Goal: Transaction & Acquisition: Purchase product/service

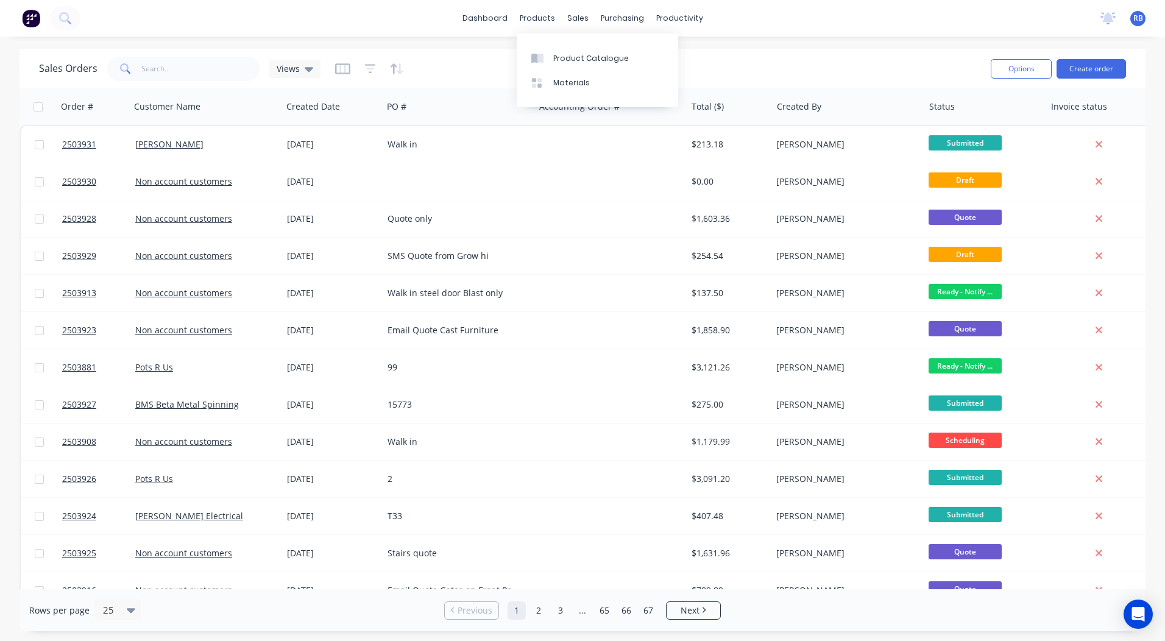
click at [491, 4] on div "dashboard products sales purchasing productivity dashboard products Product Cat…" at bounding box center [582, 18] width 1165 height 37
click at [489, 8] on div "dashboard products sales purchasing productivity dashboard products Product Cat…" at bounding box center [582, 18] width 1165 height 37
click at [488, 12] on link "dashboard" at bounding box center [485, 18] width 57 height 18
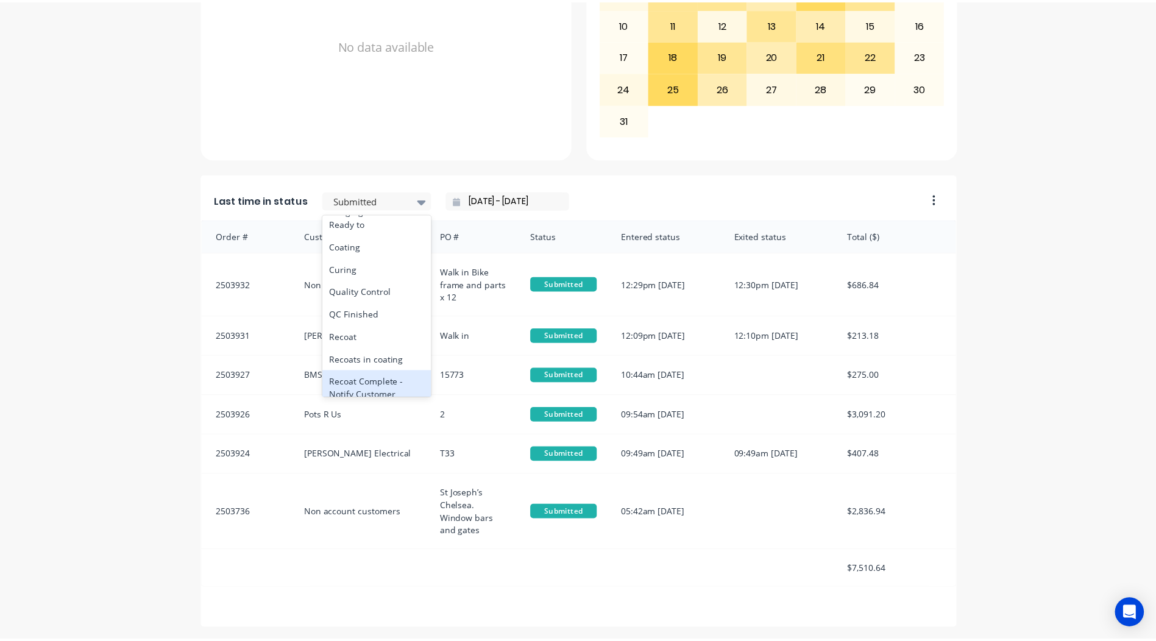
scroll to position [427, 0]
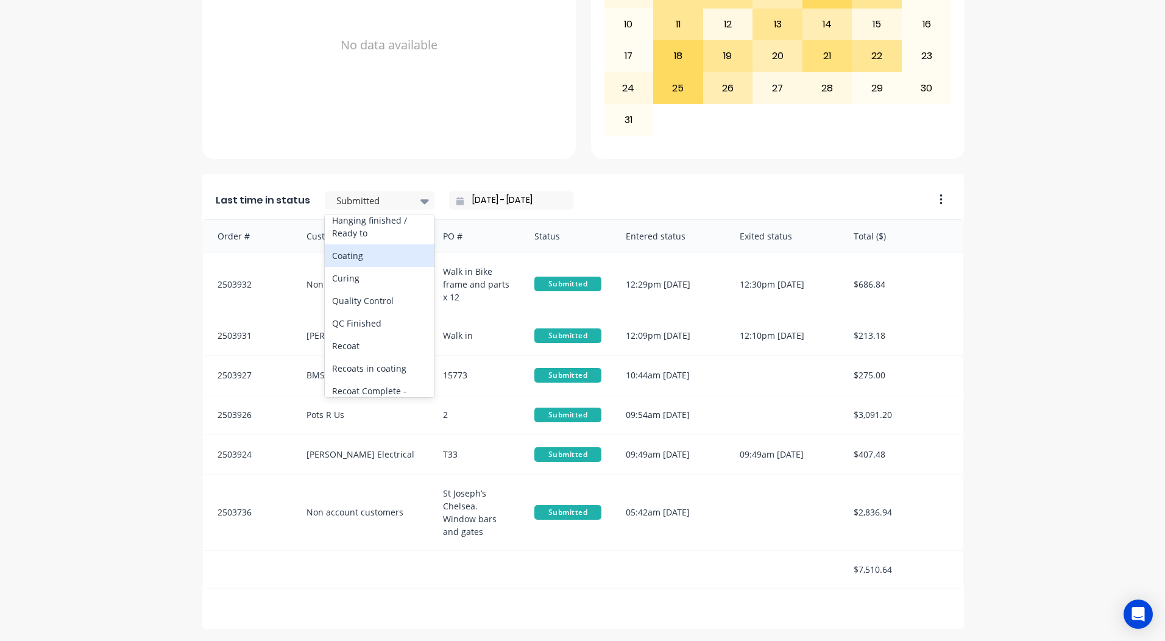
click at [342, 267] on div "Coating" at bounding box center [380, 255] width 110 height 23
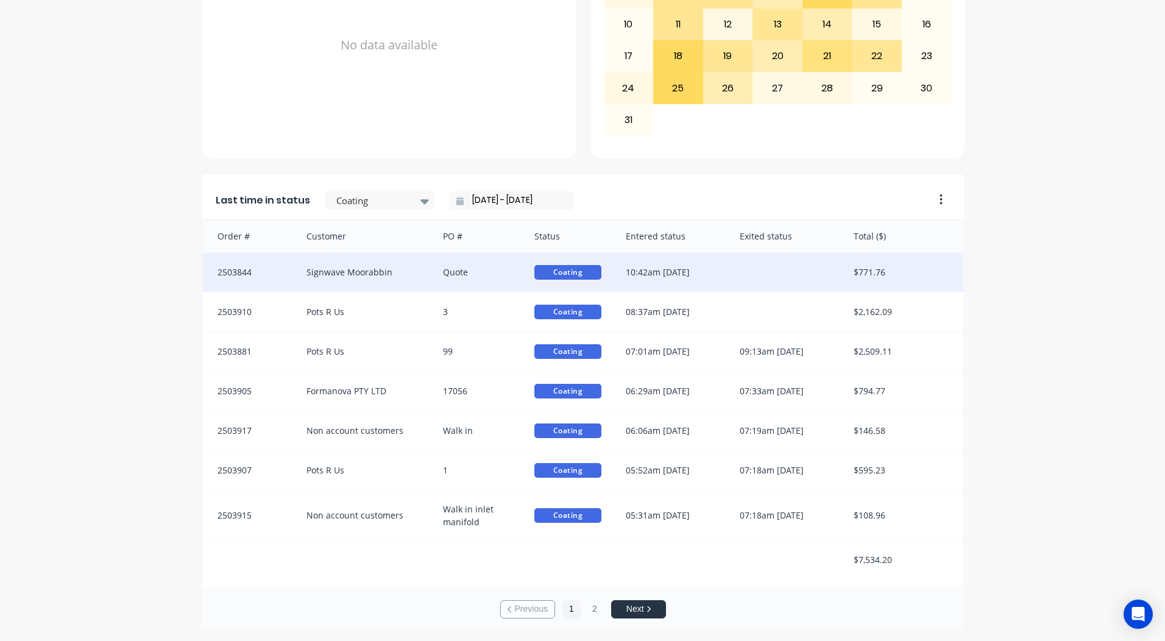
click at [415, 281] on div "Signwave Moorabbin" at bounding box center [362, 272] width 137 height 39
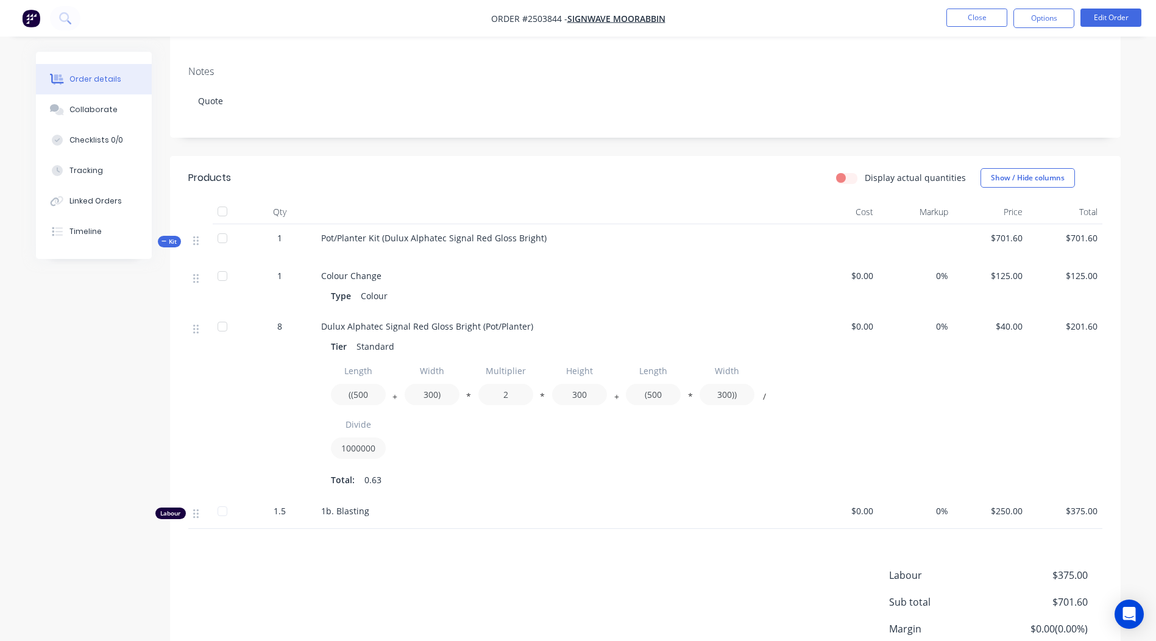
scroll to position [288, 0]
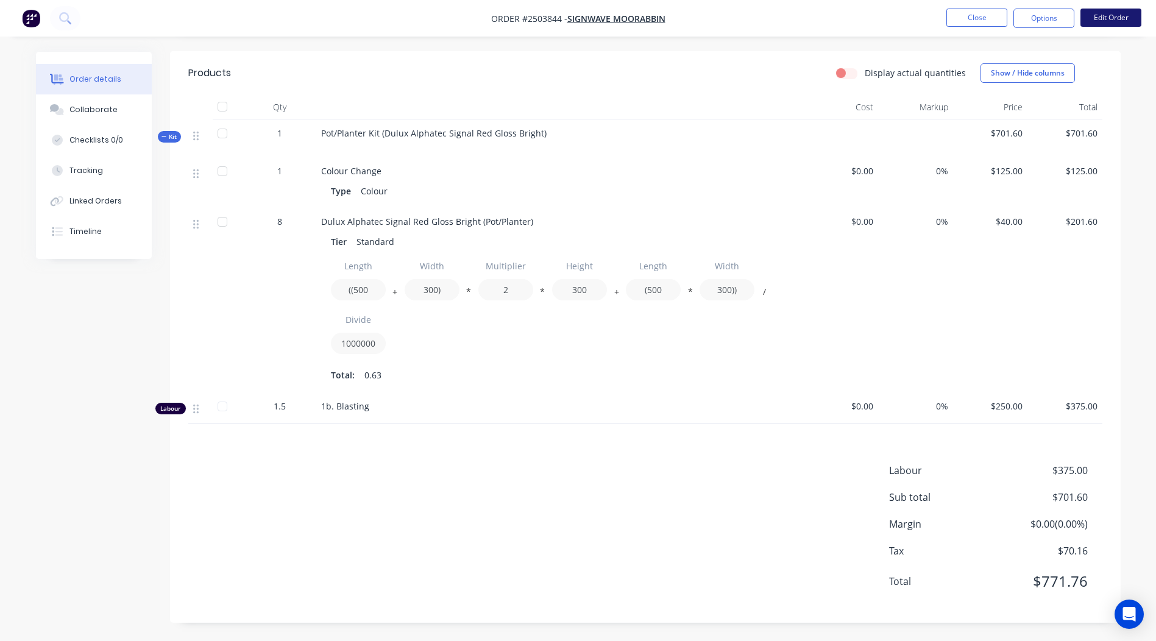
click at [1115, 19] on button "Edit Order" at bounding box center [1111, 18] width 61 height 18
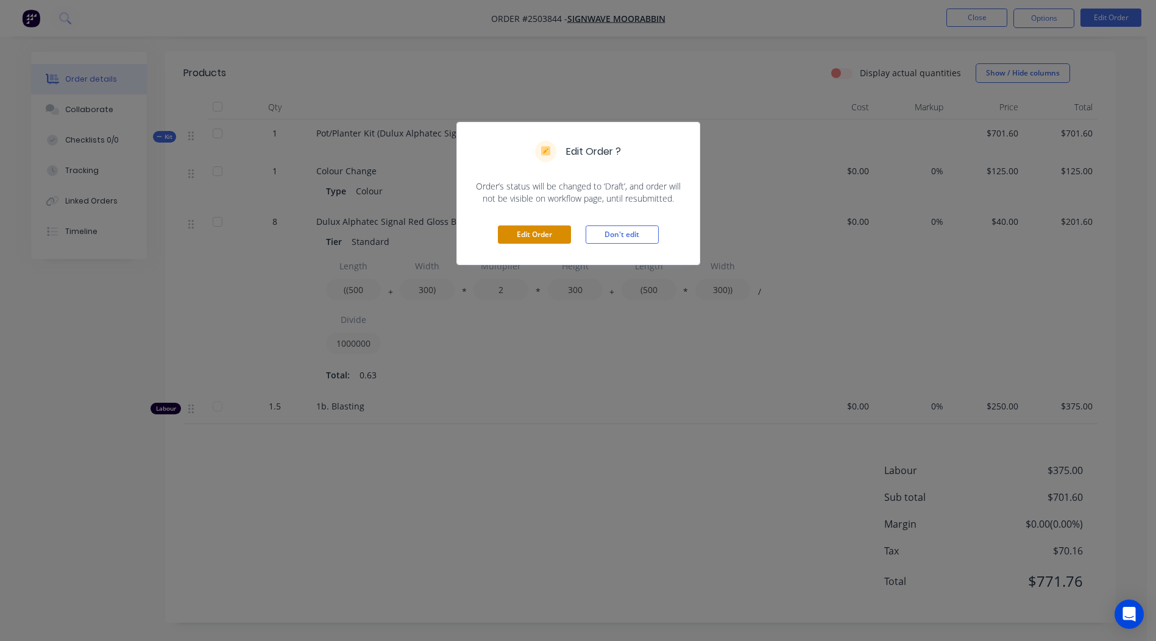
click at [552, 229] on button "Edit Order" at bounding box center [534, 235] width 73 height 18
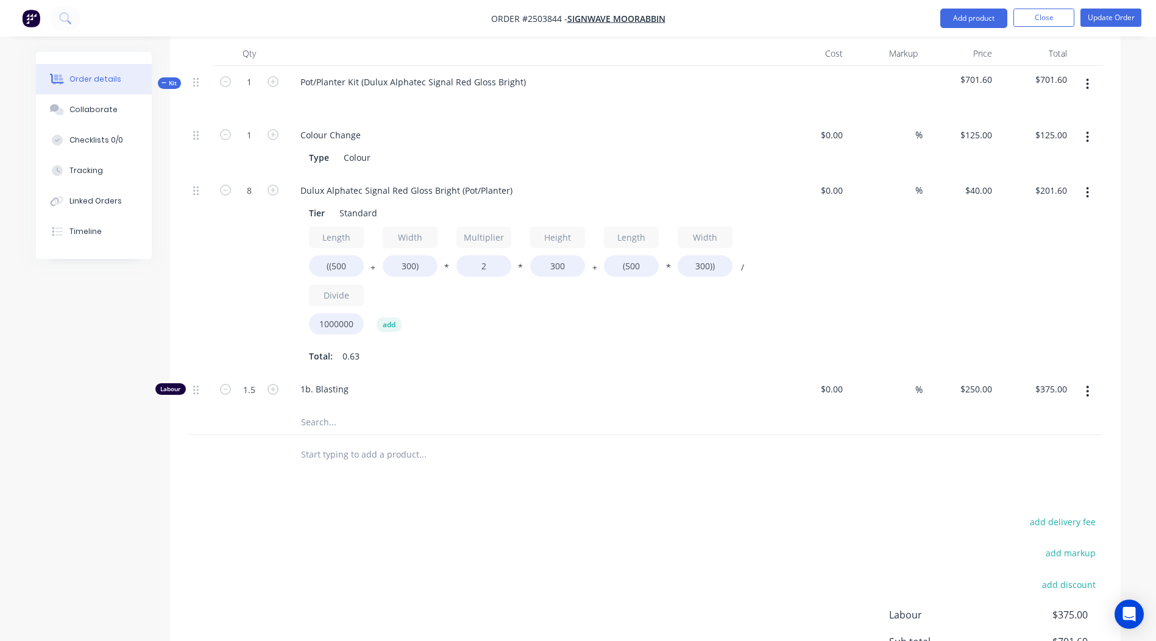
scroll to position [366, 0]
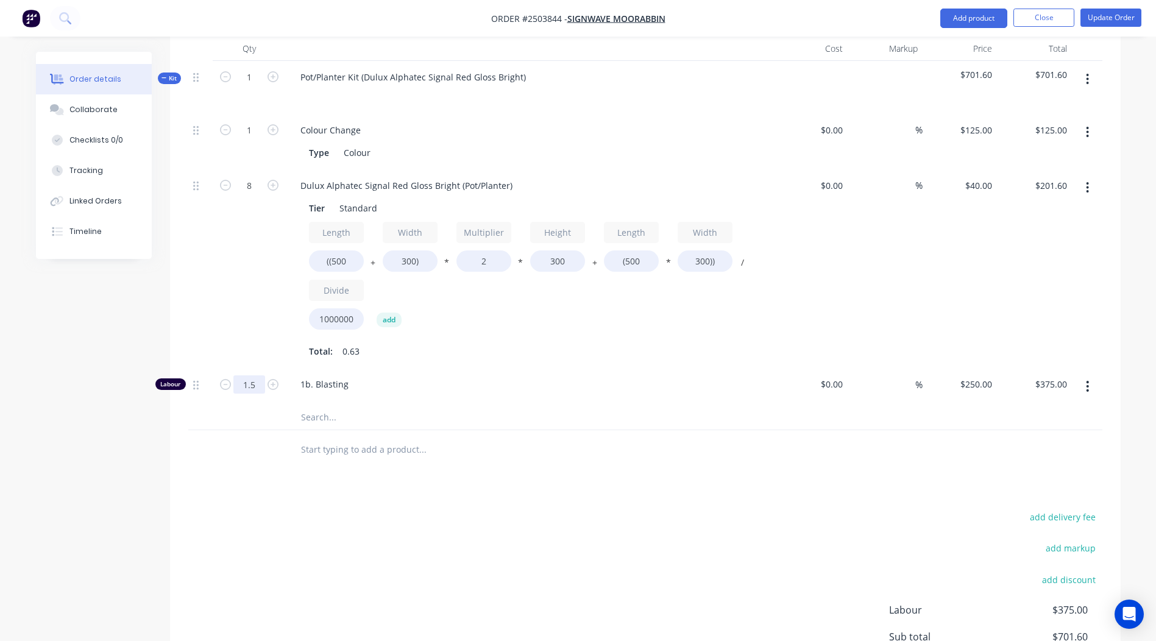
click at [256, 140] on input "1.5" at bounding box center [249, 130] width 32 height 18
type input "0..1667"
click at [411, 536] on div "add delivery fee add markup add discount Labour $375.00 Sub total $701.60 Margi…" at bounding box center [645, 626] width 914 height 235
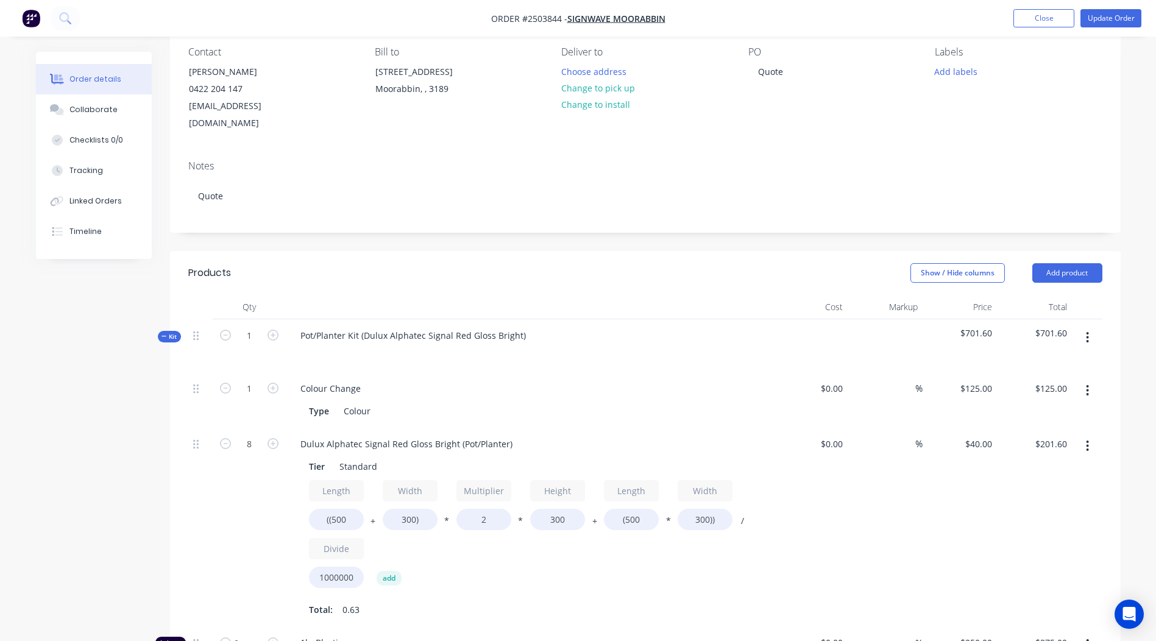
scroll to position [91, 0]
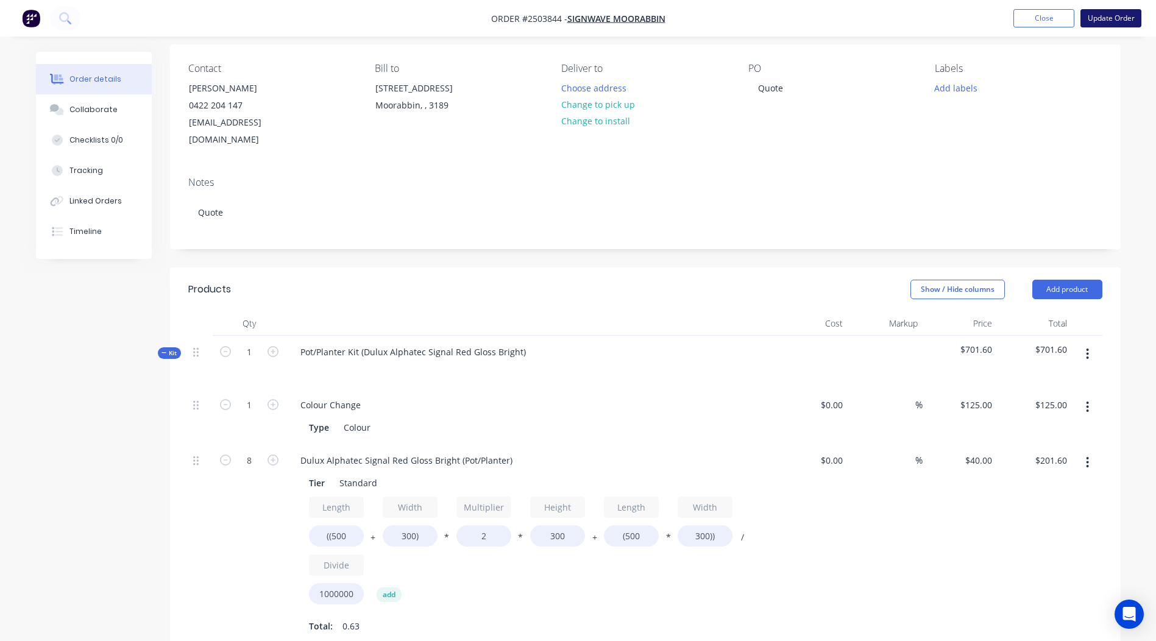
click at [1109, 18] on button "Update Order" at bounding box center [1111, 18] width 61 height 18
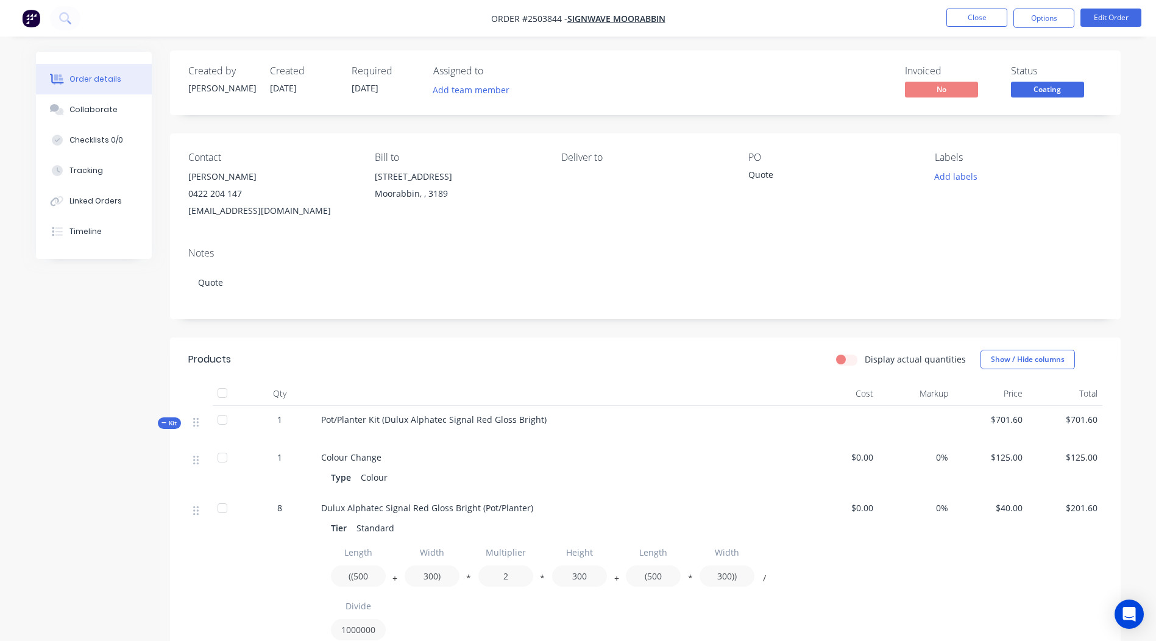
scroll to position [0, 0]
click at [1045, 90] on span "Coating" at bounding box center [1047, 90] width 73 height 15
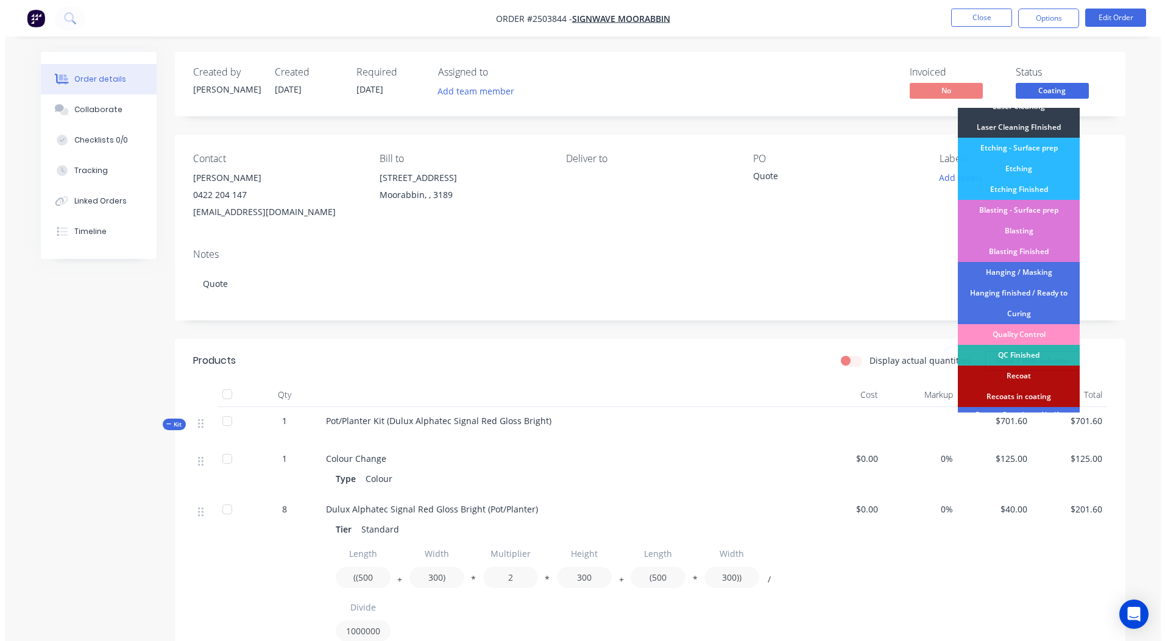
scroll to position [261, 0]
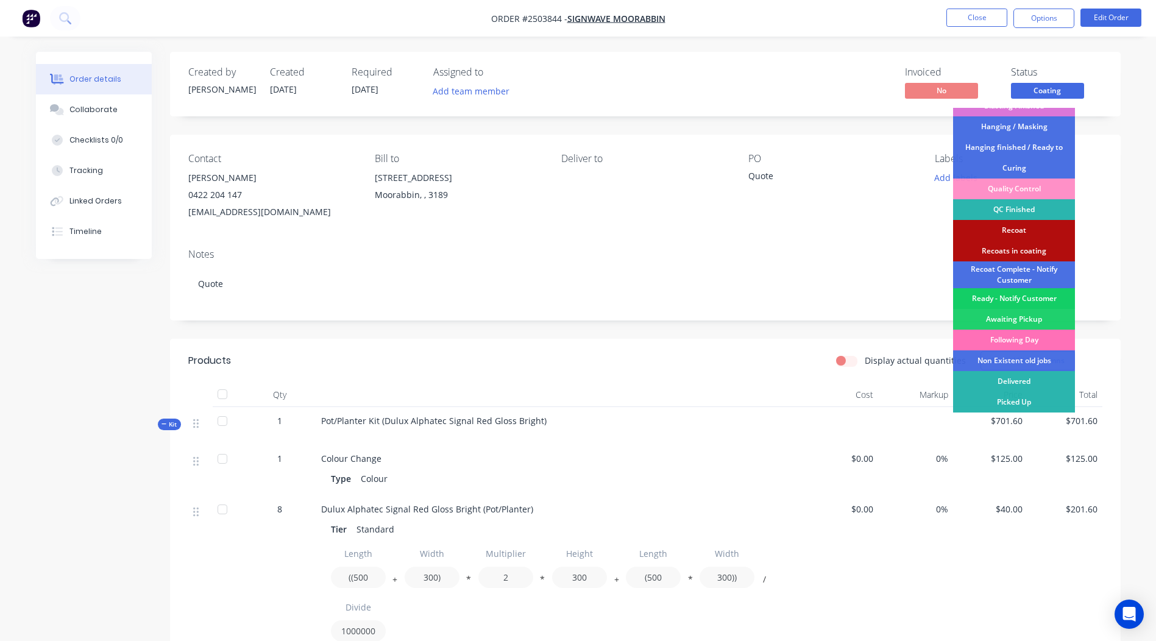
click at [1012, 296] on div "Ready - Notify Customer" at bounding box center [1014, 298] width 122 height 21
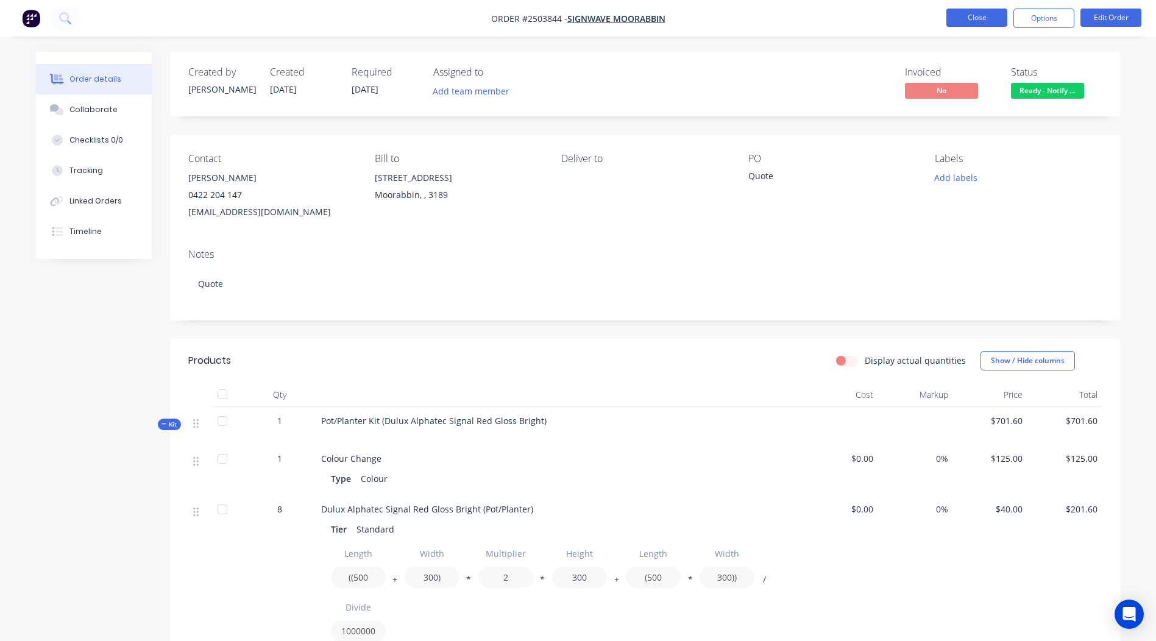
click at [987, 14] on button "Close" at bounding box center [977, 18] width 61 height 18
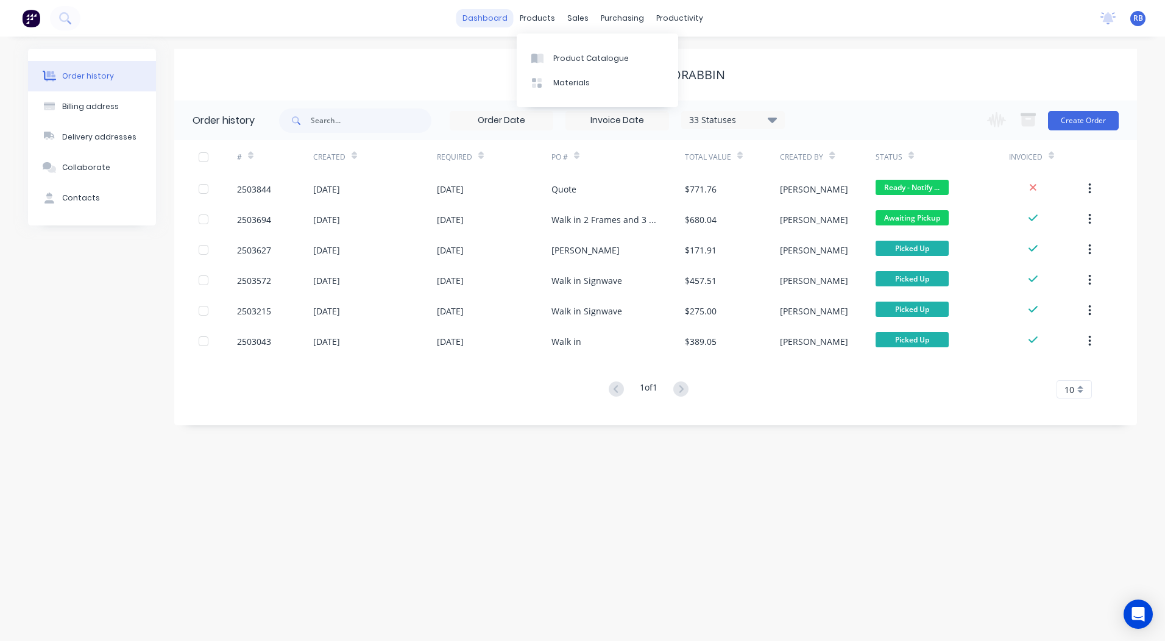
click at [497, 17] on link "dashboard" at bounding box center [485, 18] width 57 height 18
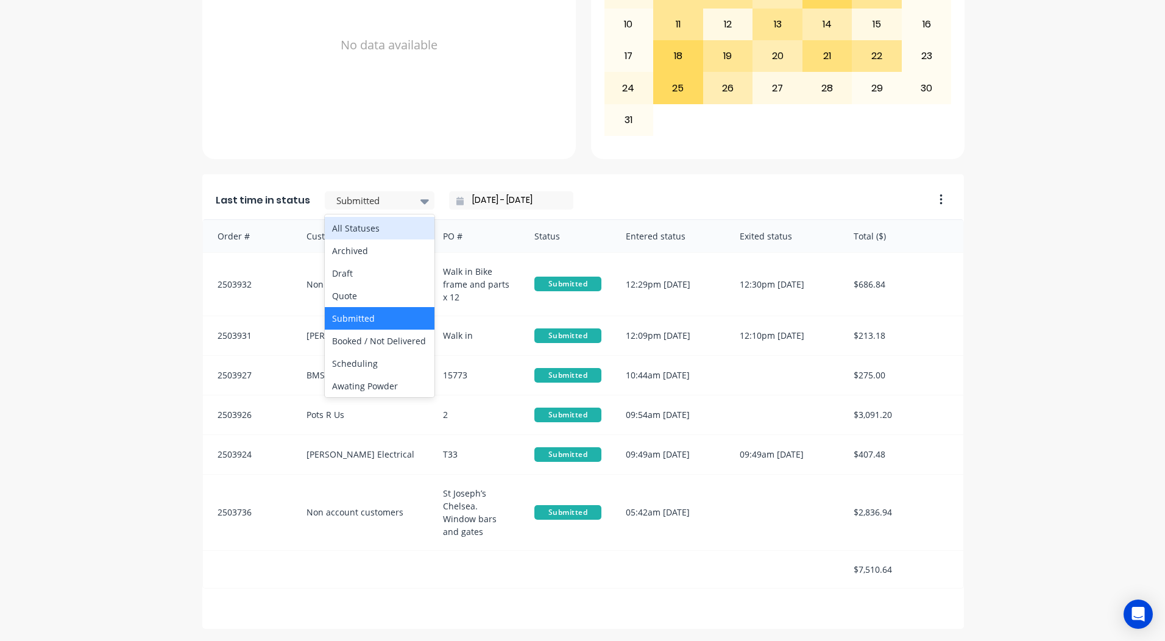
scroll to position [633, 0]
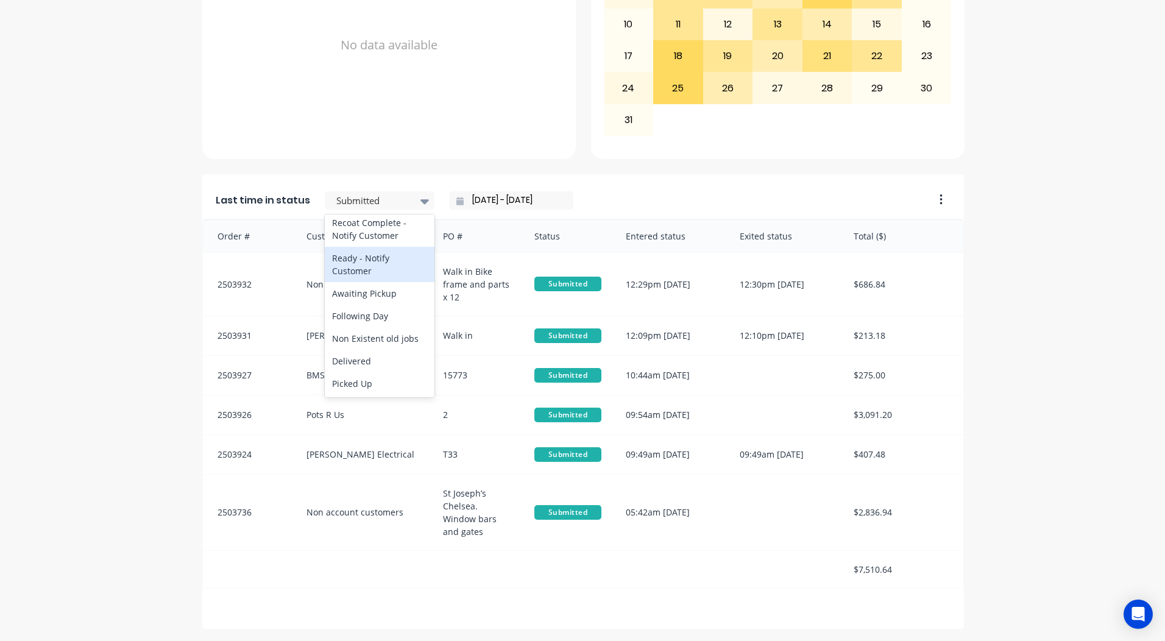
click at [374, 271] on div "Ready - Notify Customer" at bounding box center [380, 264] width 110 height 35
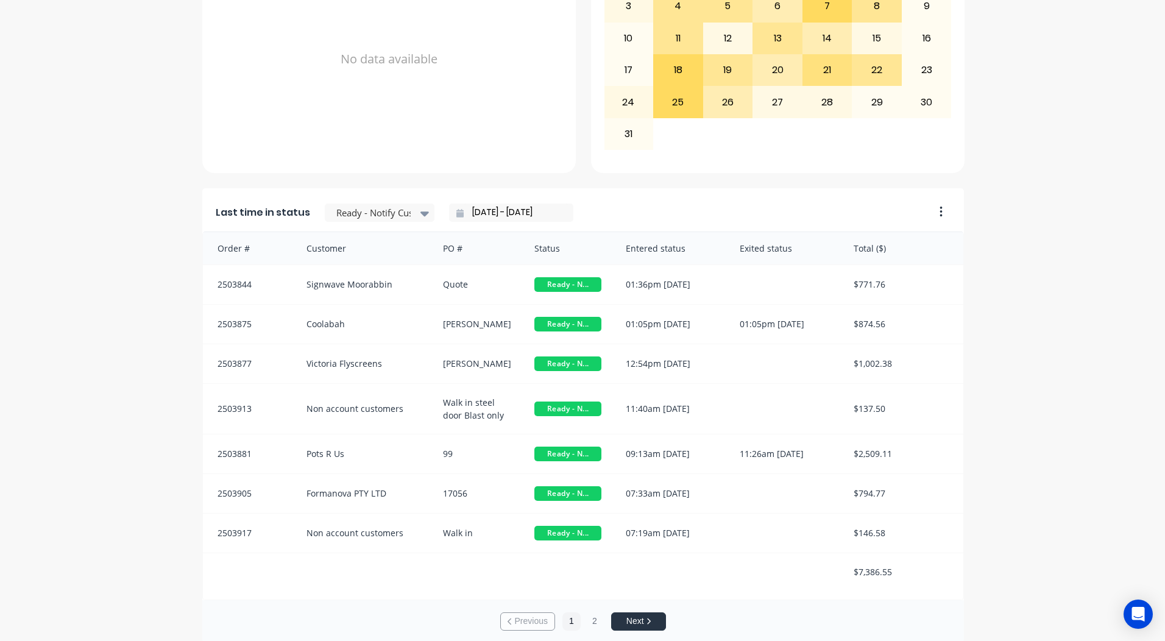
scroll to position [526, 0]
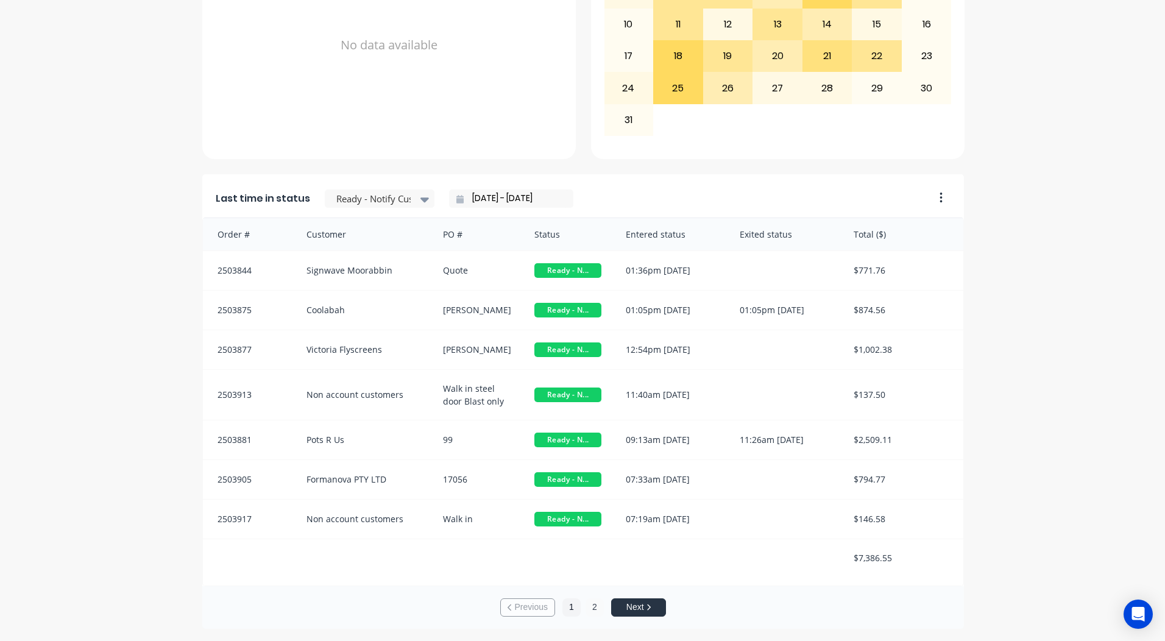
click at [588, 608] on button "2" at bounding box center [595, 608] width 18 height 18
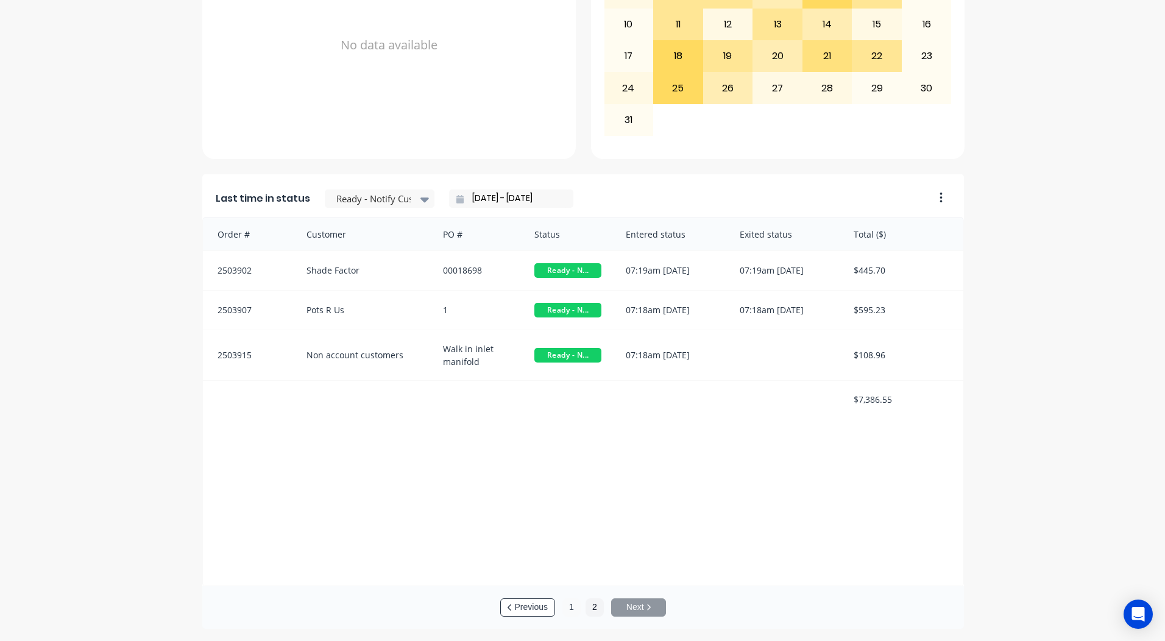
click at [572, 608] on button "1" at bounding box center [572, 608] width 18 height 18
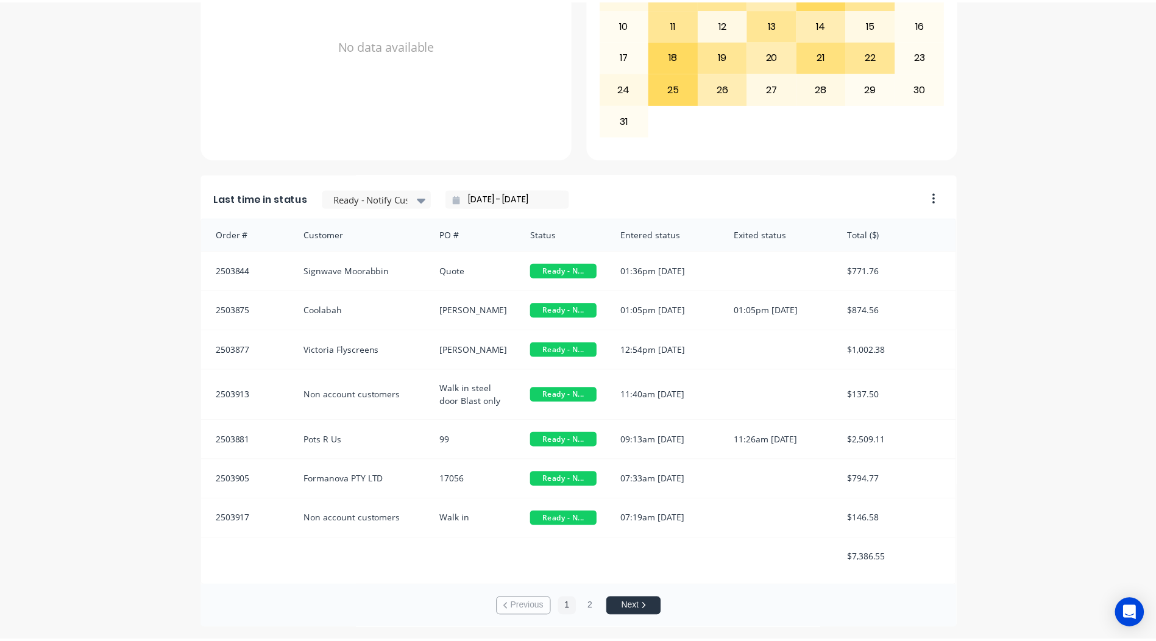
scroll to position [0, 0]
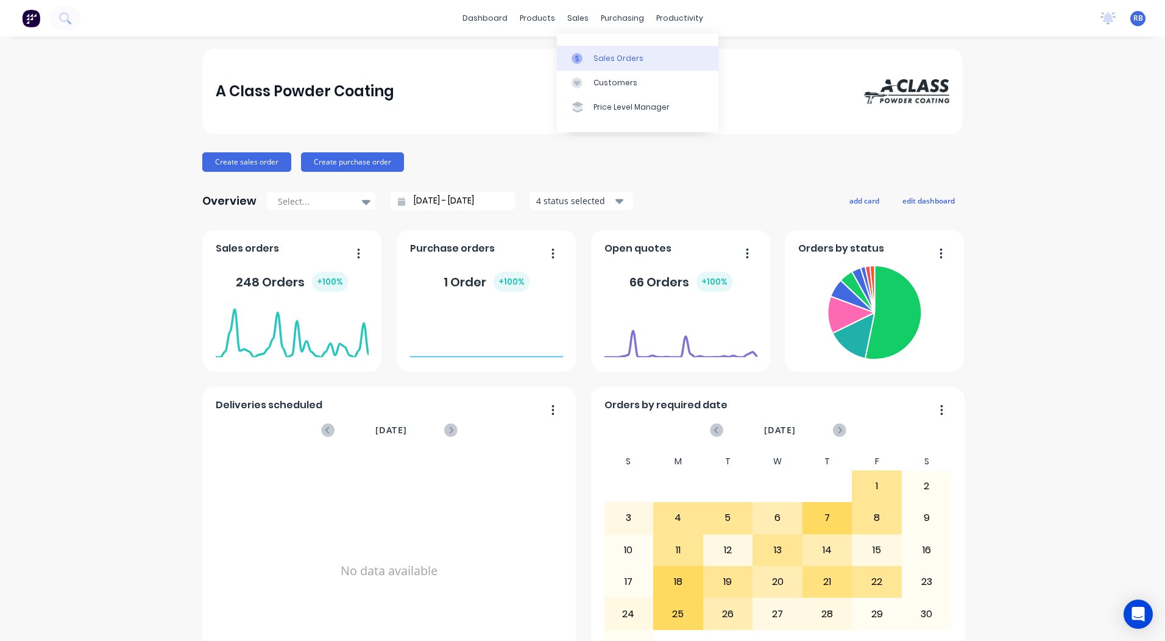
click at [592, 54] on link "Sales Orders" at bounding box center [638, 58] width 162 height 24
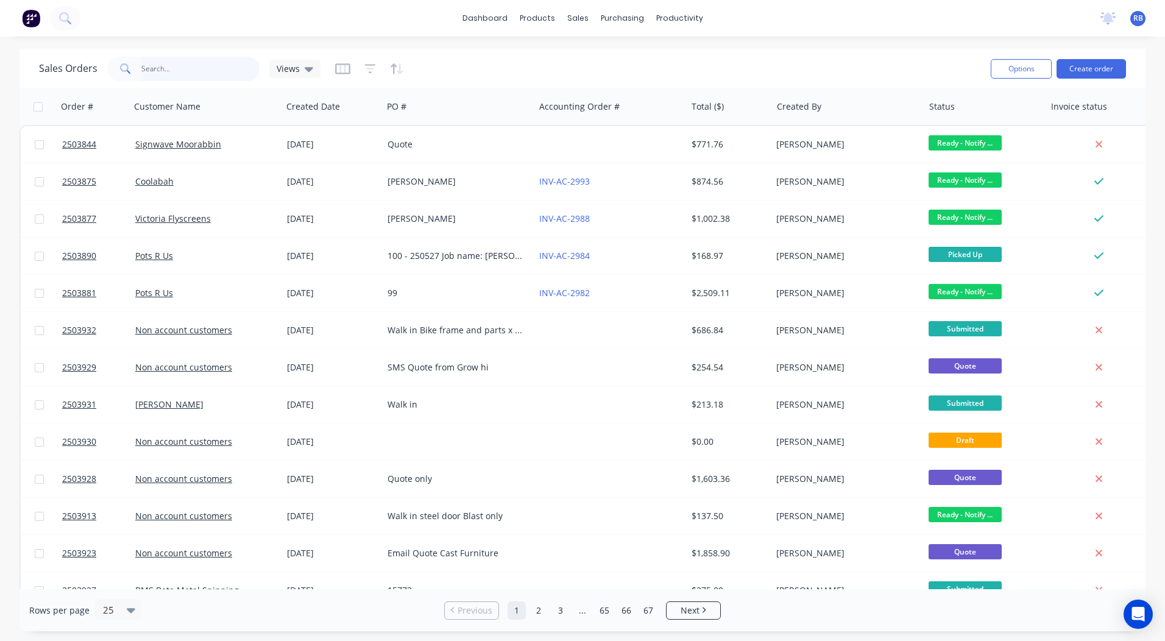
click at [174, 66] on input "text" at bounding box center [200, 69] width 119 height 24
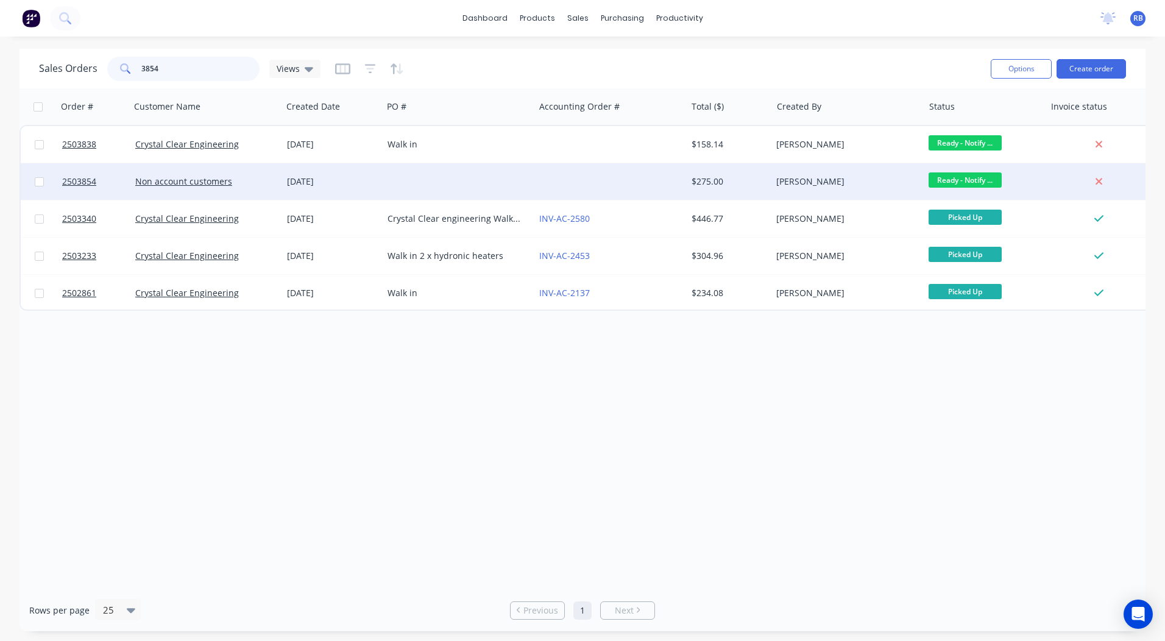
type input "3854"
click at [377, 185] on div "[DATE]" at bounding box center [332, 182] width 91 height 12
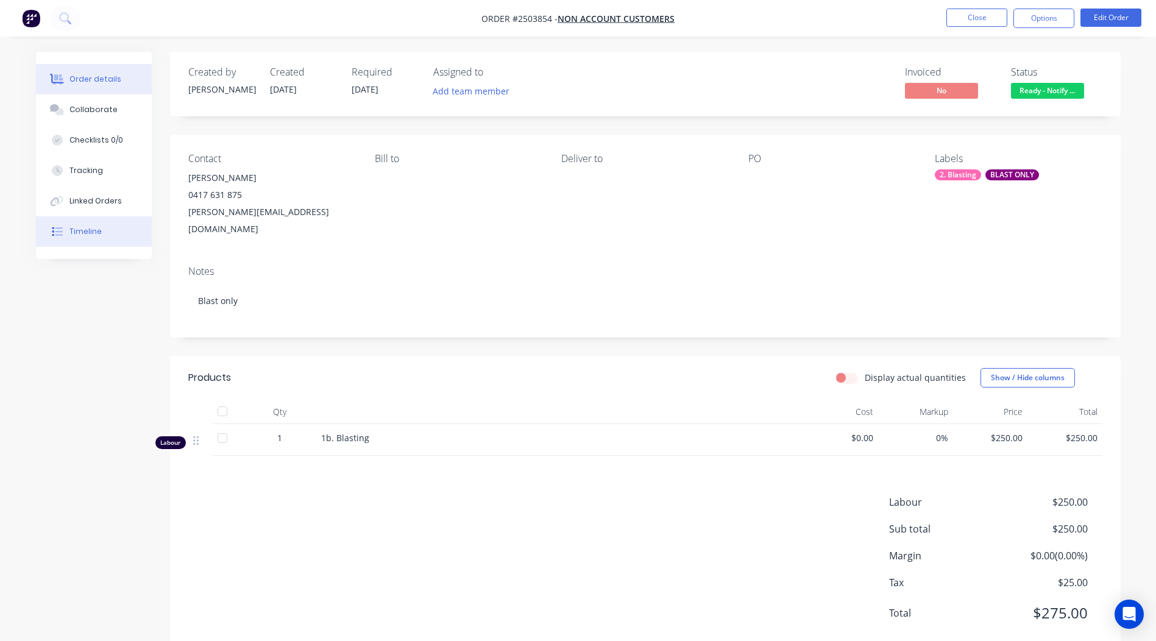
click at [96, 237] on button "Timeline" at bounding box center [94, 231] width 116 height 30
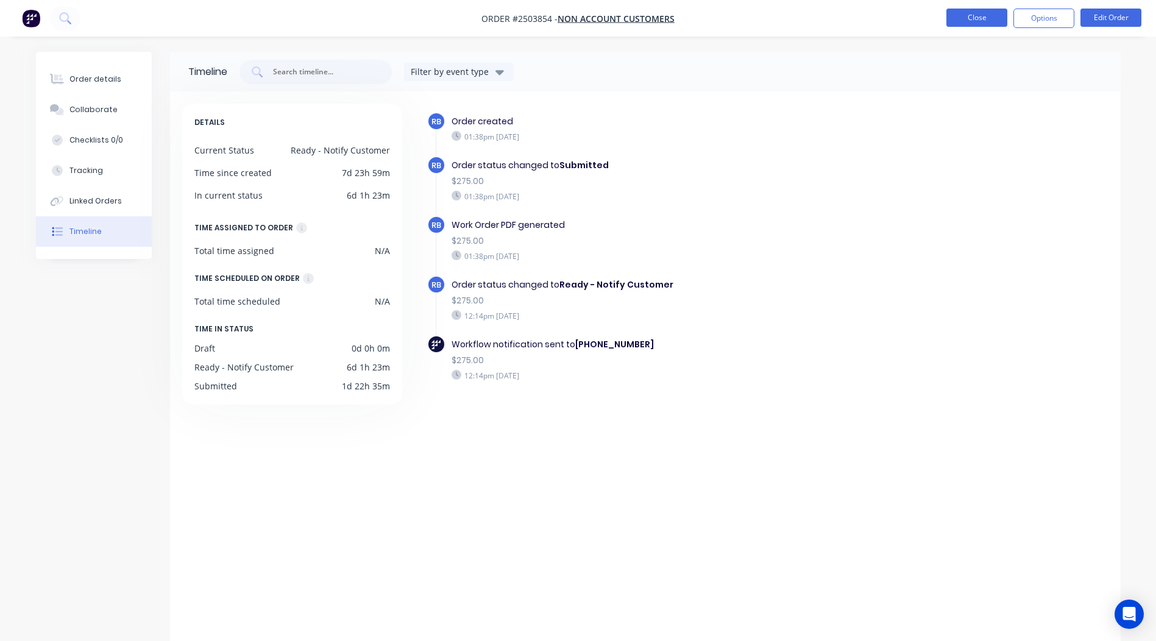
click at [979, 16] on button "Close" at bounding box center [977, 18] width 61 height 18
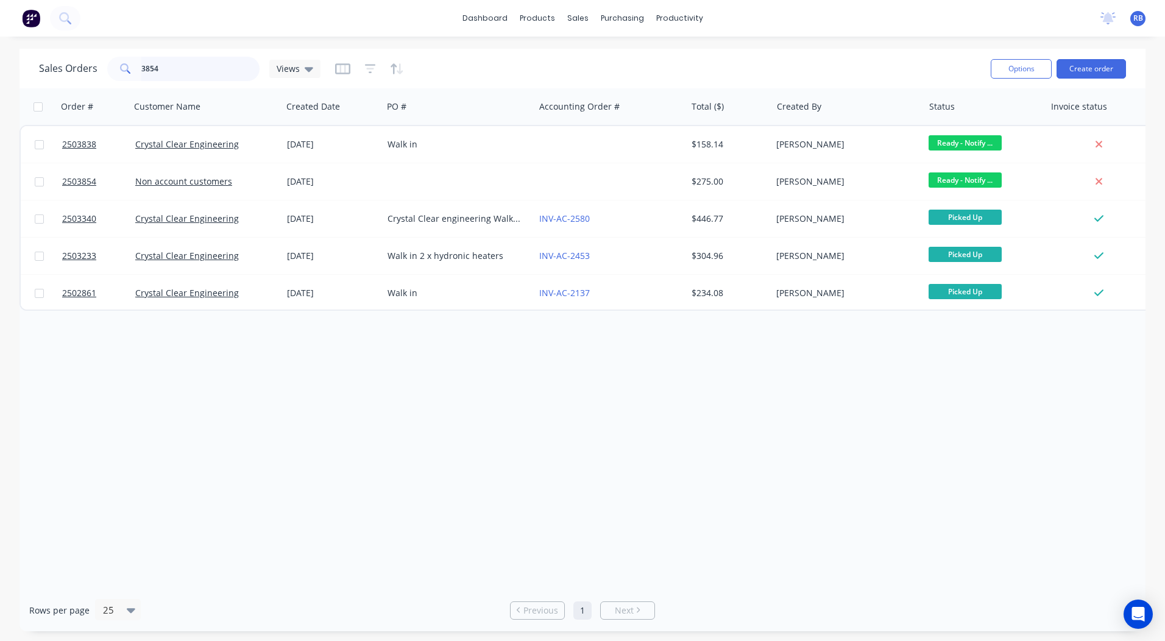
click at [193, 73] on input "3854" at bounding box center [200, 69] width 119 height 24
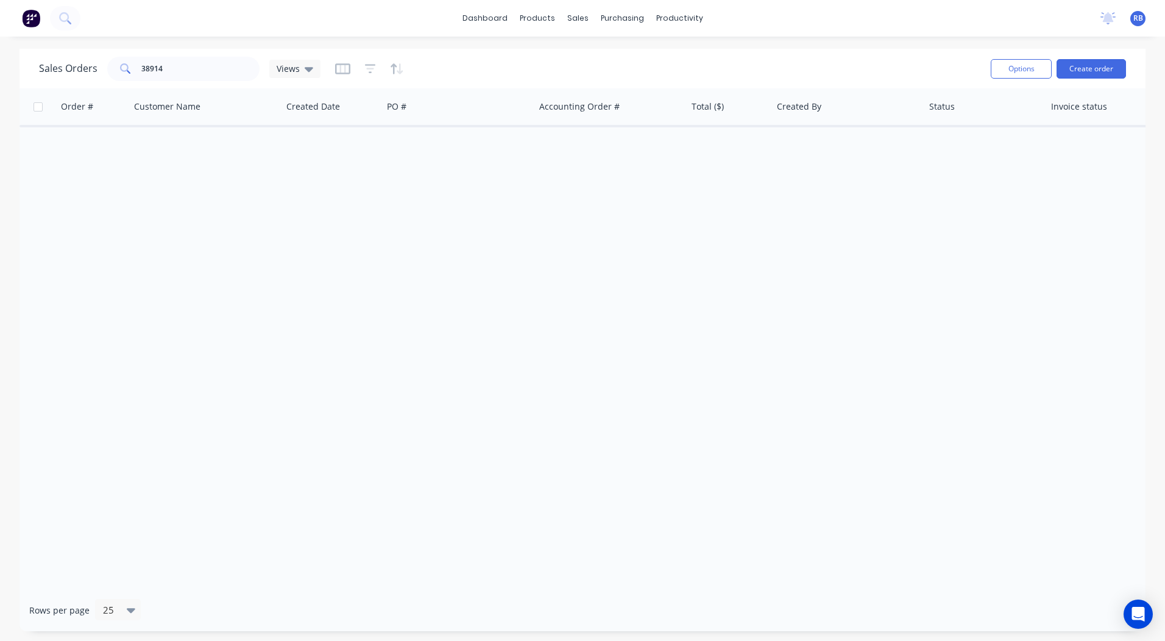
drag, startPoint x: 193, startPoint y: 73, endPoint x: 163, endPoint y: 52, distance: 35.9
click at [163, 52] on div "Sales Orders 38914 Views Options Create order" at bounding box center [583, 69] width 1126 height 40
click at [148, 69] on input "38914" at bounding box center [200, 69] width 119 height 24
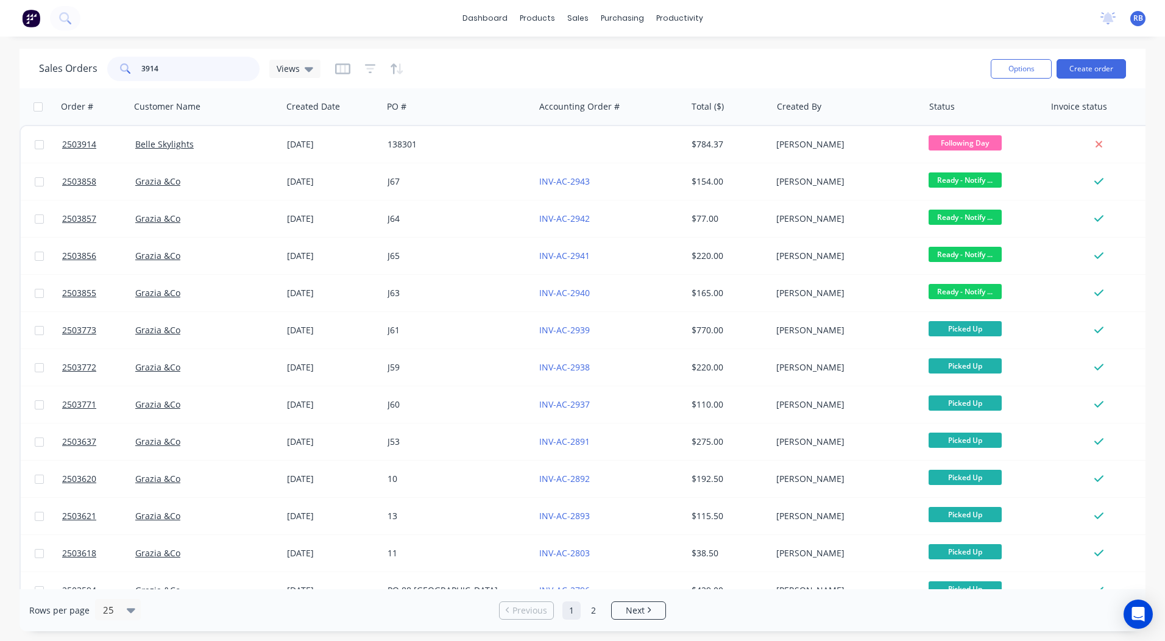
drag, startPoint x: 211, startPoint y: 68, endPoint x: 0, endPoint y: 60, distance: 211.0
click at [0, 80] on html "dashboard products sales purchasing productivity dashboard products Product Cat…" at bounding box center [582, 320] width 1165 height 641
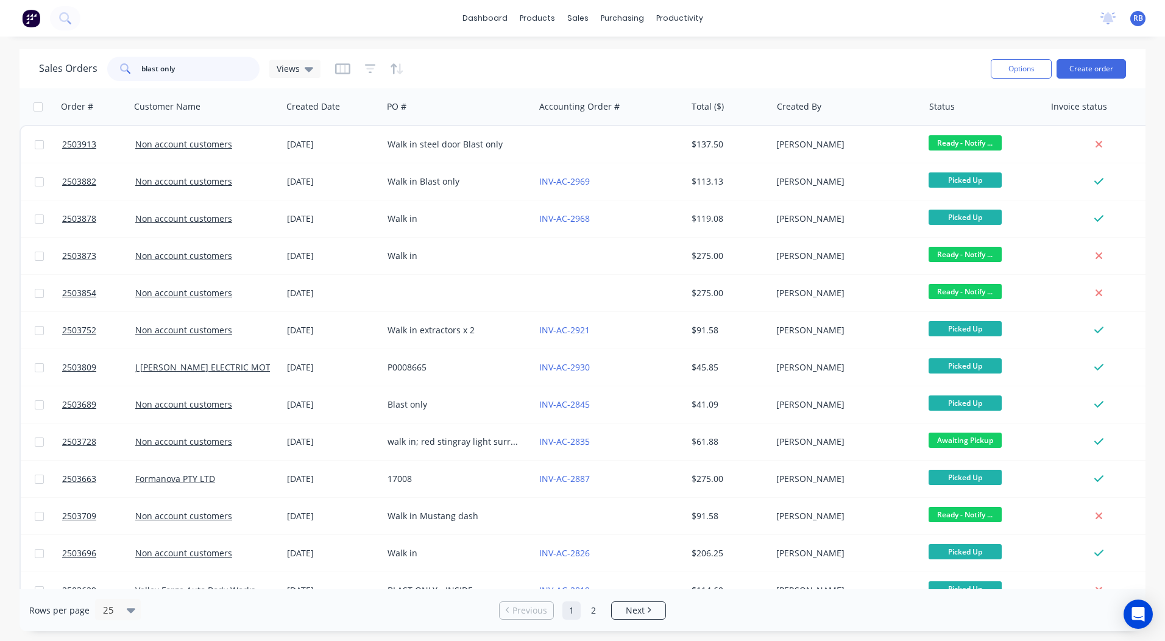
drag, startPoint x: 181, startPoint y: 65, endPoint x: -2, endPoint y: -18, distance: 201.3
click at [0, 0] on html "dashboard products sales purchasing productivity dashboard products Product Cat…" at bounding box center [582, 320] width 1165 height 641
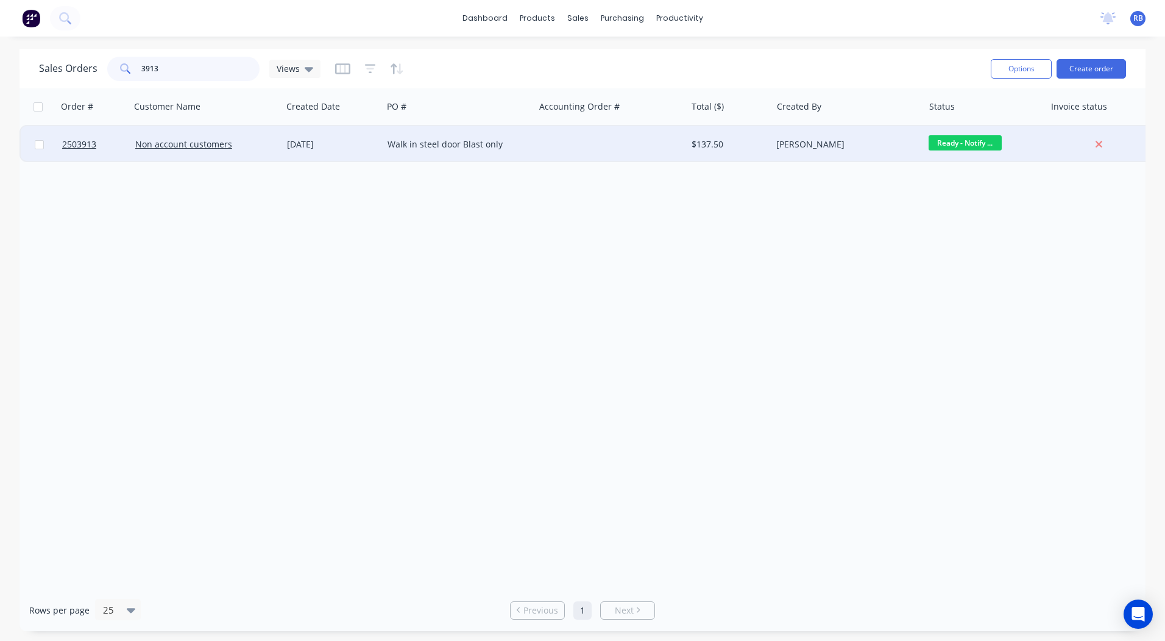
type input "3913"
click at [416, 152] on div "Walk in steel door Blast only" at bounding box center [459, 144] width 152 height 37
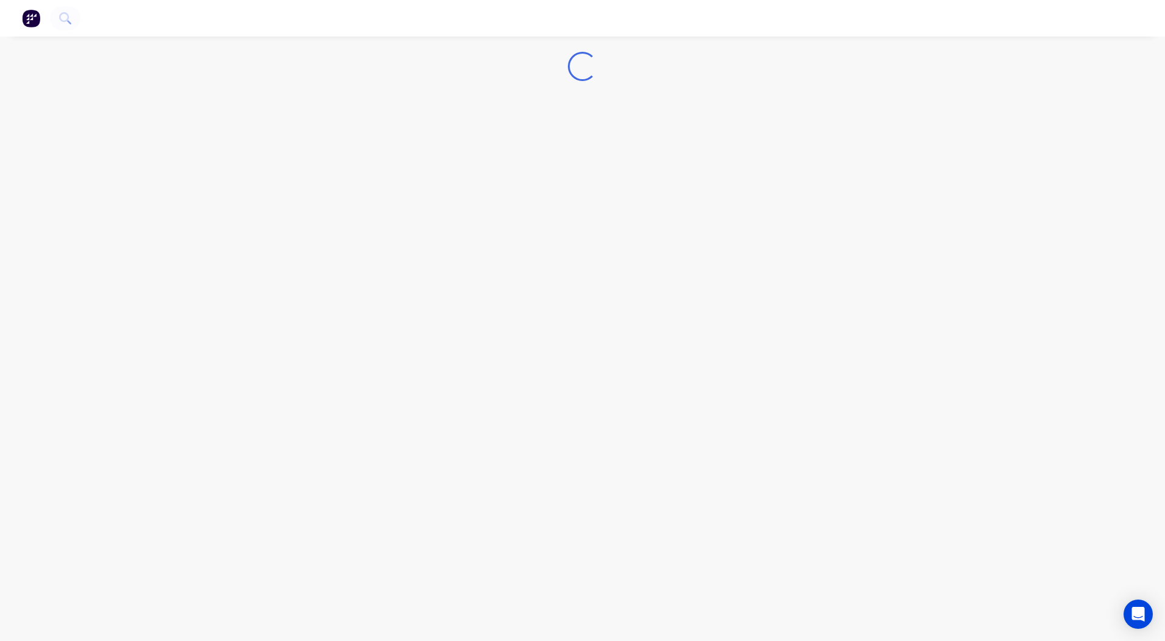
click at [416, 152] on div "Loading..." at bounding box center [582, 320] width 1165 height 641
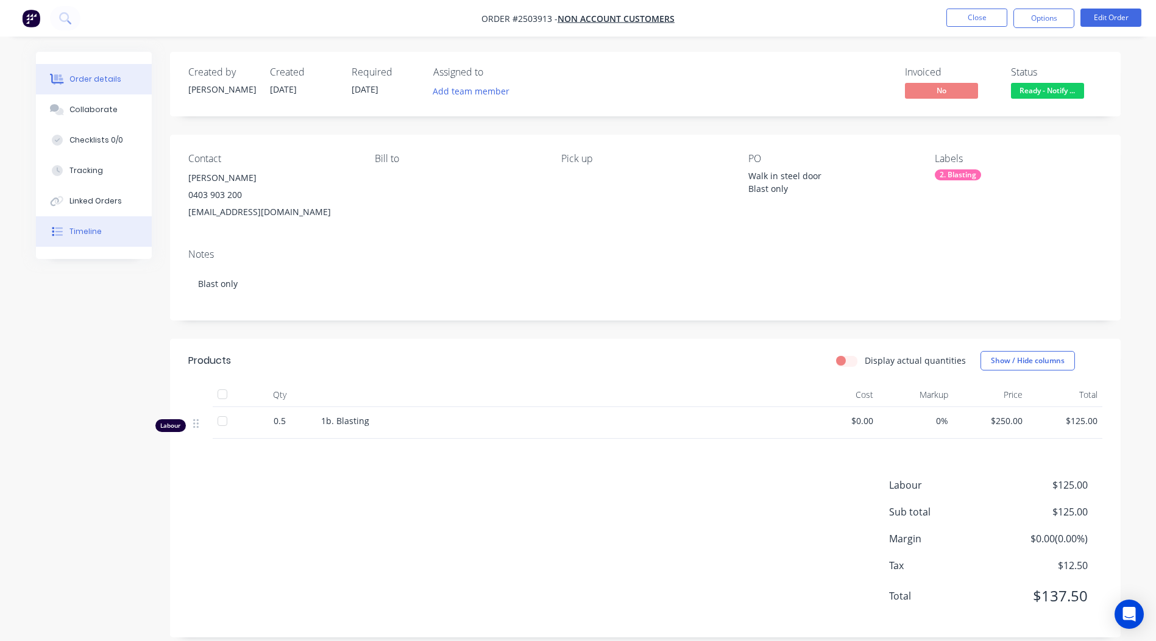
click at [74, 241] on button "Timeline" at bounding box center [94, 231] width 116 height 30
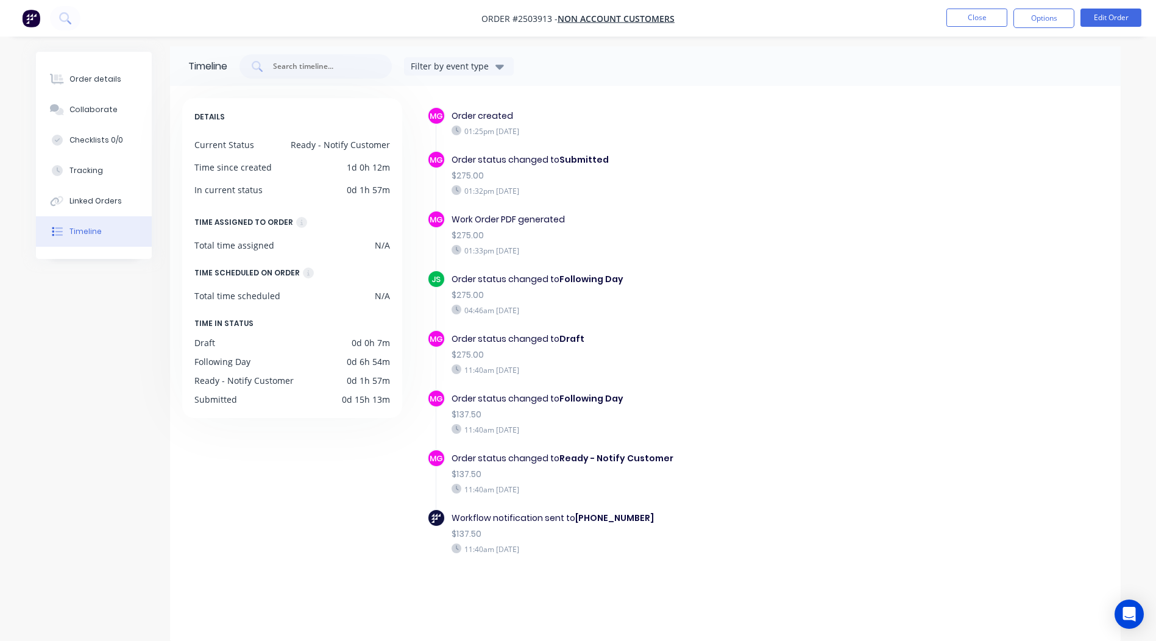
scroll to position [7, 0]
click at [976, 13] on button "Close" at bounding box center [977, 18] width 61 height 18
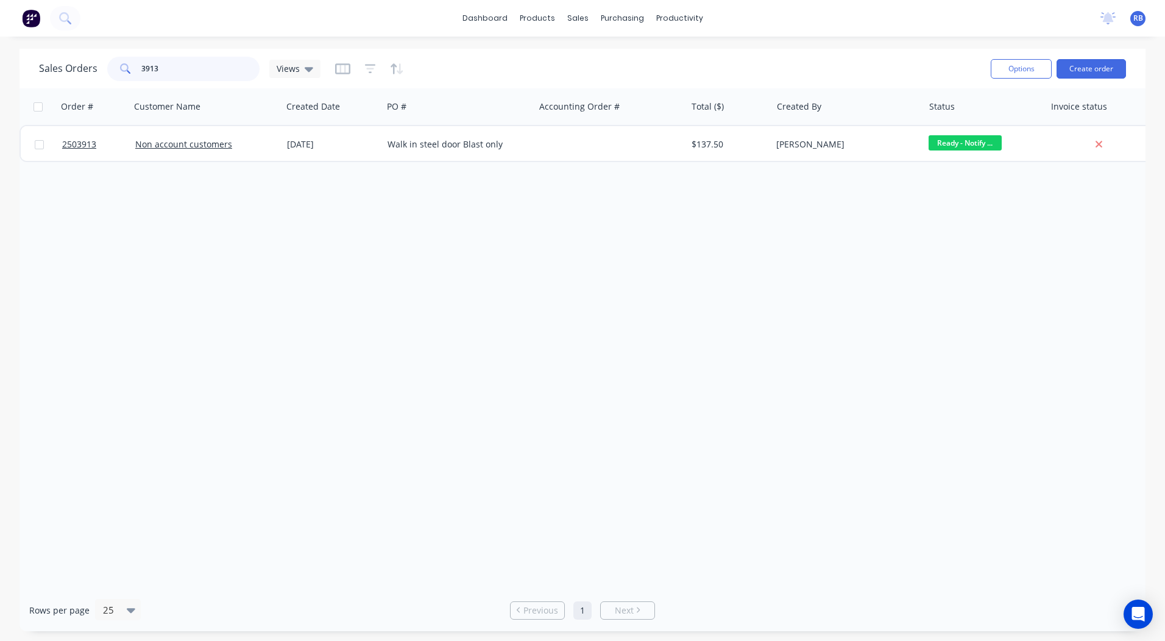
drag, startPoint x: 23, startPoint y: 85, endPoint x: 3, endPoint y: 91, distance: 20.4
click at [0, 85] on html "dashboard products sales purchasing productivity dashboard products Product Cat…" at bounding box center [582, 320] width 1165 height 641
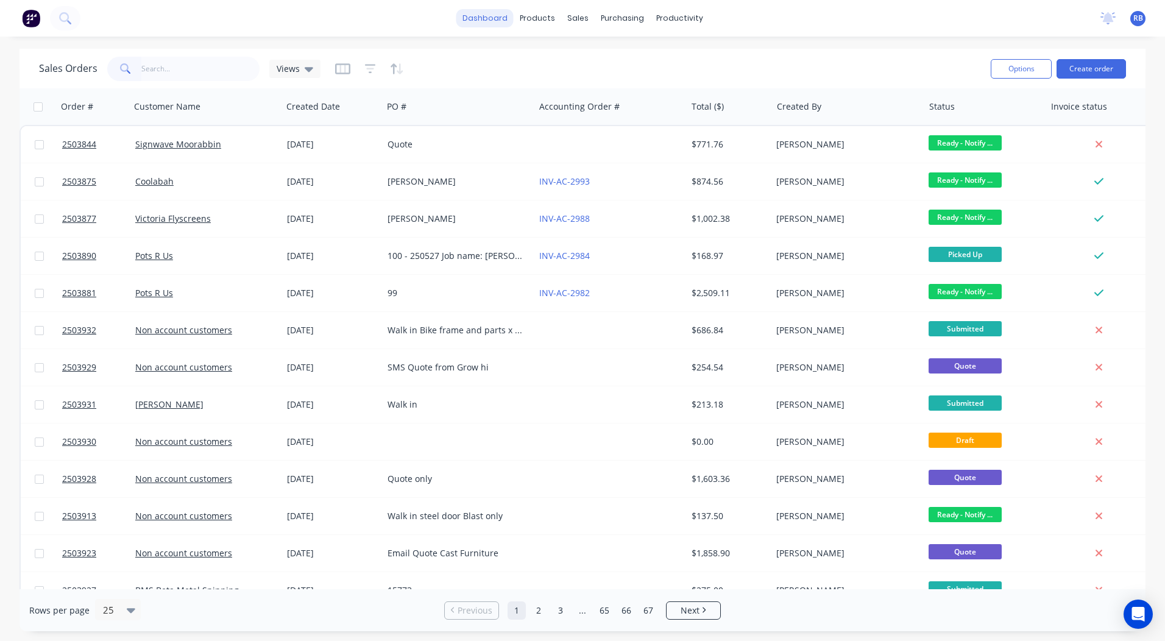
click at [496, 21] on link "dashboard" at bounding box center [485, 18] width 57 height 18
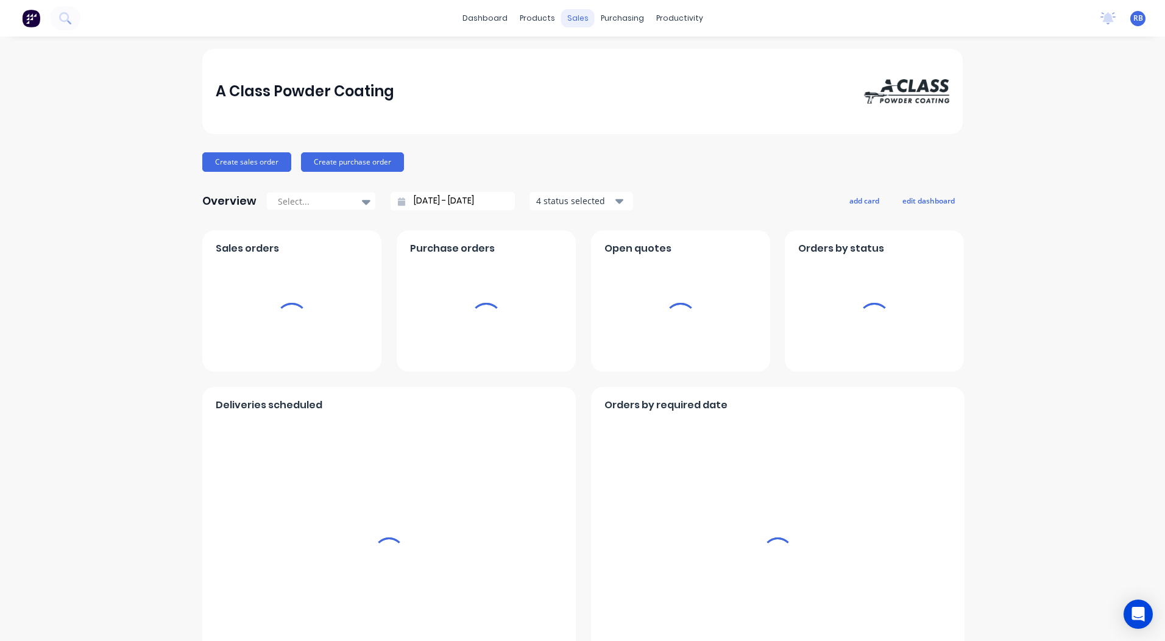
click at [577, 21] on div "sales" at bounding box center [578, 18] width 34 height 18
click at [572, 15] on div "sales" at bounding box center [578, 18] width 34 height 18
click at [577, 18] on div "sales" at bounding box center [578, 18] width 34 height 18
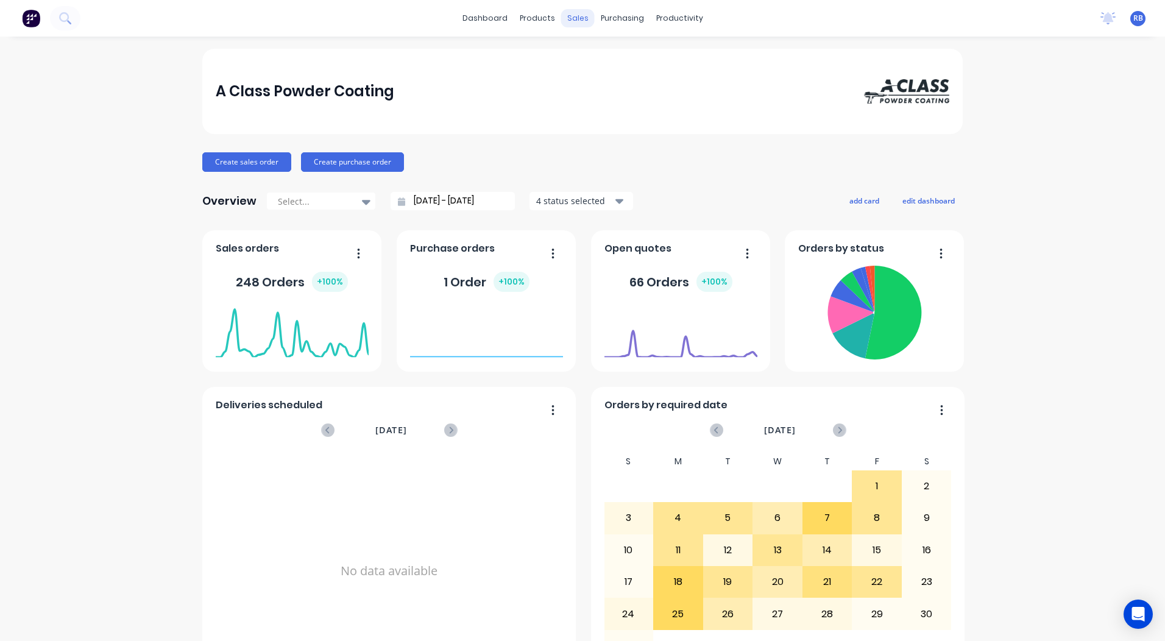
click at [565, 24] on div "sales" at bounding box center [578, 18] width 34 height 18
click at [609, 55] on div "Sales Orders" at bounding box center [619, 58] width 50 height 11
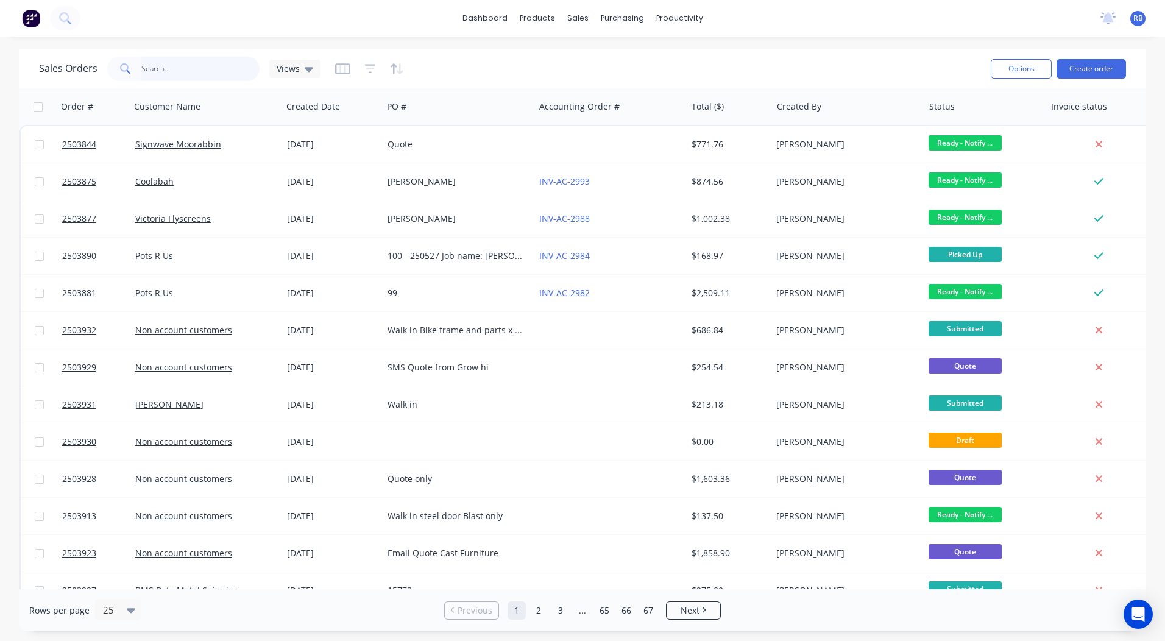
click at [177, 75] on input "text" at bounding box center [200, 69] width 119 height 24
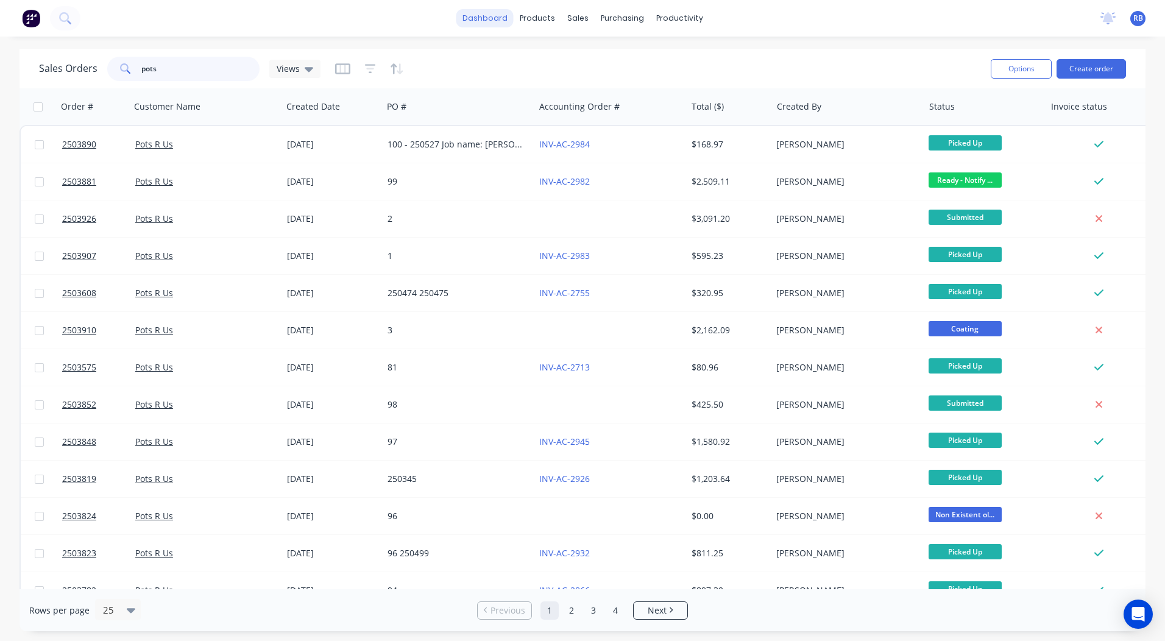
type input "pots"
click at [487, 20] on link "dashboard" at bounding box center [485, 18] width 57 height 18
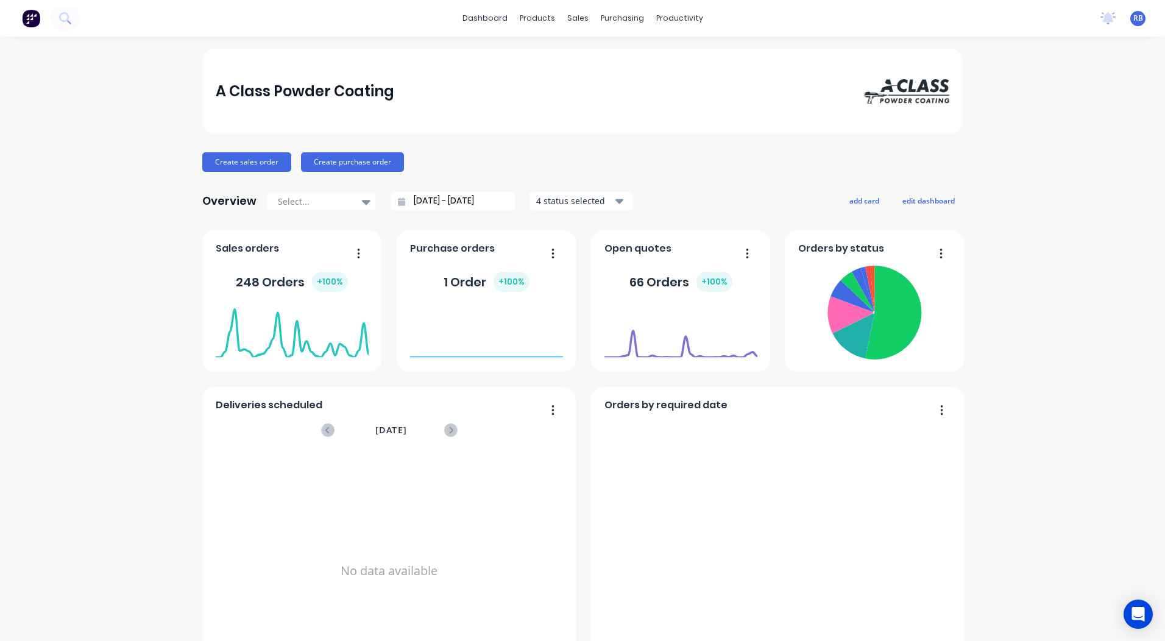
scroll to position [526, 0]
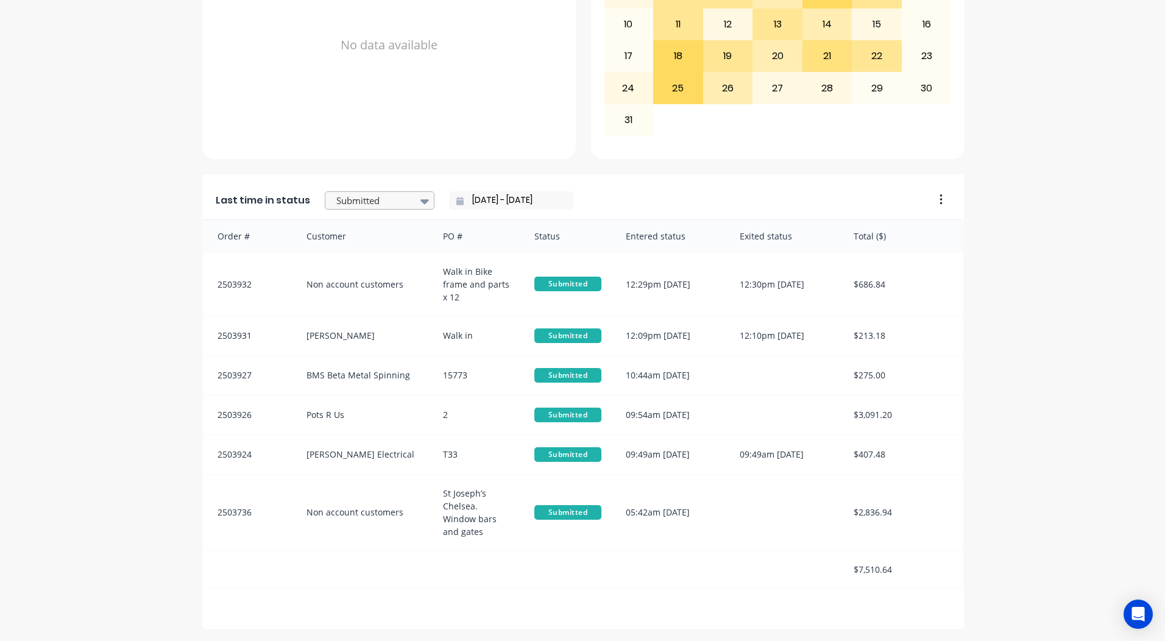
click at [373, 201] on div at bounding box center [373, 200] width 77 height 15
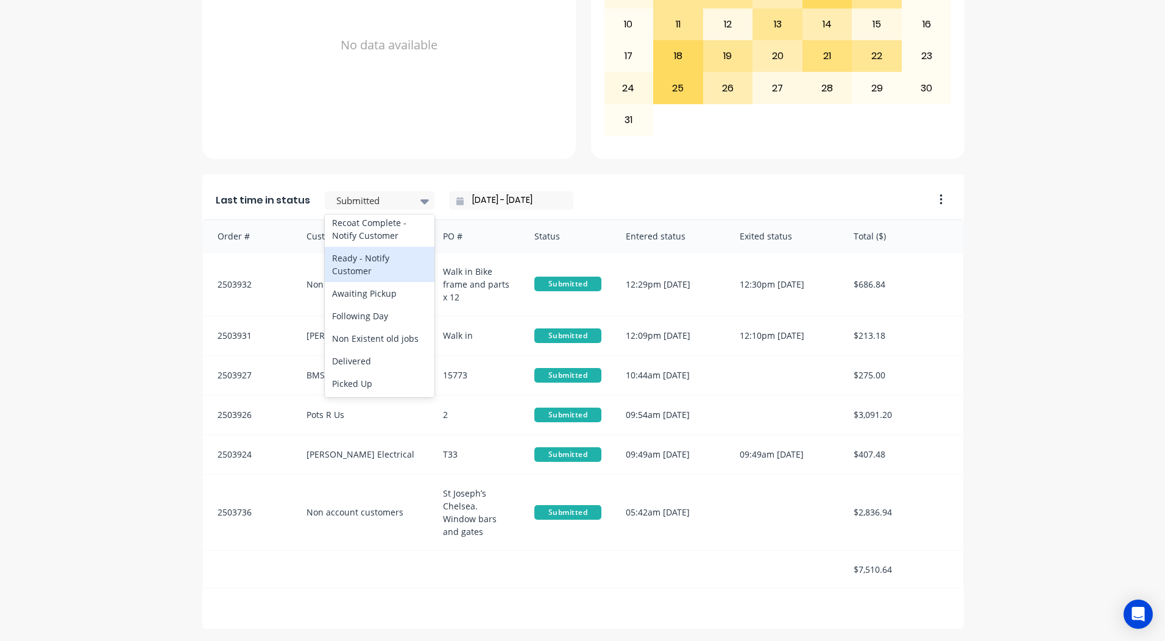
click at [362, 265] on div "Ready - Notify Customer" at bounding box center [380, 264] width 110 height 35
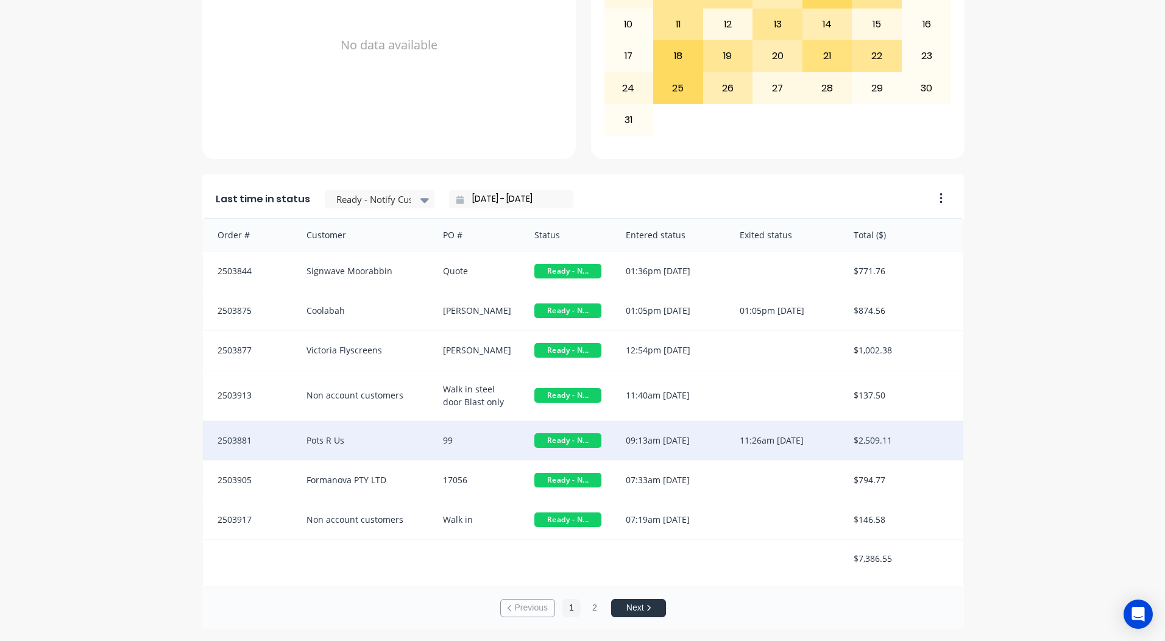
scroll to position [2, 0]
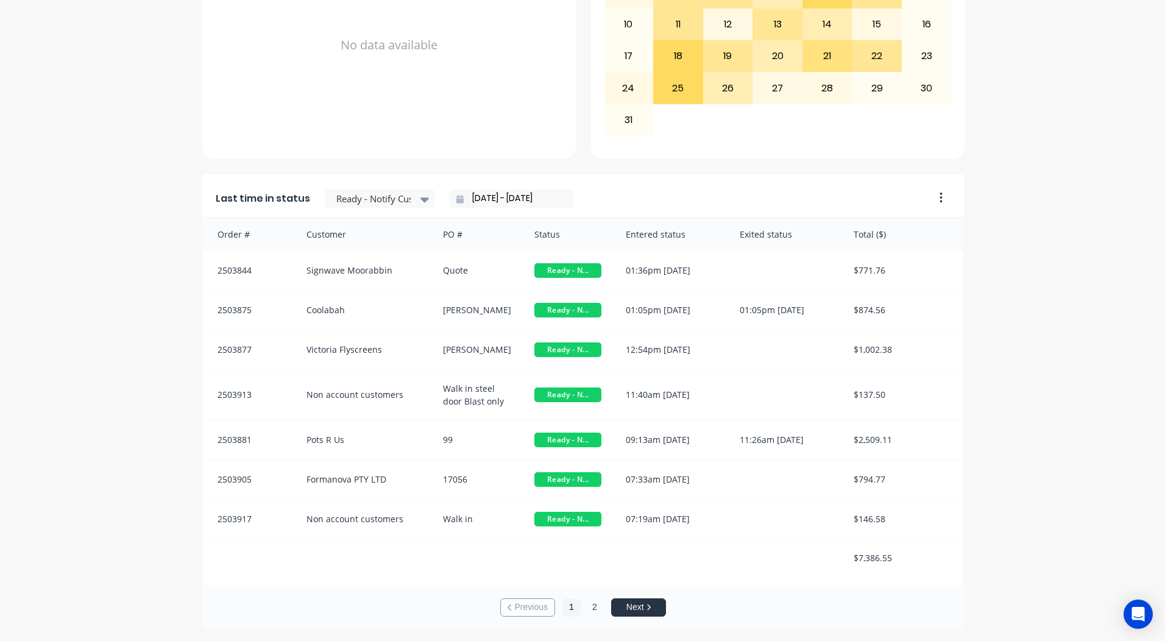
click at [589, 609] on button "2" at bounding box center [595, 608] width 18 height 18
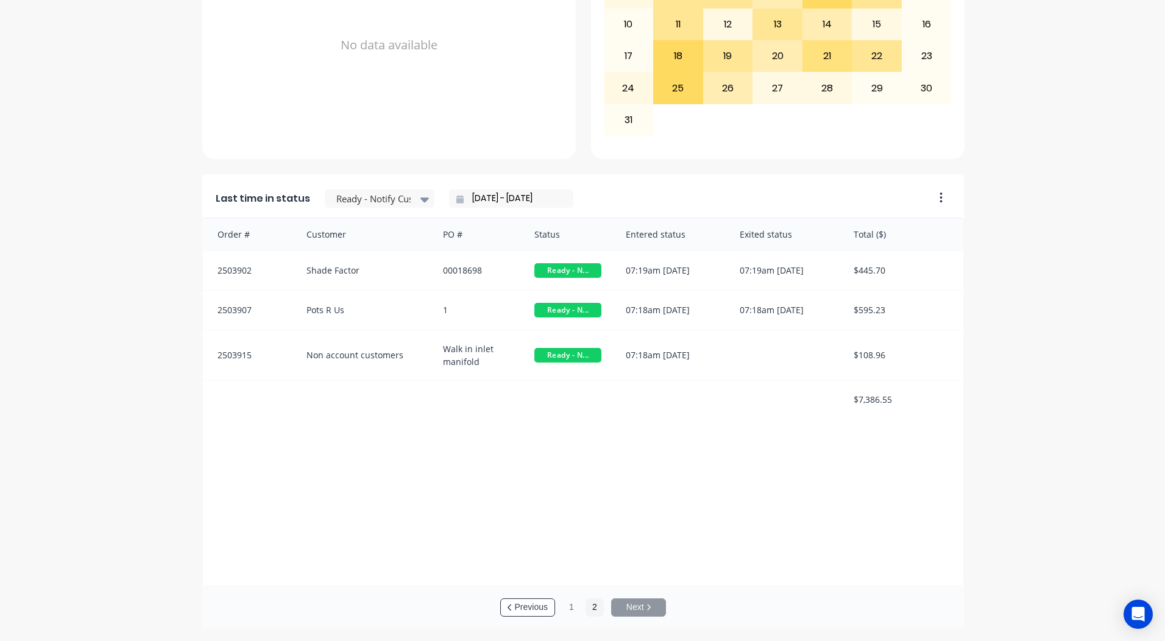
click at [577, 606] on div "Previous 1 2 Next" at bounding box center [583, 607] width 762 height 43
click at [569, 611] on button "1" at bounding box center [572, 608] width 18 height 18
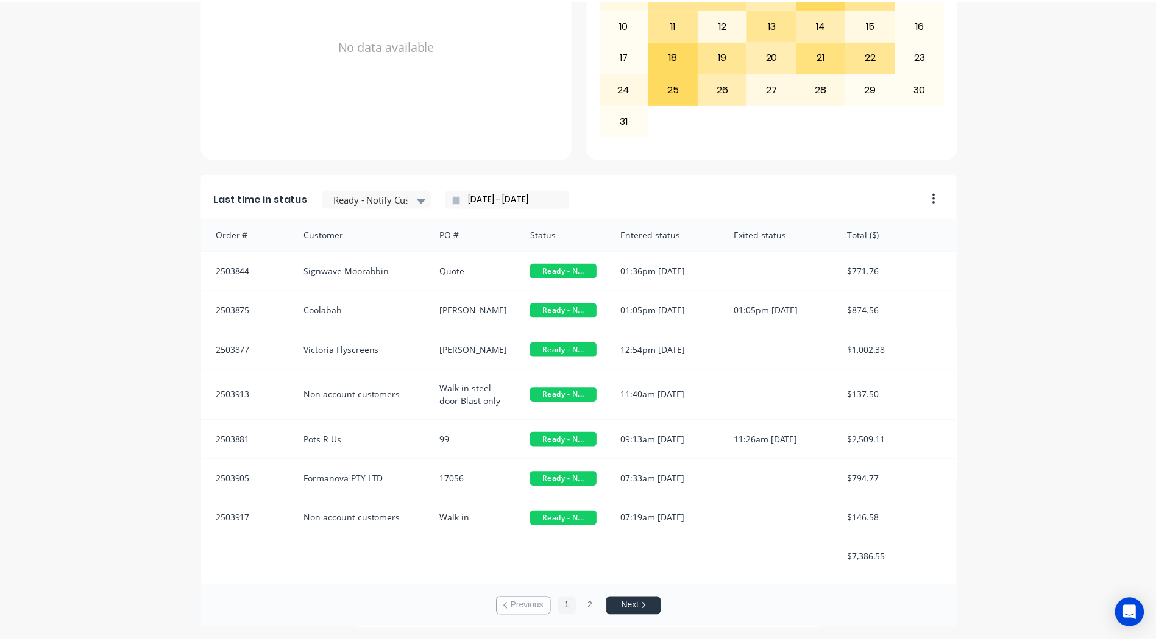
scroll to position [0, 0]
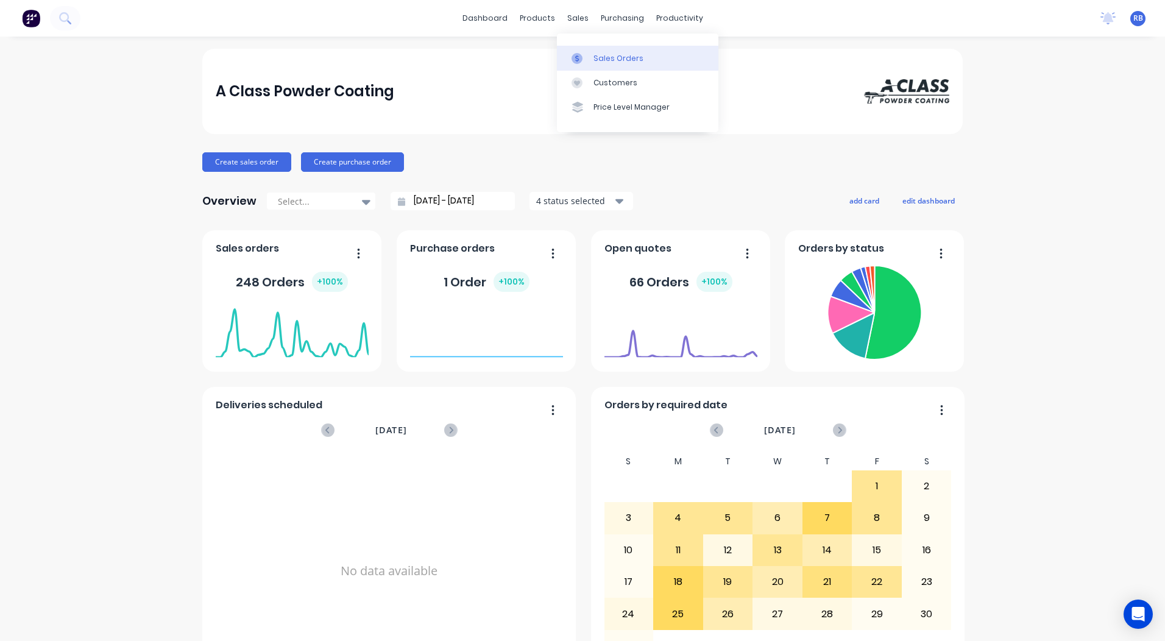
click at [615, 55] on div "Sales Orders" at bounding box center [619, 58] width 50 height 11
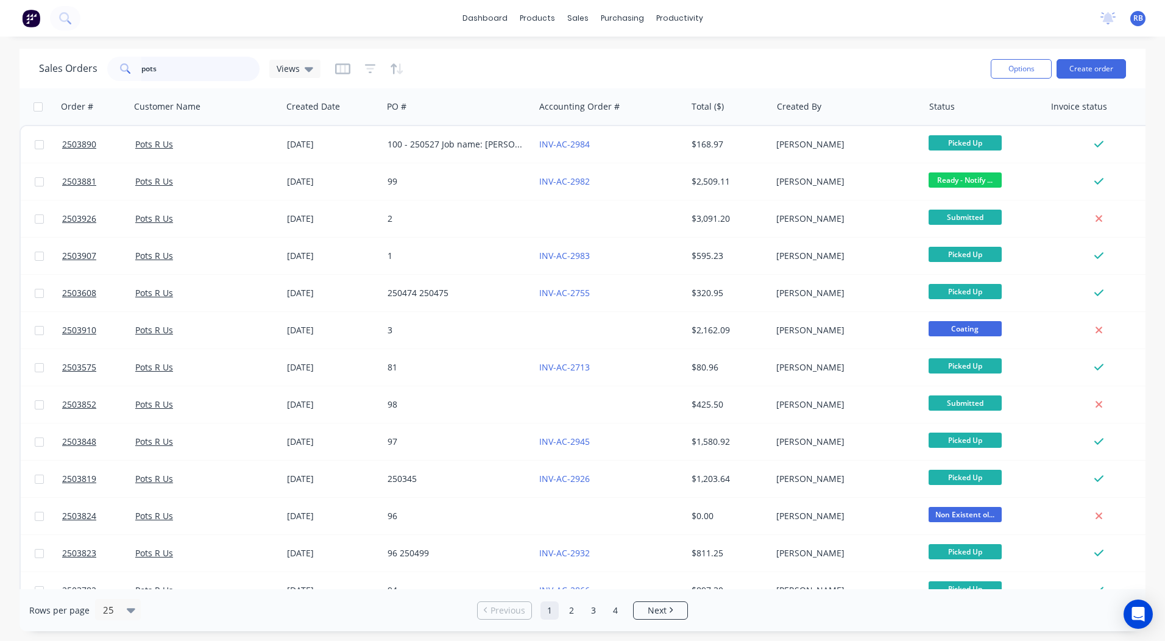
click at [179, 65] on input "pots" at bounding box center [200, 69] width 119 height 24
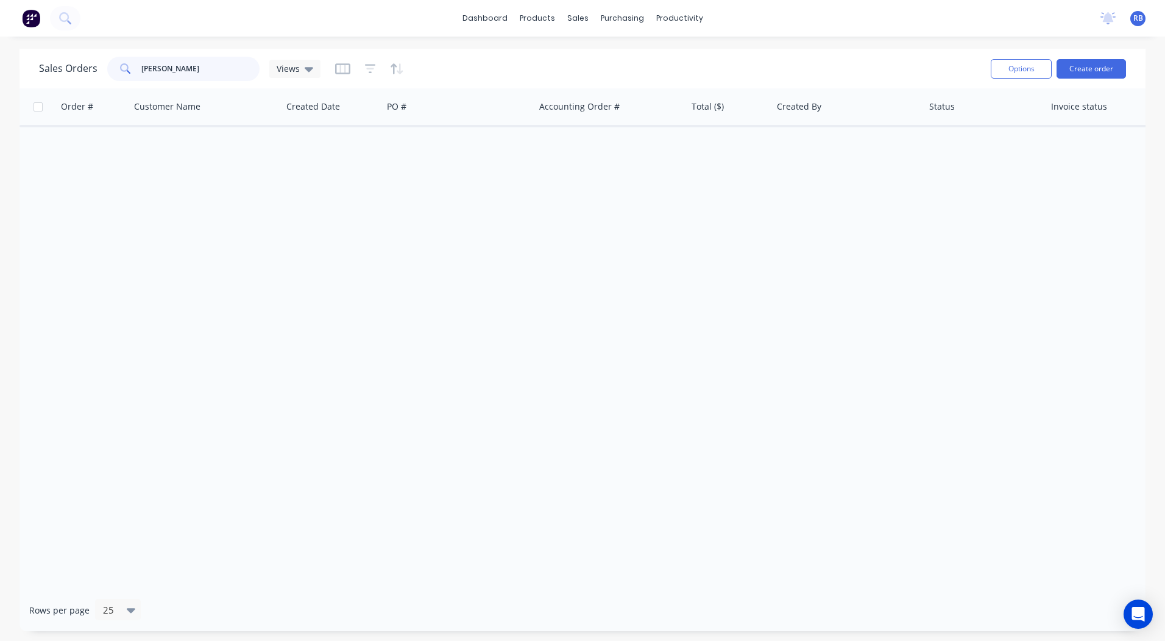
click at [187, 68] on input "paul pase" at bounding box center [200, 69] width 119 height 24
type input "pase"
click at [187, 64] on input "pase" at bounding box center [200, 69] width 119 height 24
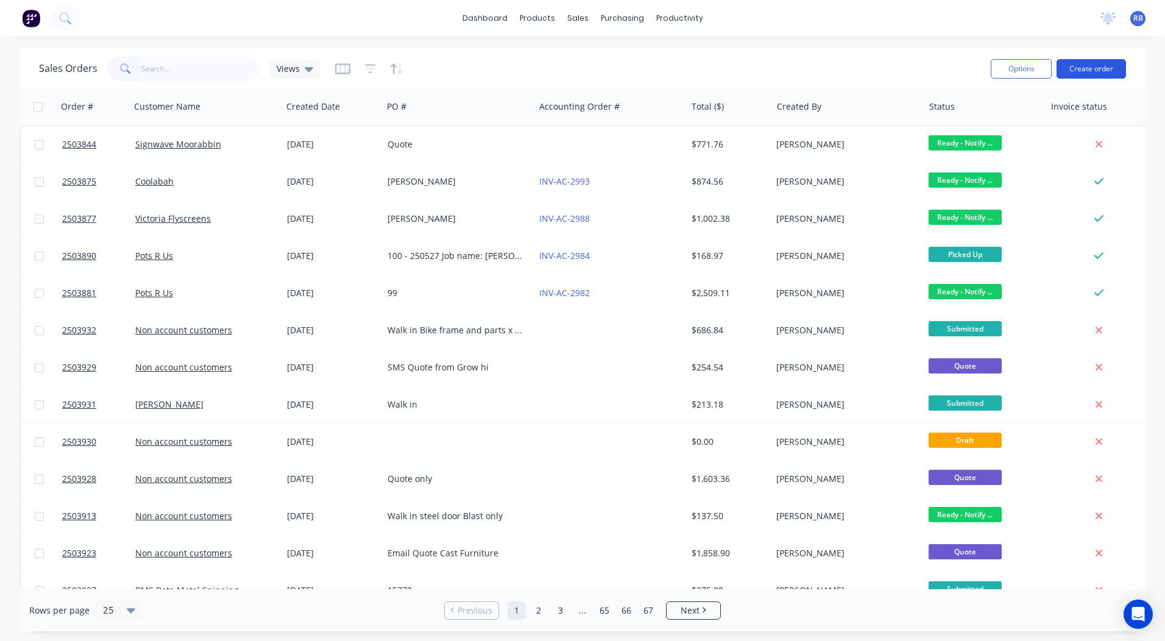
click at [1081, 65] on button "Create order" at bounding box center [1091, 69] width 69 height 20
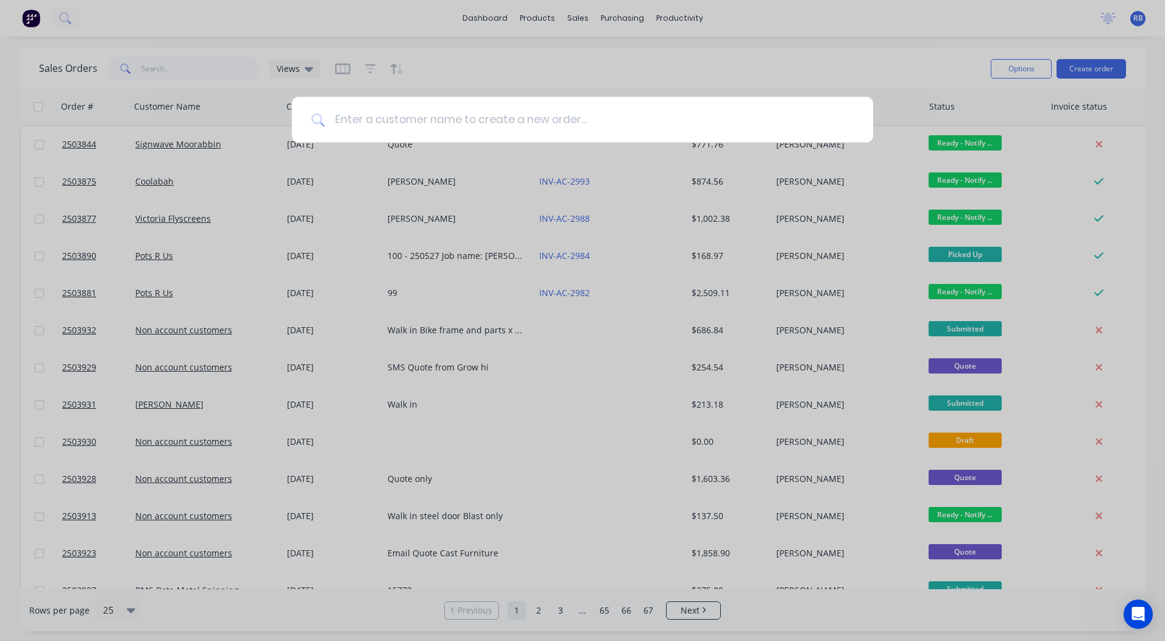
click at [489, 120] on input at bounding box center [589, 120] width 529 height 46
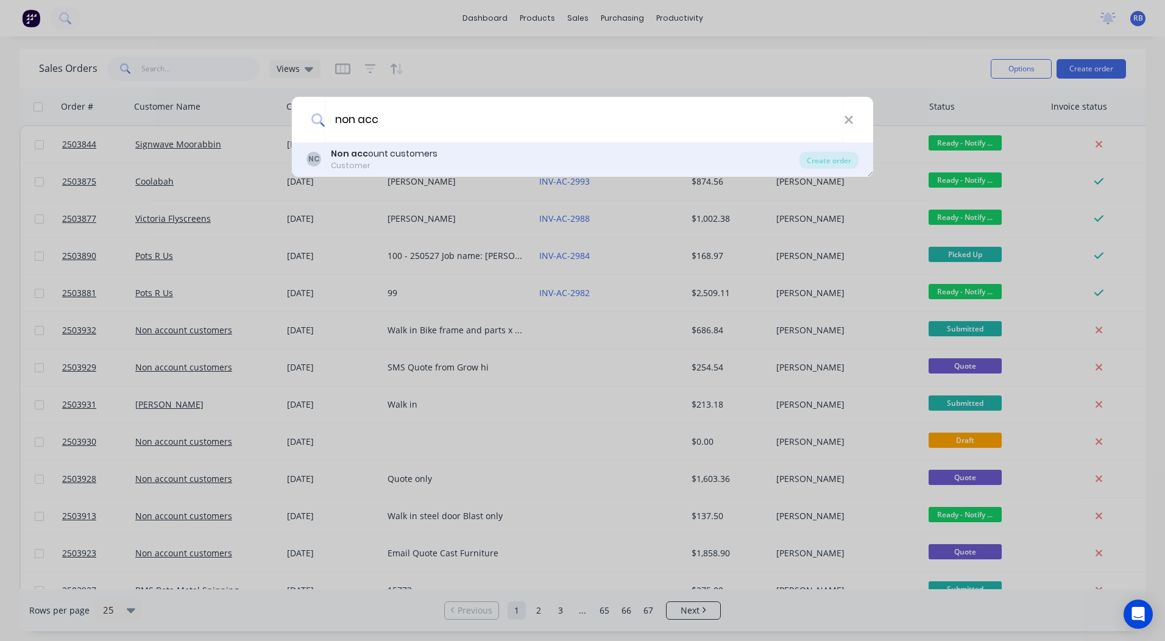
type input "non acc"
click at [395, 154] on div "Non acc ount customers" at bounding box center [384, 153] width 107 height 13
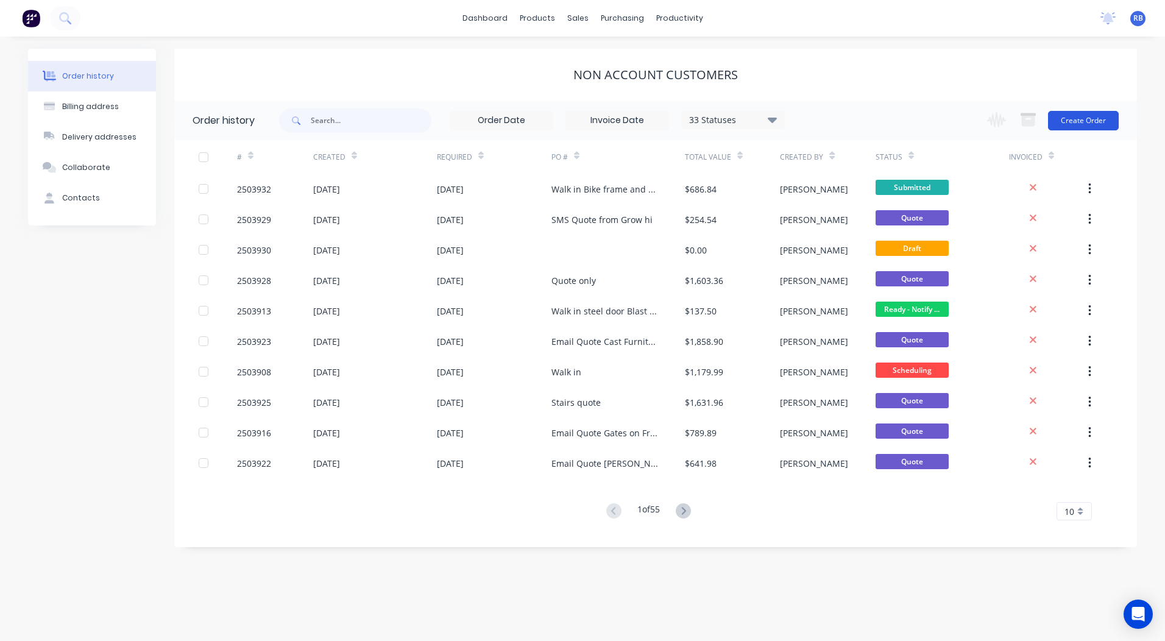
click at [1076, 114] on button "Create Order" at bounding box center [1083, 121] width 71 height 20
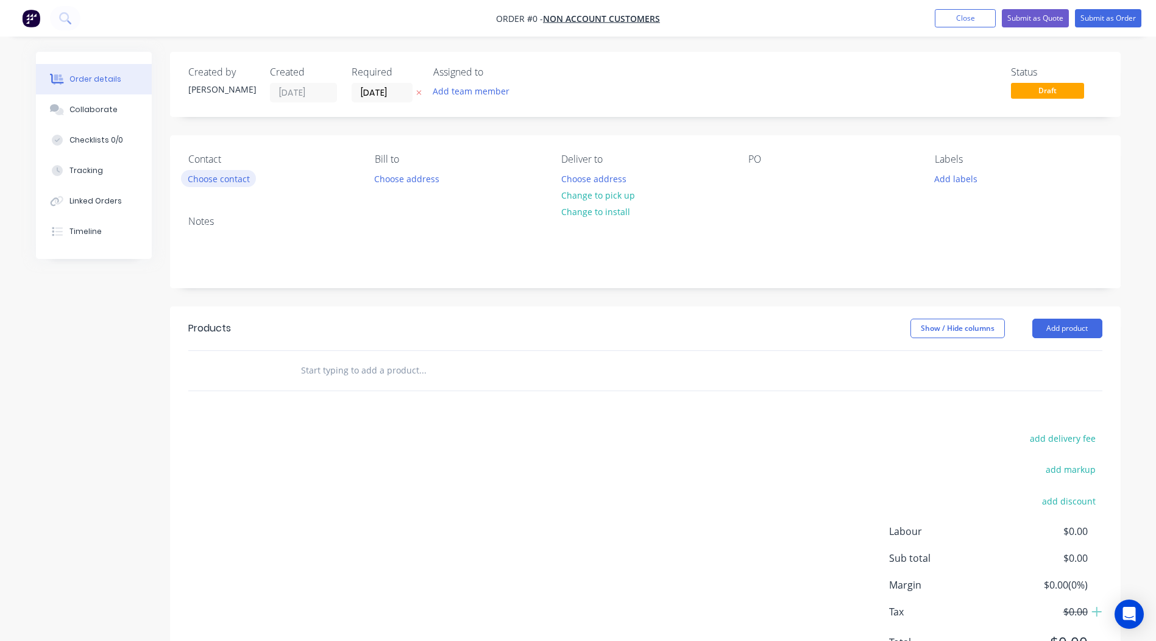
click at [205, 174] on button "Choose contact" at bounding box center [218, 178] width 75 height 16
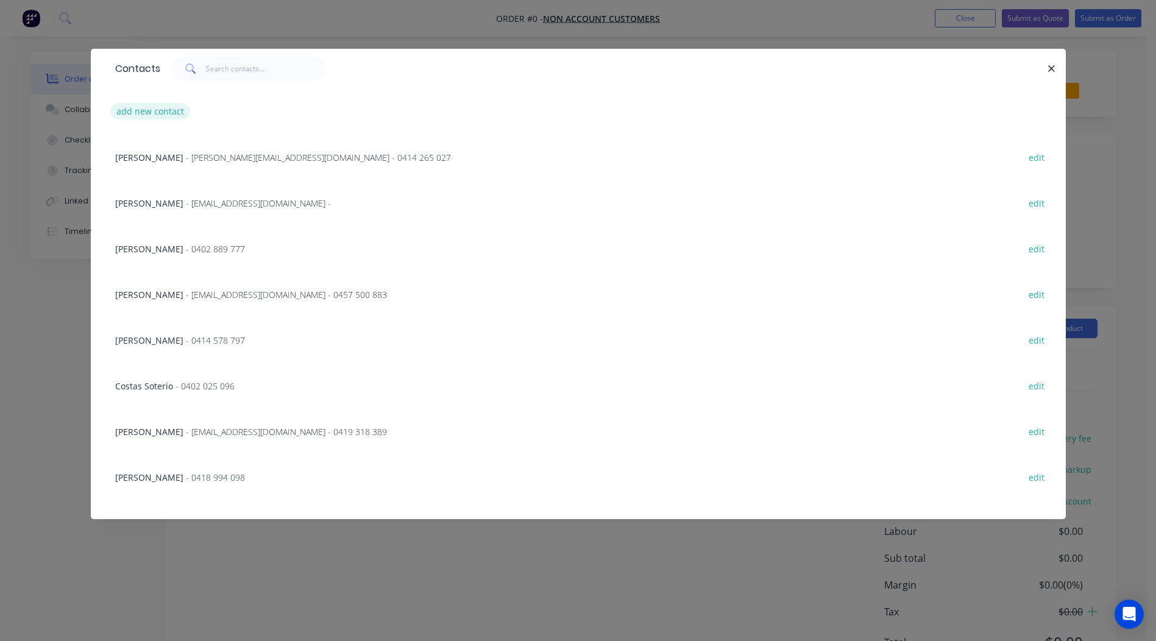
click at [168, 112] on button "add new contact" at bounding box center [150, 111] width 80 height 16
select select "AU"
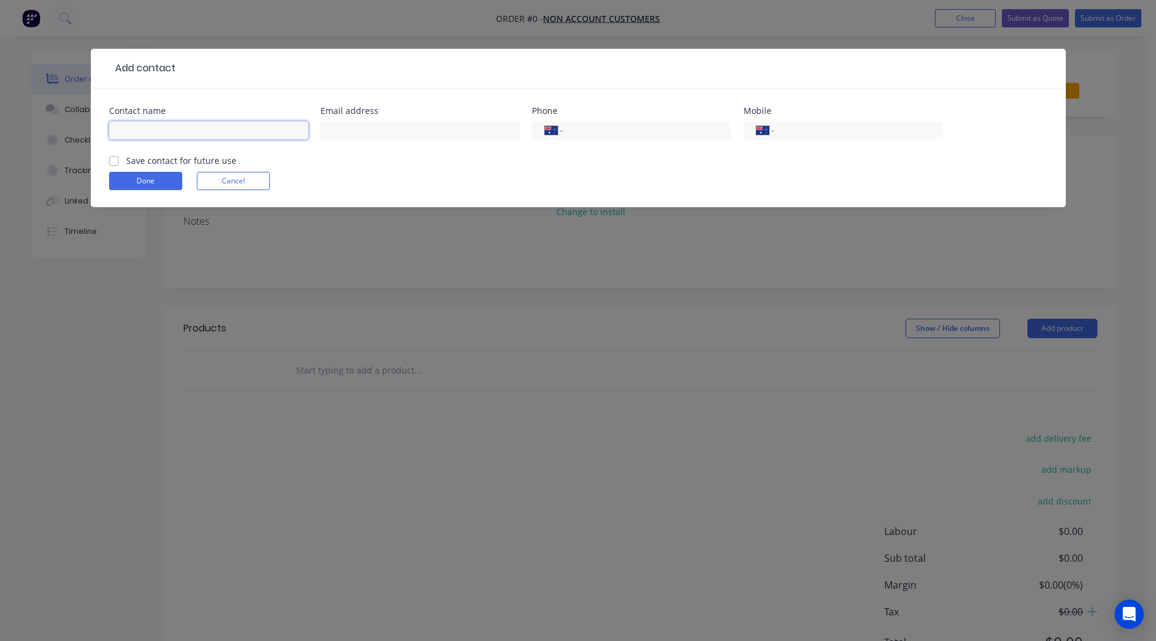
click at [174, 129] on input "text" at bounding box center [208, 130] width 199 height 18
type input "Paul Pase"
click at [343, 125] on input "text" at bounding box center [420, 130] width 199 height 18
type input "ppase@internode.on.net"
click at [863, 127] on input "tel" at bounding box center [856, 131] width 146 height 14
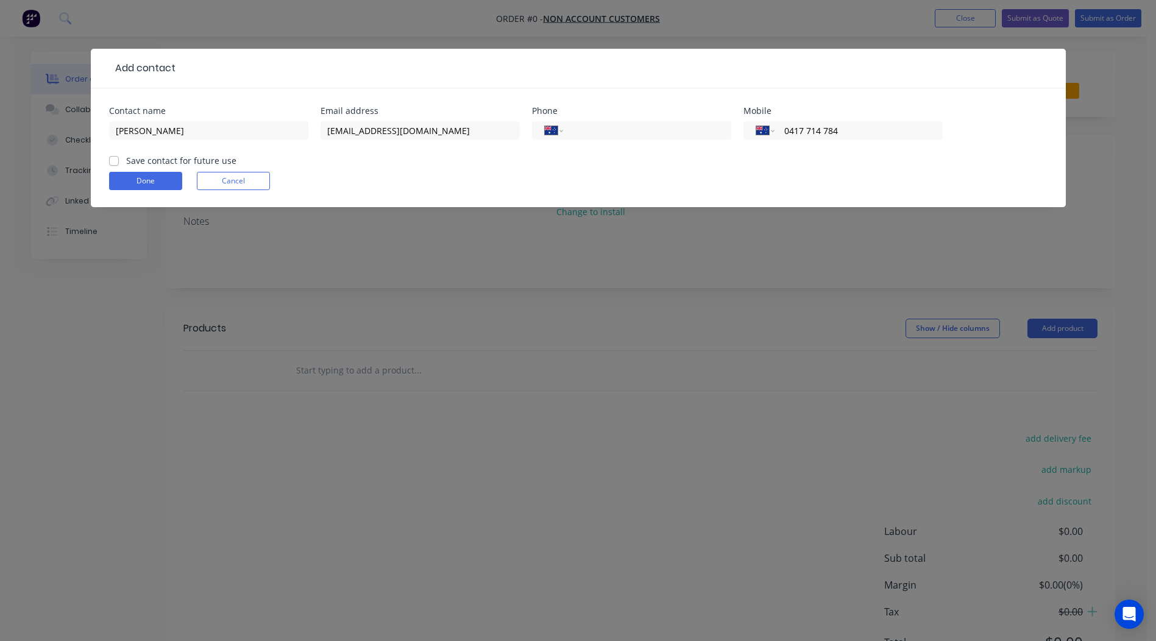
type input "0417 714 784"
click at [126, 162] on label "Save contact for future use" at bounding box center [181, 160] width 110 height 13
click at [114, 162] on input "Save contact for future use" at bounding box center [114, 160] width 10 height 12
checkbox input "true"
click at [141, 187] on button "Done" at bounding box center [145, 181] width 73 height 18
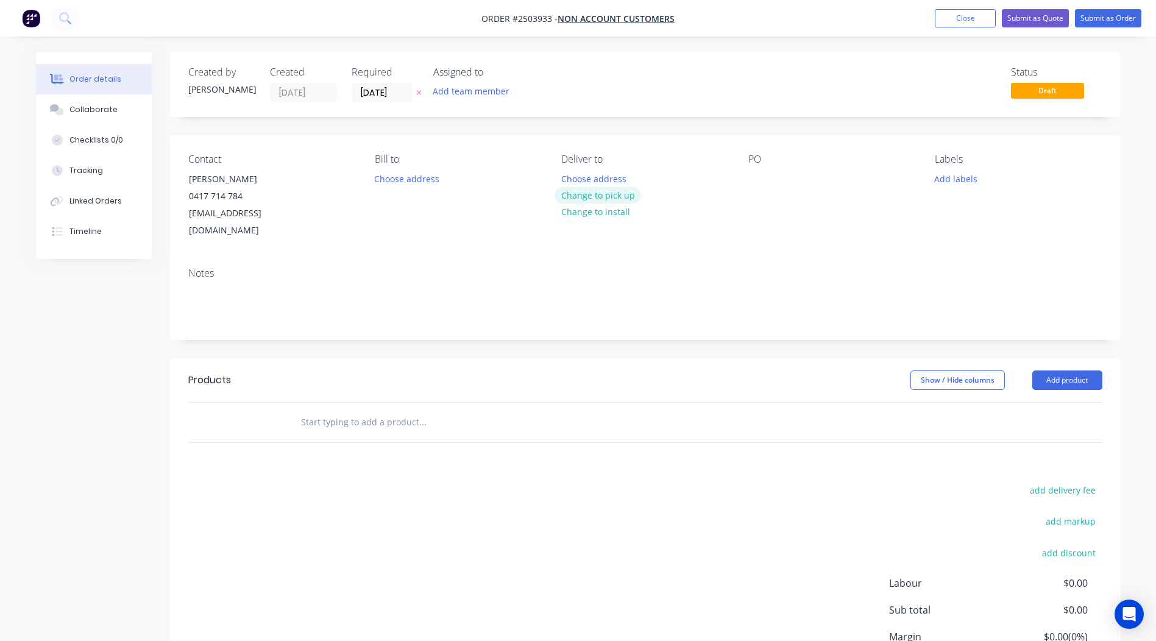
click at [594, 189] on button "Change to pick up" at bounding box center [598, 195] width 87 height 16
click at [759, 176] on div at bounding box center [758, 179] width 20 height 18
click at [941, 176] on button "Add labels" at bounding box center [956, 178] width 56 height 16
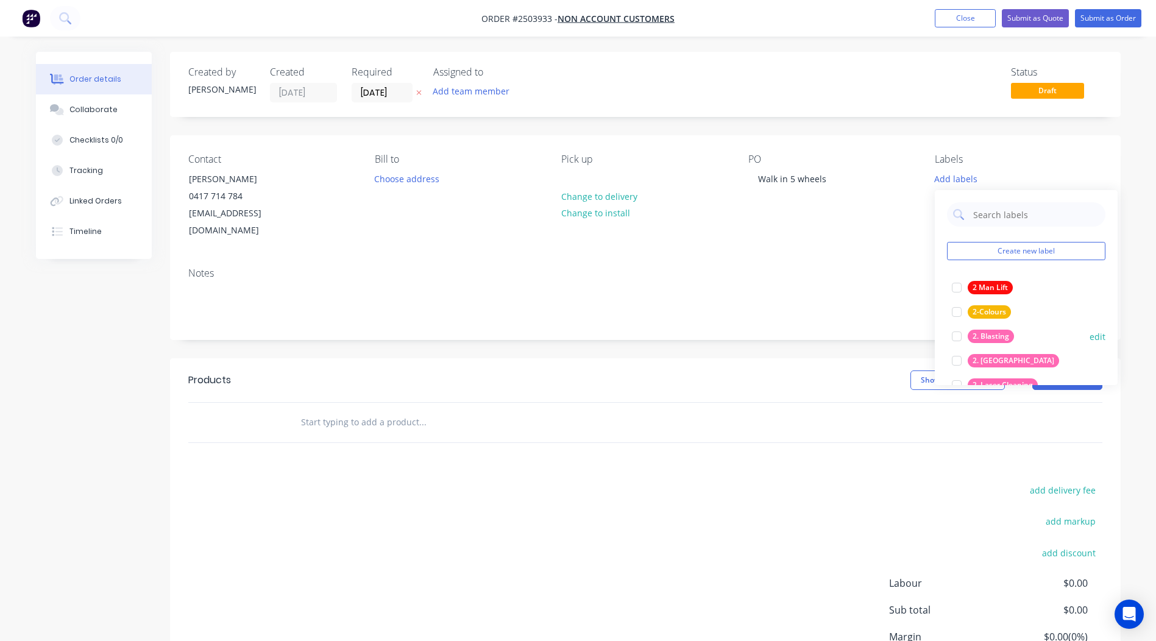
click at [955, 336] on div at bounding box center [957, 336] width 24 height 24
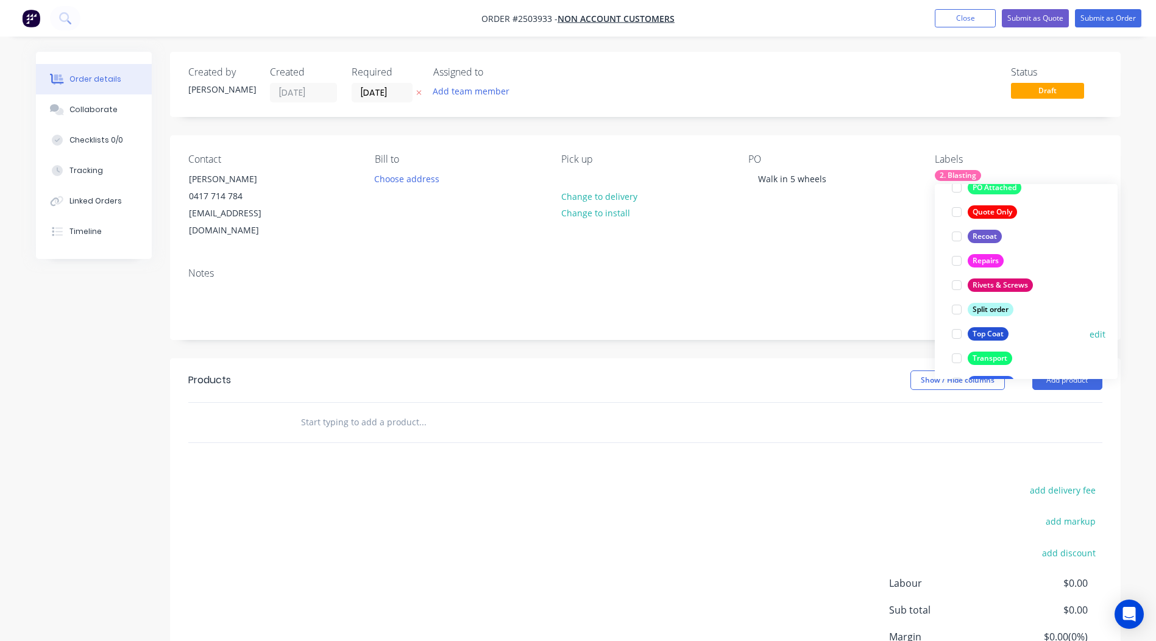
scroll to position [878, 0]
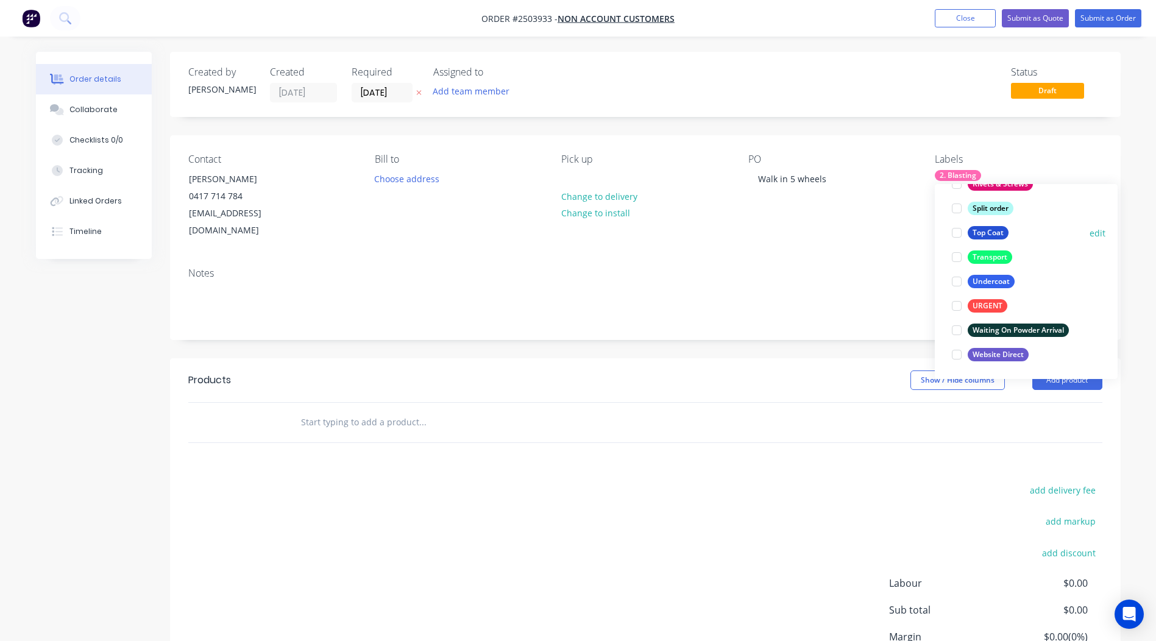
click at [954, 232] on div at bounding box center [957, 233] width 24 height 24
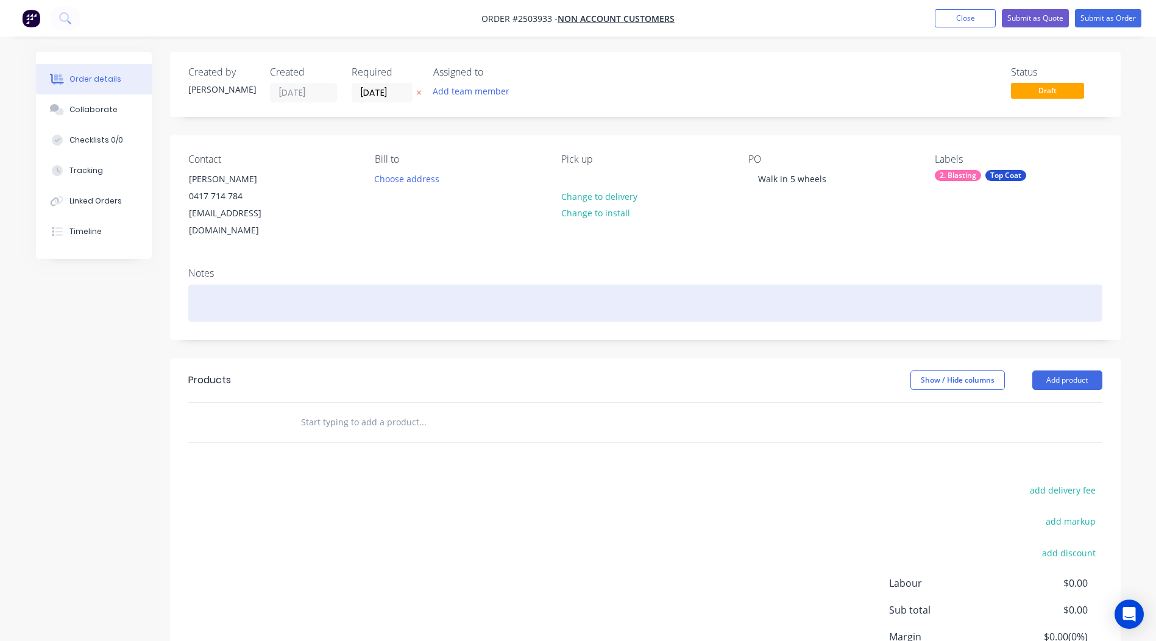
click at [810, 288] on div at bounding box center [645, 303] width 914 height 37
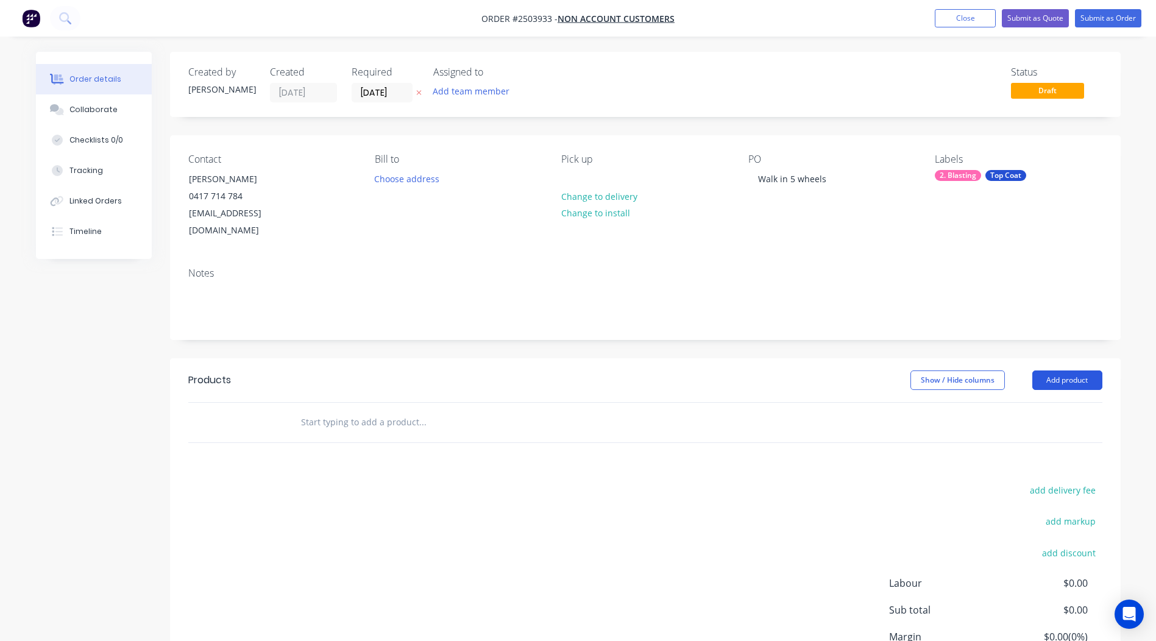
click at [1056, 371] on button "Add product" at bounding box center [1067, 381] width 70 height 20
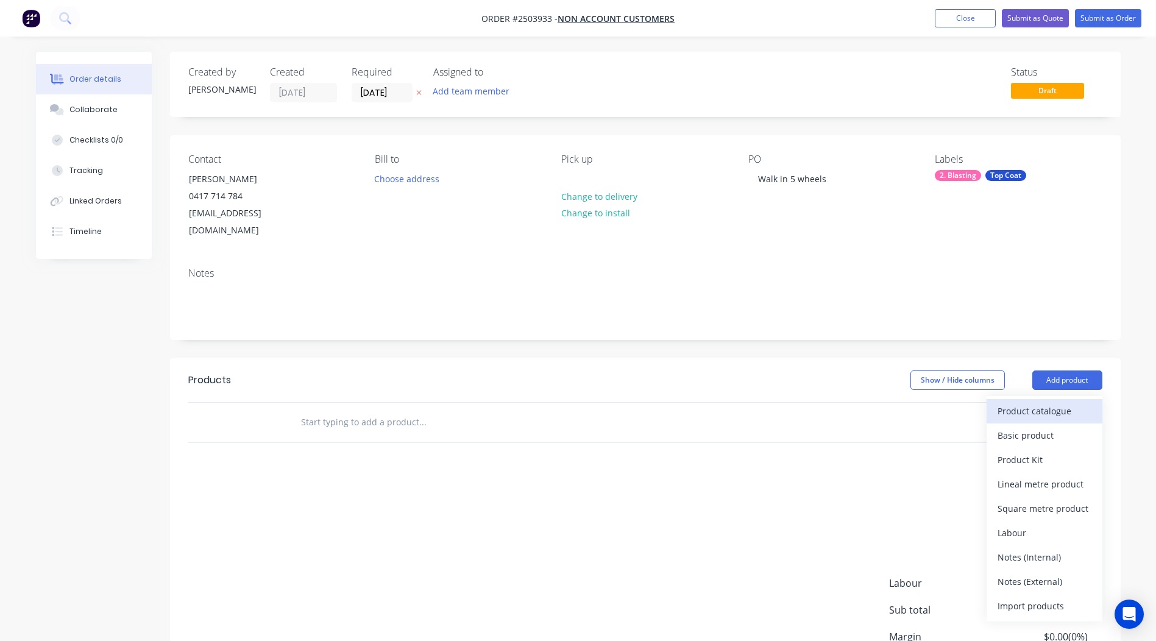
click at [1056, 402] on div "Product catalogue" at bounding box center [1045, 411] width 94 height 18
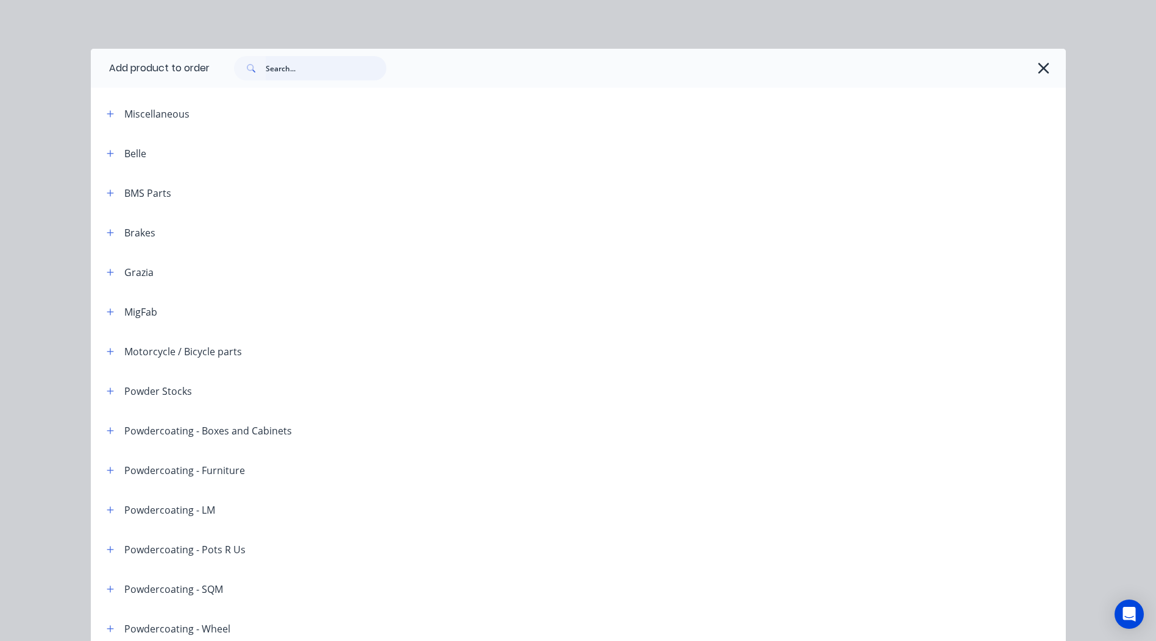
click at [307, 75] on input "text" at bounding box center [326, 68] width 121 height 24
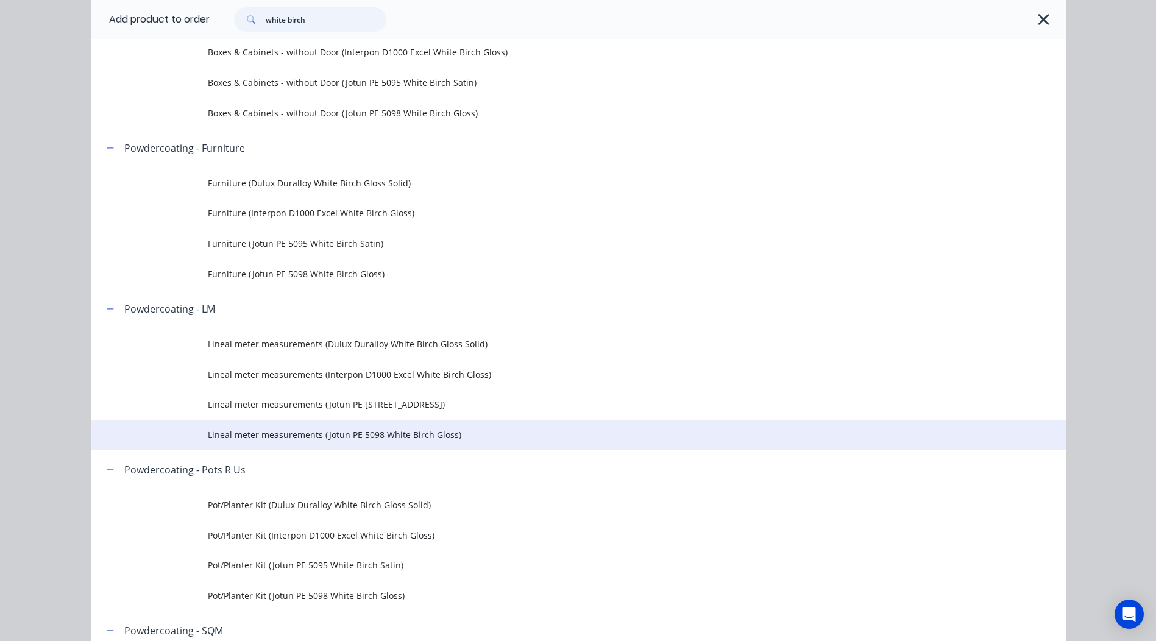
scroll to position [305, 0]
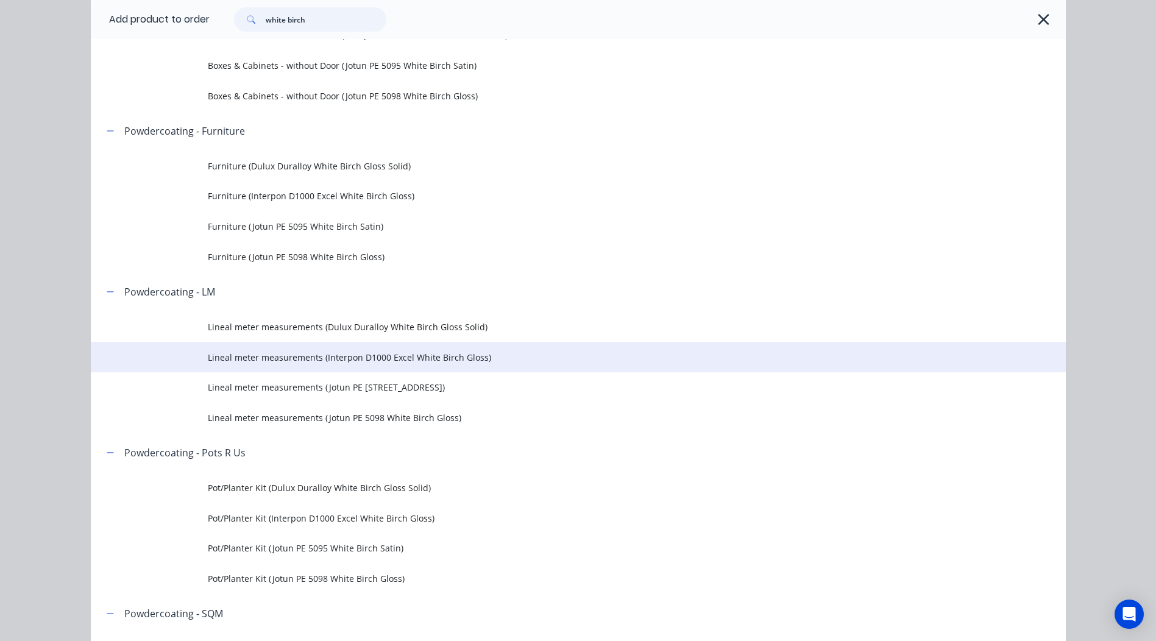
type input "white birch"
click at [425, 360] on span "Lineal meter measurements (Interpon D1000 Excel White Birch Gloss)" at bounding box center [551, 357] width 686 height 13
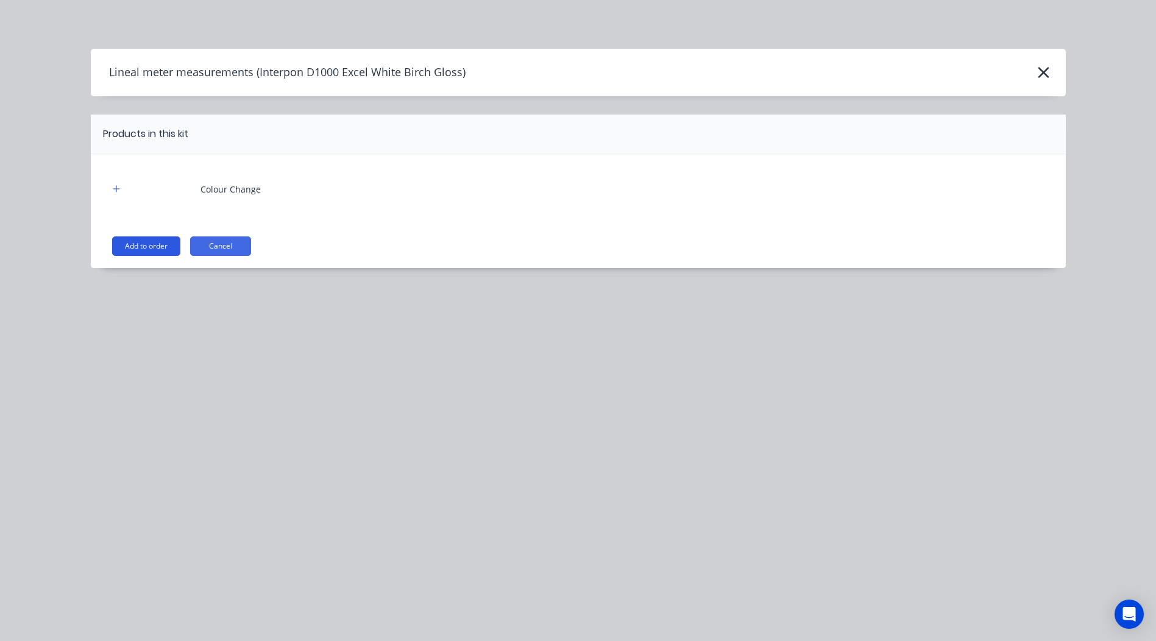
click at [148, 242] on button "Add to order" at bounding box center [146, 246] width 68 height 20
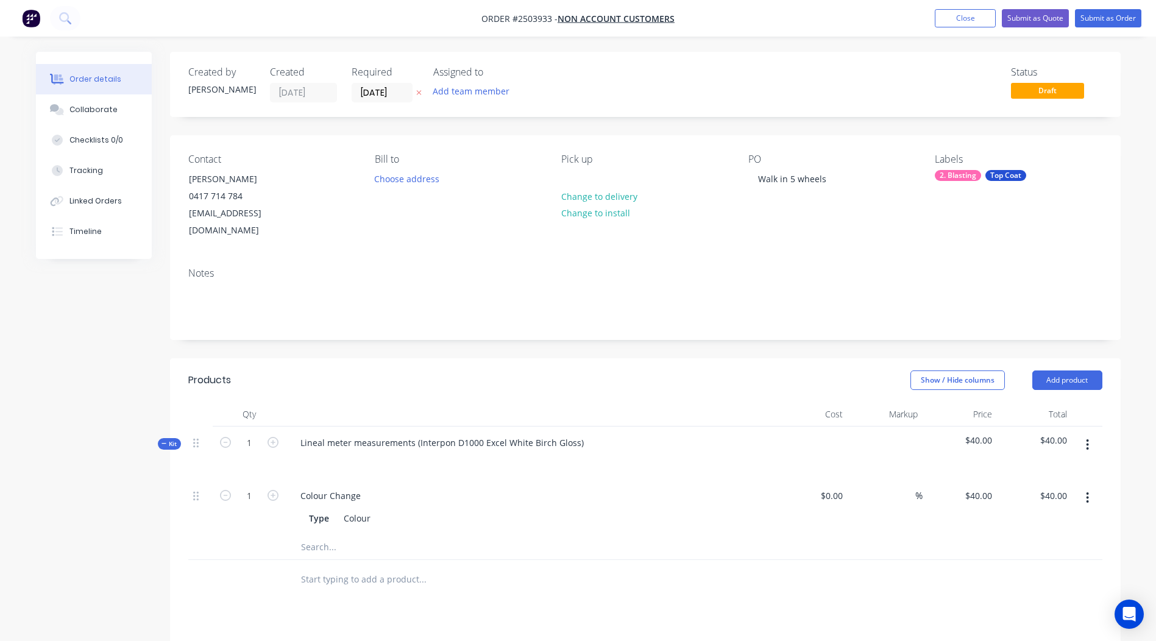
click at [1083, 434] on button "button" at bounding box center [1087, 445] width 29 height 22
click at [1061, 468] on div "Add product to kit" at bounding box center [1045, 477] width 94 height 18
click at [1025, 517] on div "Product catalogue" at bounding box center [1045, 526] width 94 height 18
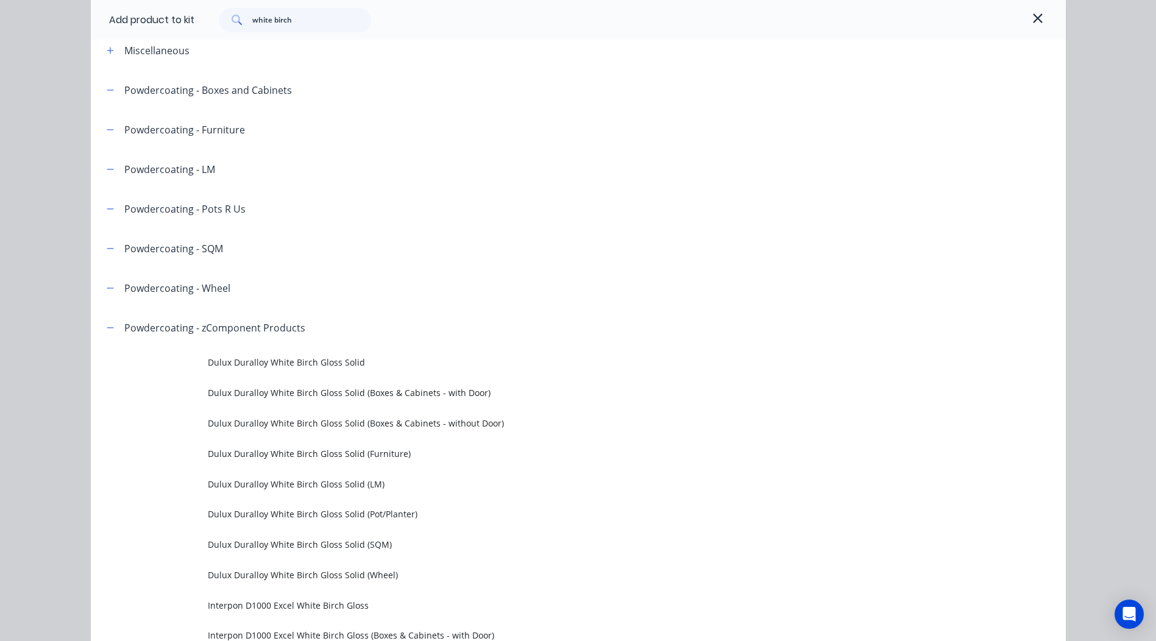
scroll to position [244, 0]
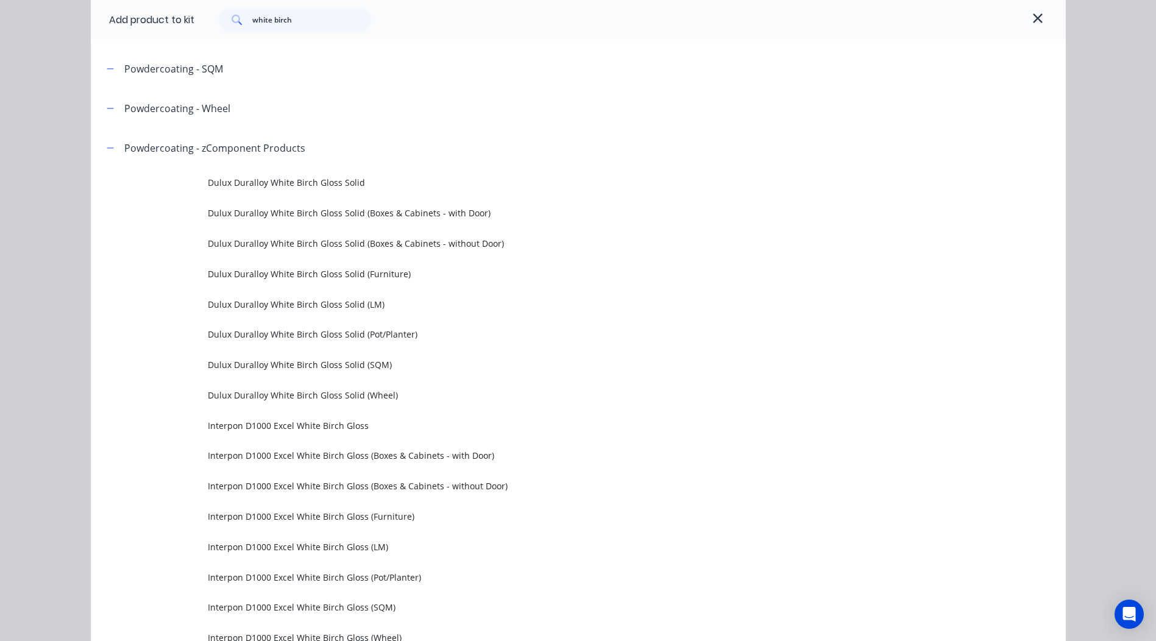
click at [203, 110] on div "Powdercoating - Wheel" at bounding box center [177, 108] width 106 height 15
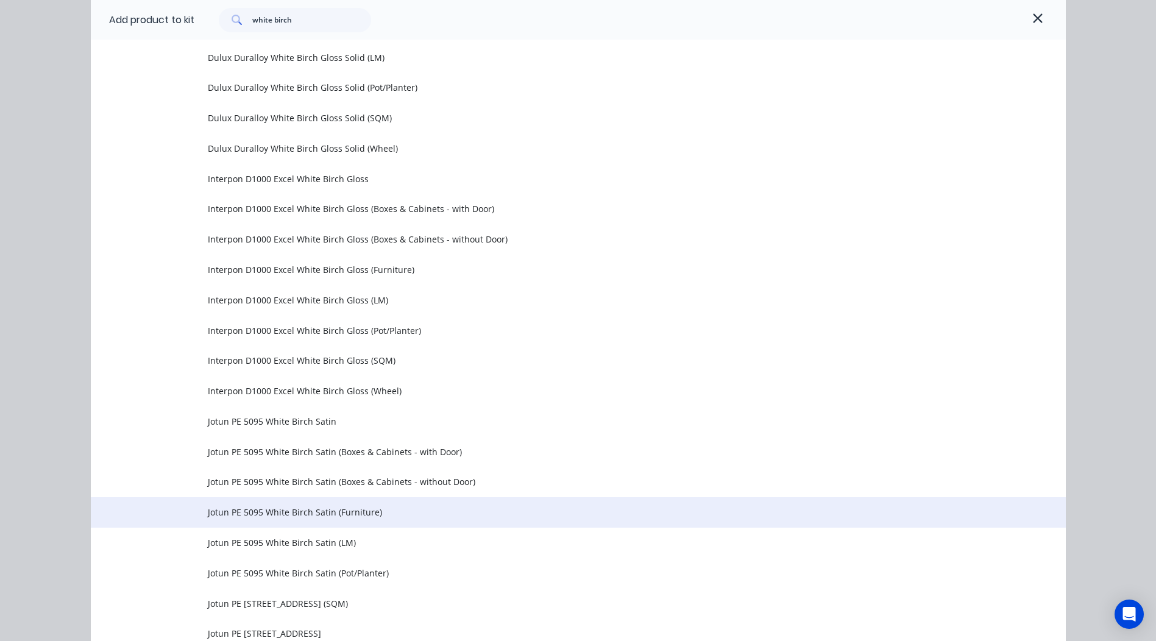
scroll to position [490, 0]
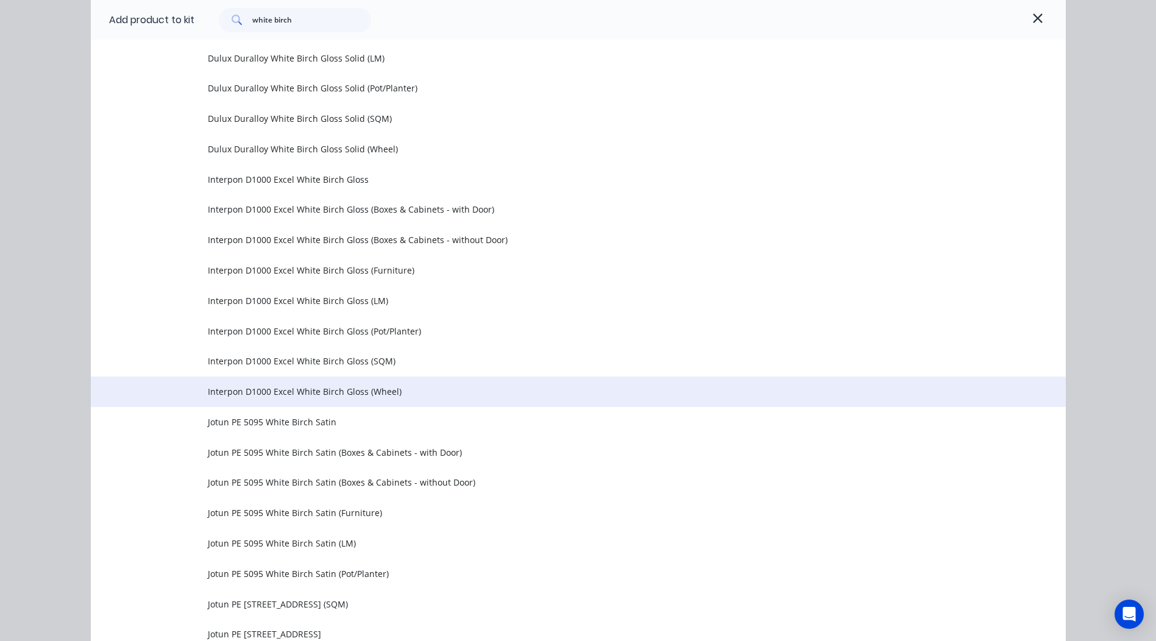
click at [293, 394] on span "Interpon D1000 Excel White Birch Gloss (Wheel)" at bounding box center [551, 391] width 686 height 13
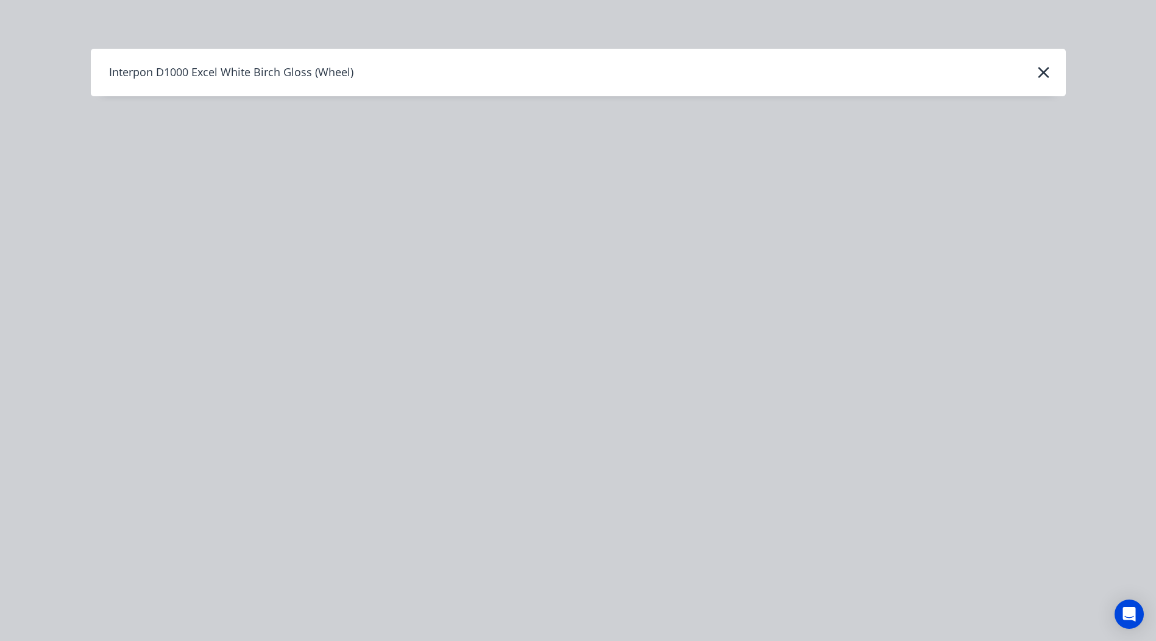
scroll to position [0, 0]
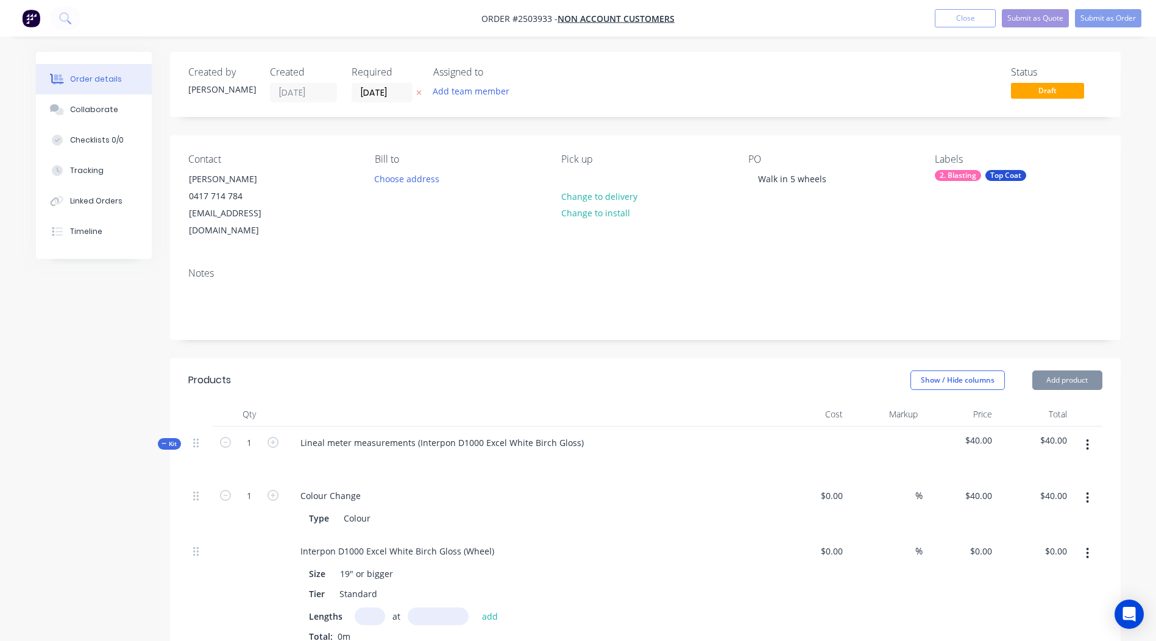
type input "$180.00"
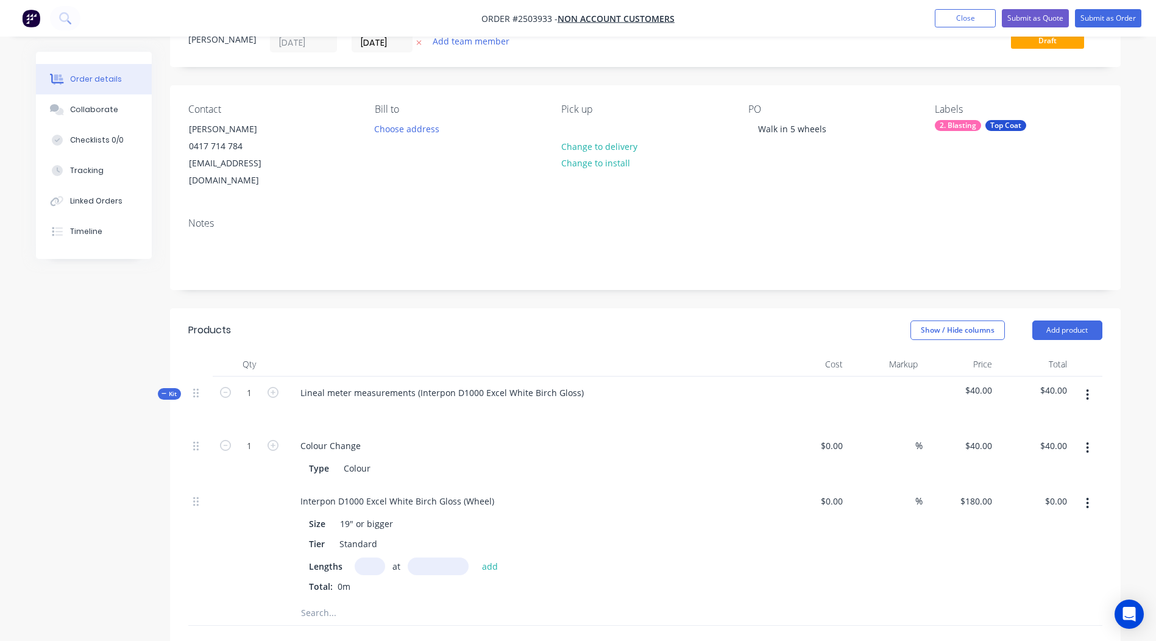
scroll to position [244, 0]
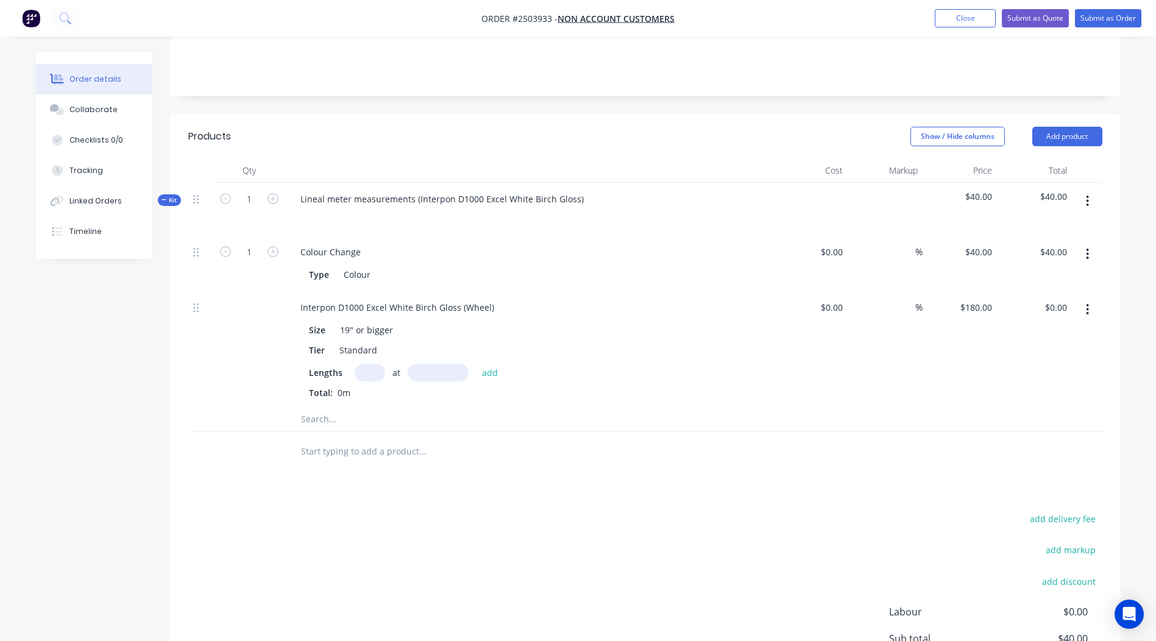
click at [369, 364] on input "text" at bounding box center [370, 373] width 30 height 18
click at [1087, 303] on icon "button" at bounding box center [1087, 309] width 3 height 13
click at [1048, 382] on div "Delete" at bounding box center [1045, 391] width 94 height 18
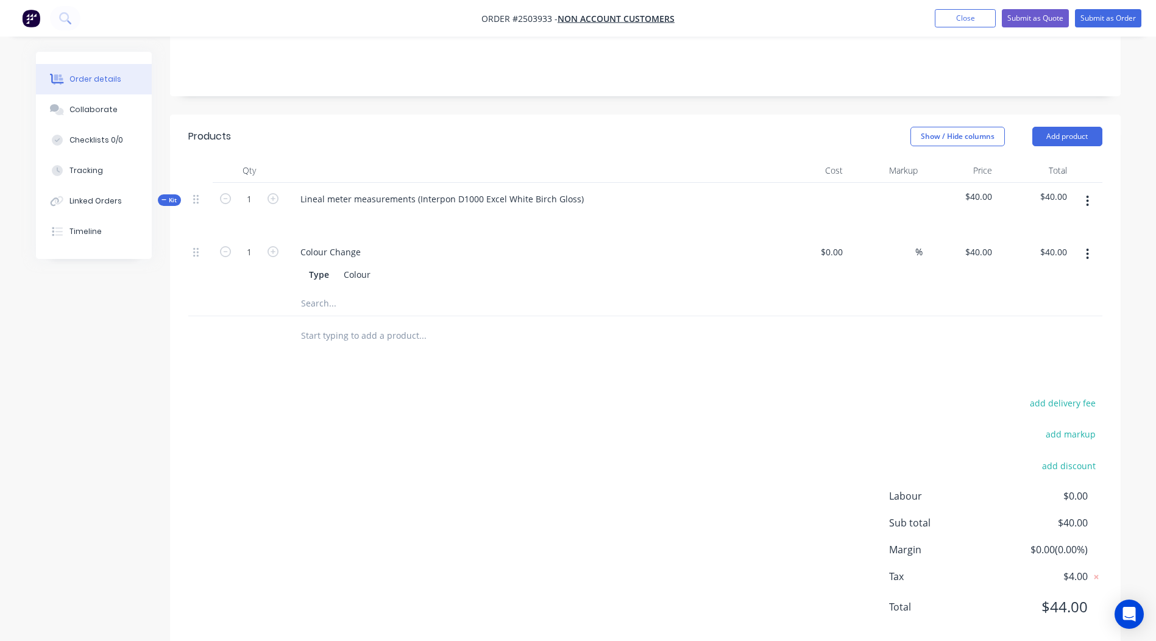
click at [1084, 190] on button "button" at bounding box center [1087, 201] width 29 height 22
click at [1078, 224] on div "Add product to kit" at bounding box center [1045, 233] width 94 height 18
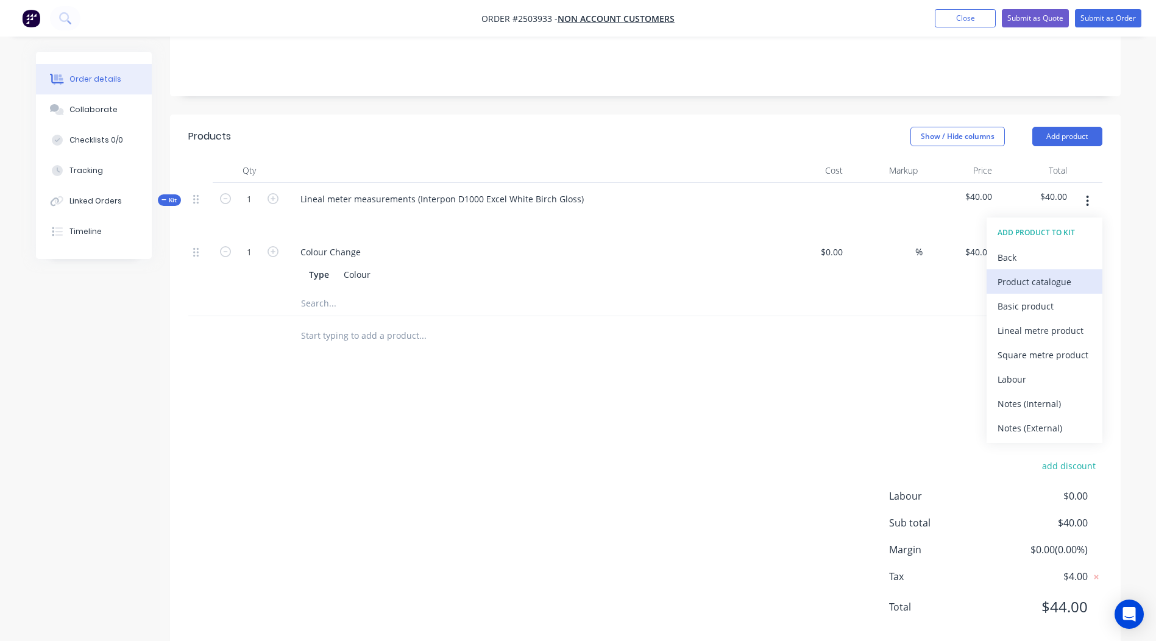
click at [1039, 273] on div "Product catalogue" at bounding box center [1045, 282] width 94 height 18
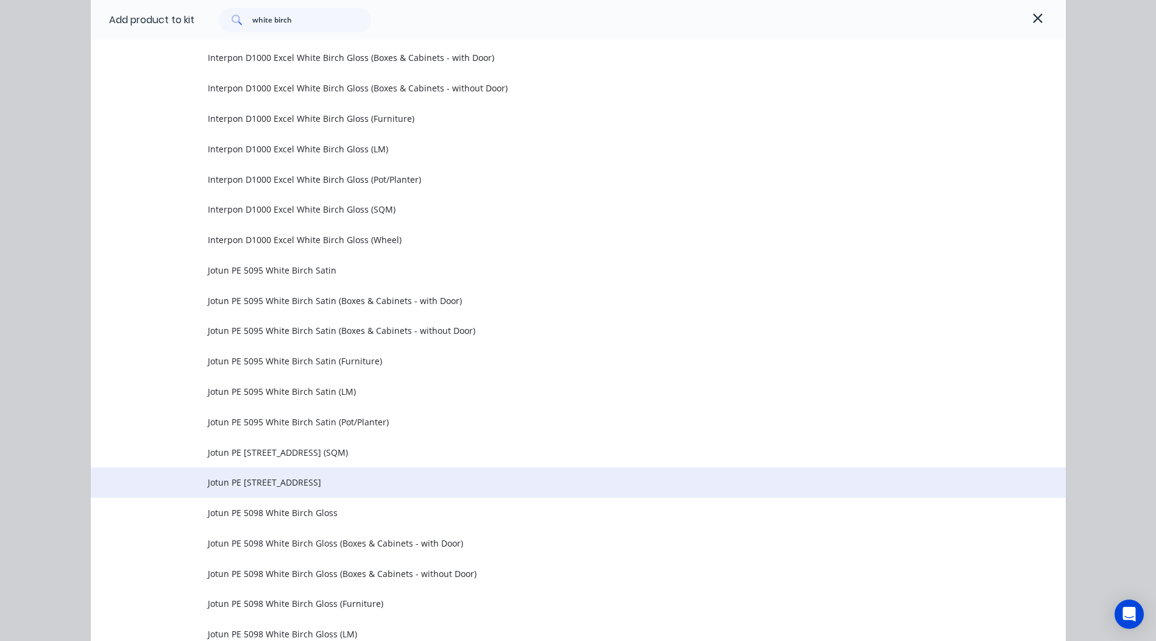
scroll to position [610, 0]
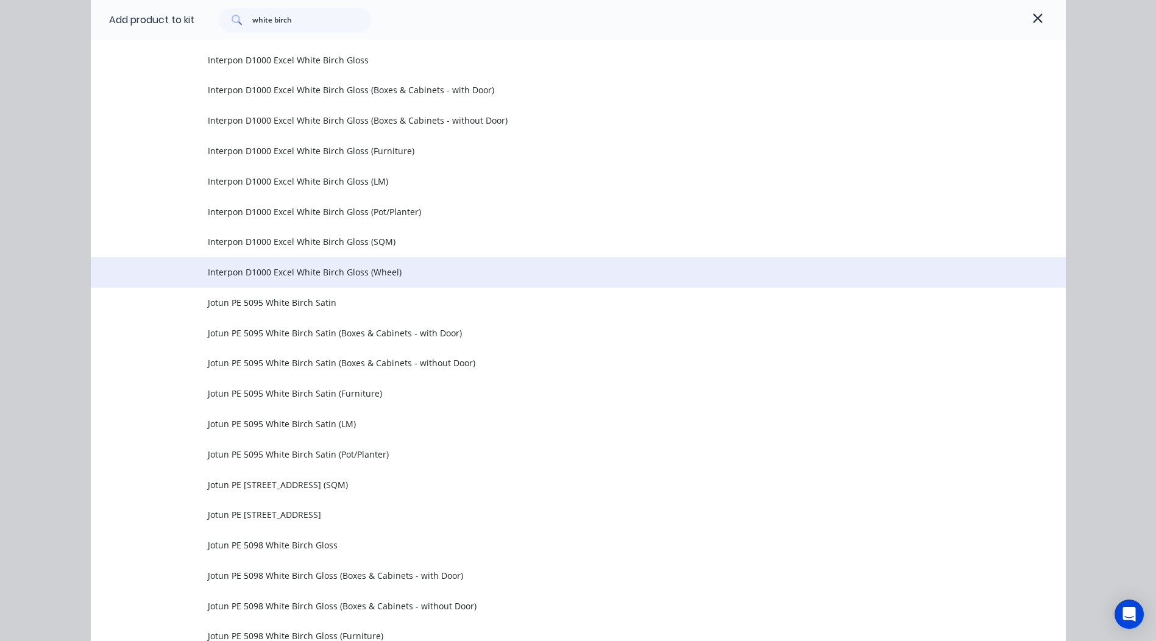
click at [309, 271] on span "Interpon D1000 Excel White Birch Gloss (Wheel)" at bounding box center [551, 272] width 686 height 13
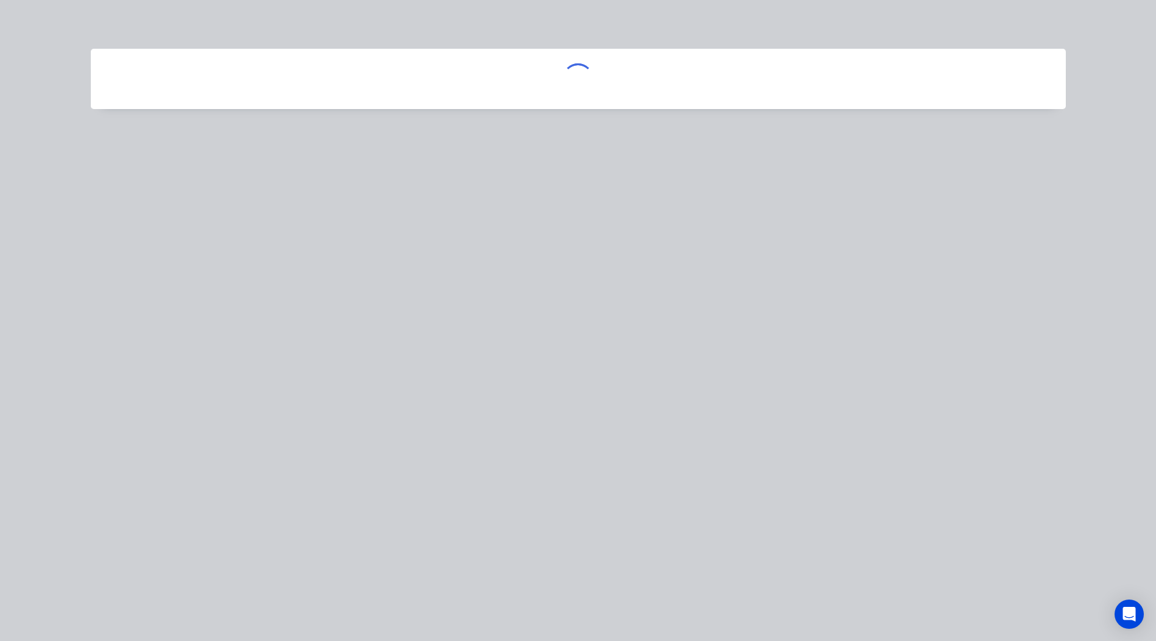
scroll to position [0, 0]
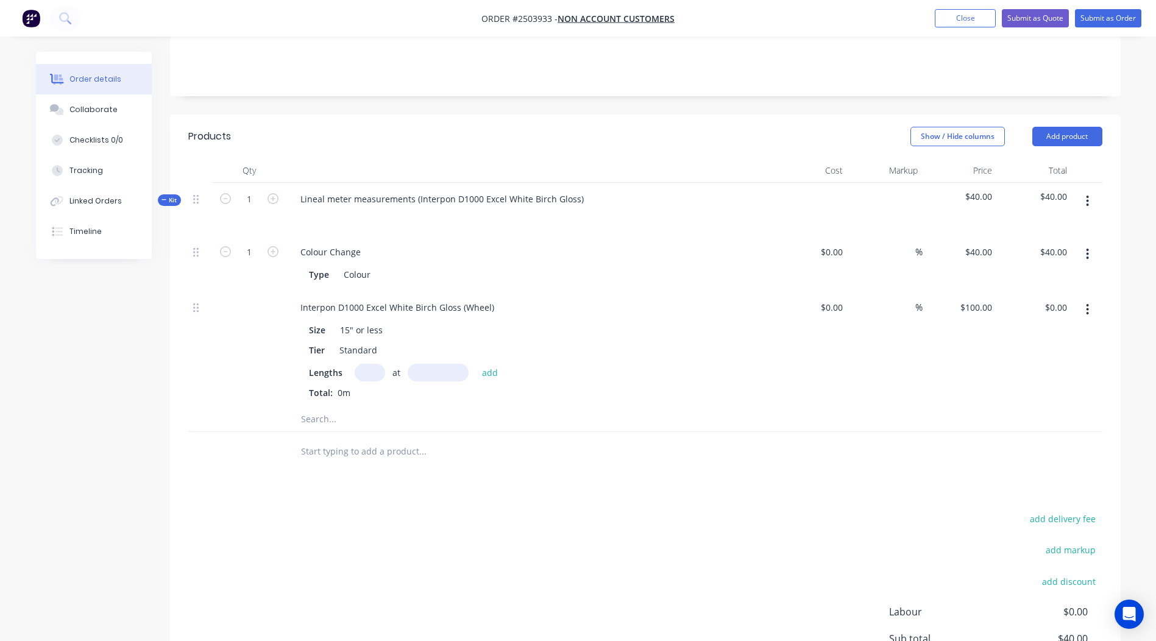
click at [363, 364] on input "text" at bounding box center [370, 373] width 30 height 18
type input "4"
click at [441, 364] on input "text" at bounding box center [438, 373] width 61 height 18
type input "15"
click at [476, 364] on button "add" at bounding box center [490, 372] width 29 height 16
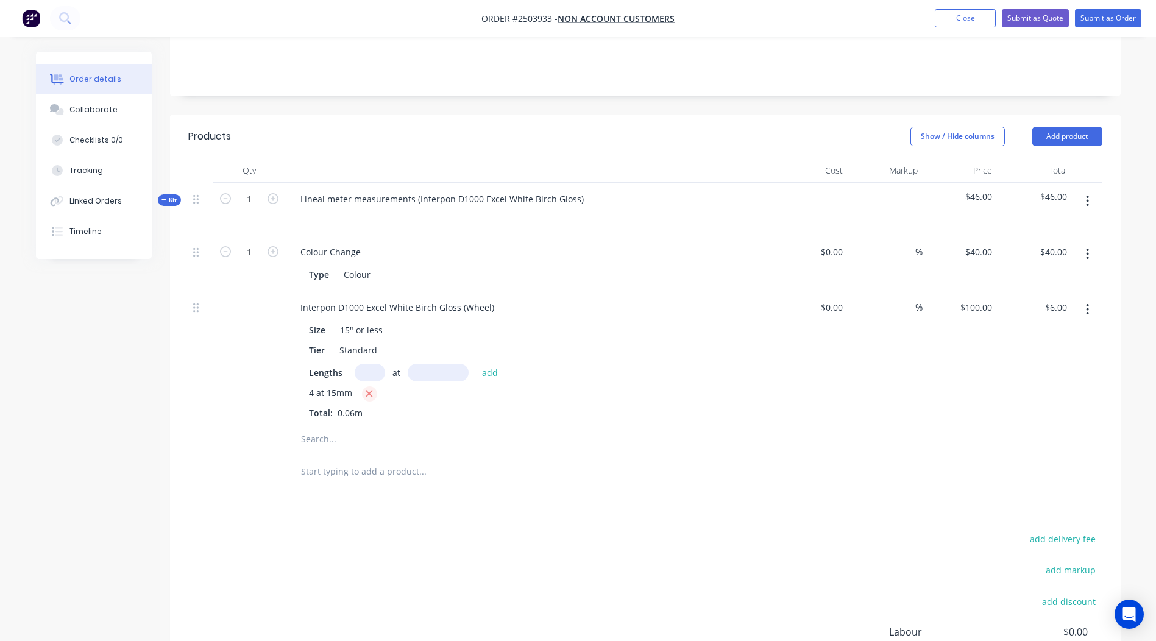
click at [368, 388] on icon "button" at bounding box center [369, 393] width 8 height 11
type input "$0.00"
click at [1084, 299] on button "button" at bounding box center [1087, 310] width 29 height 22
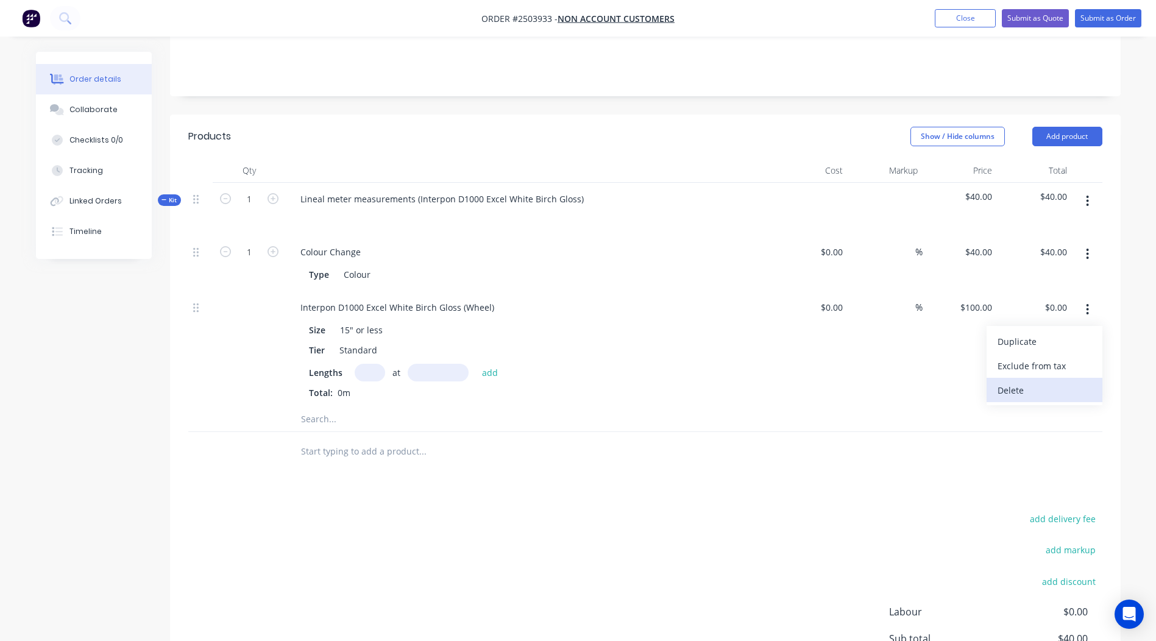
click at [1009, 382] on div "Delete" at bounding box center [1045, 391] width 94 height 18
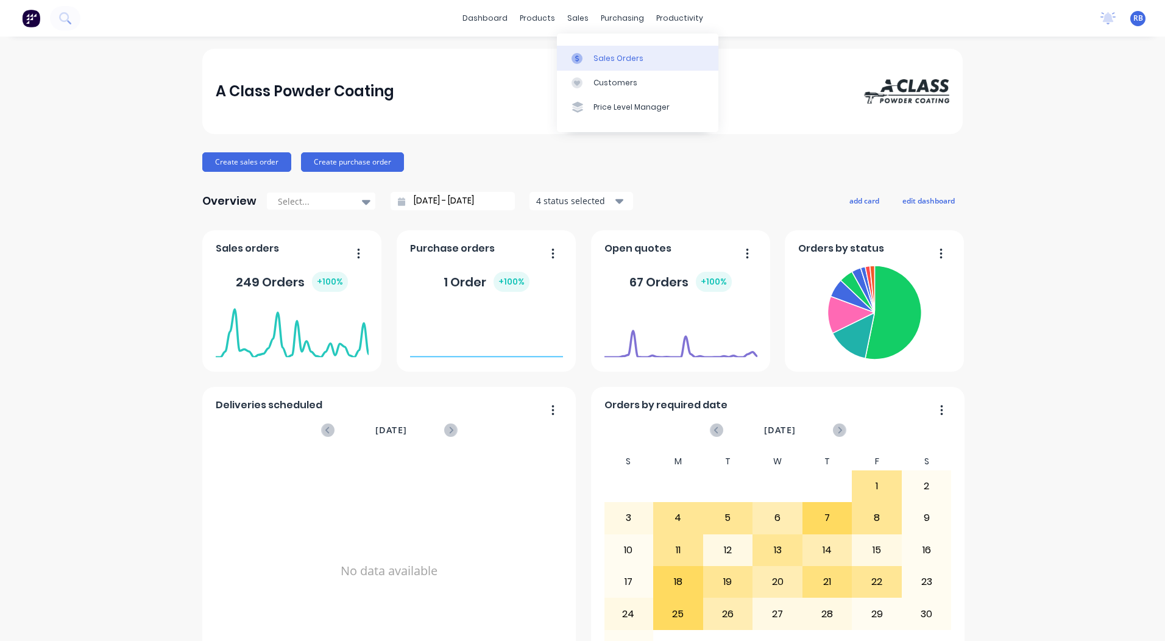
click at [609, 51] on link "Sales Orders" at bounding box center [638, 58] width 162 height 24
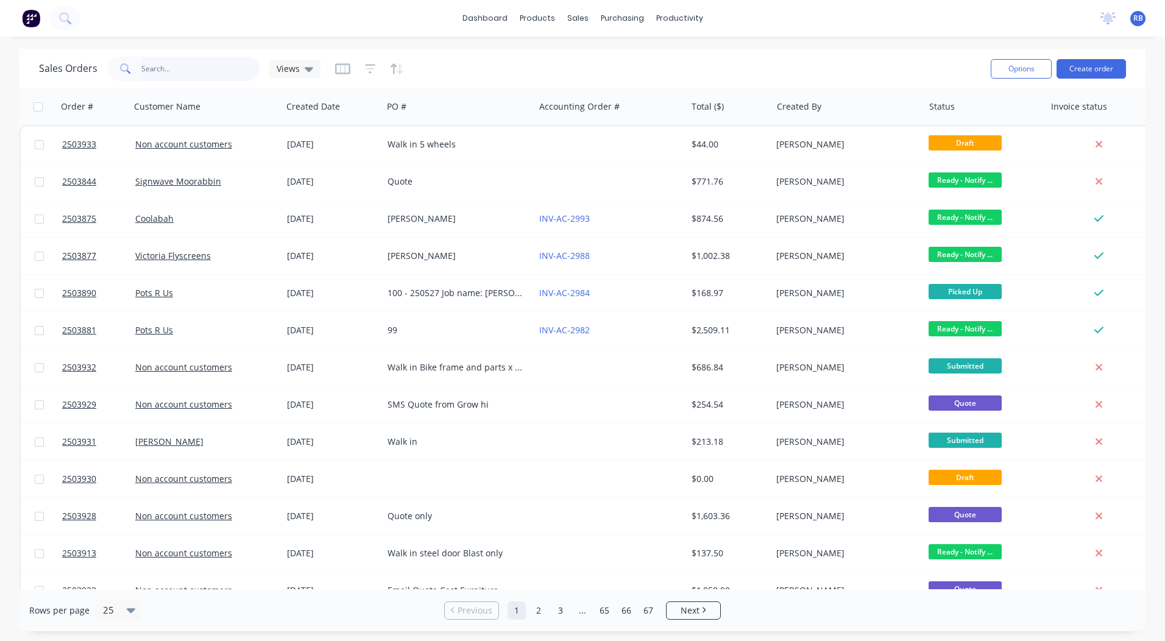
click at [187, 75] on input "text" at bounding box center [200, 69] width 119 height 24
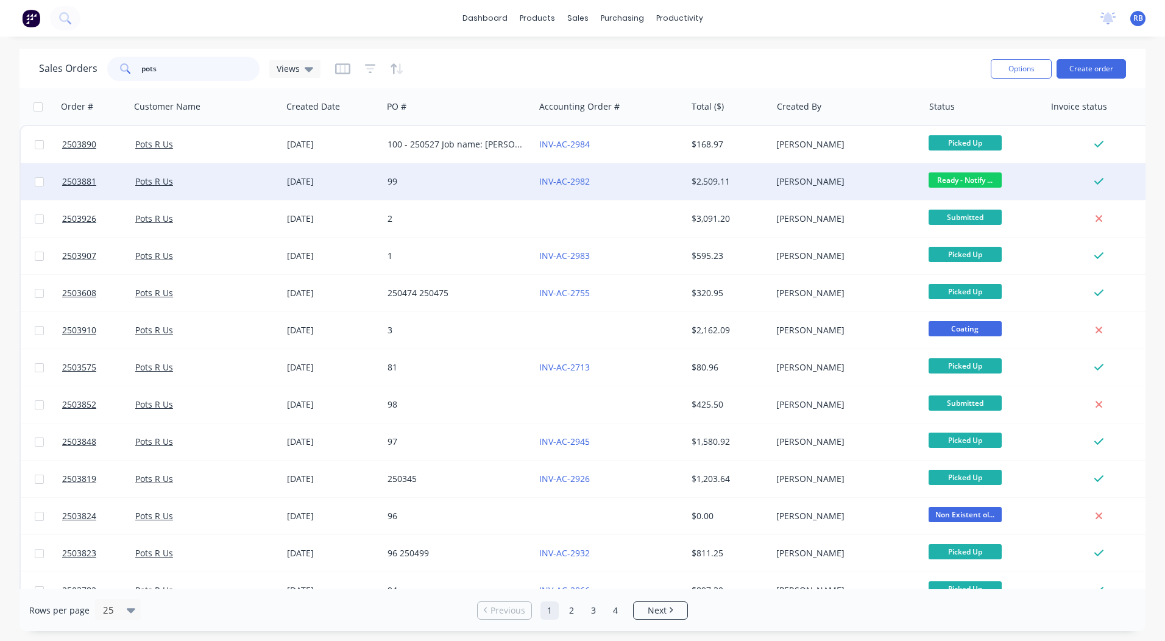
type input "pots"
click at [663, 185] on div "INV-AC-2982" at bounding box center [606, 182] width 135 height 12
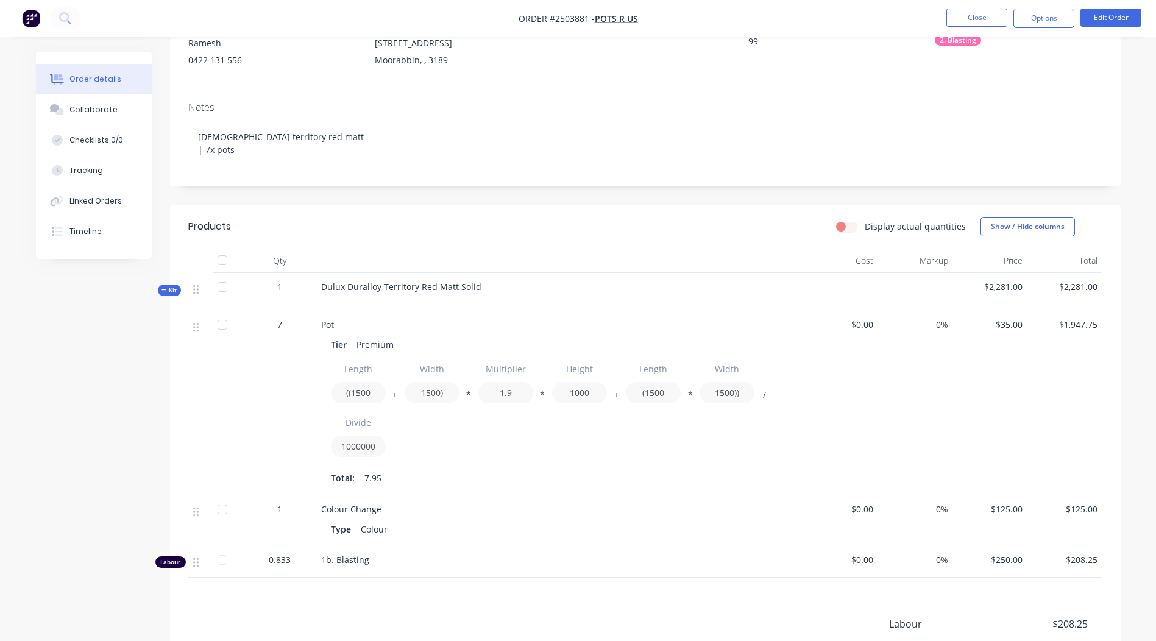
scroll to position [44, 0]
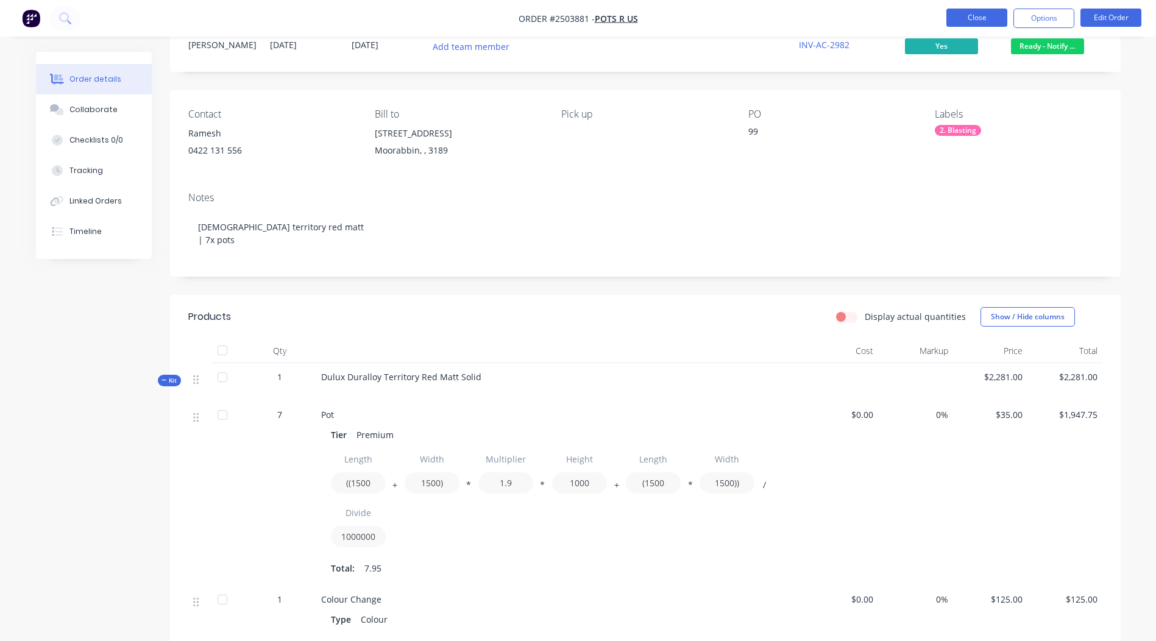
click at [977, 19] on button "Close" at bounding box center [977, 18] width 61 height 18
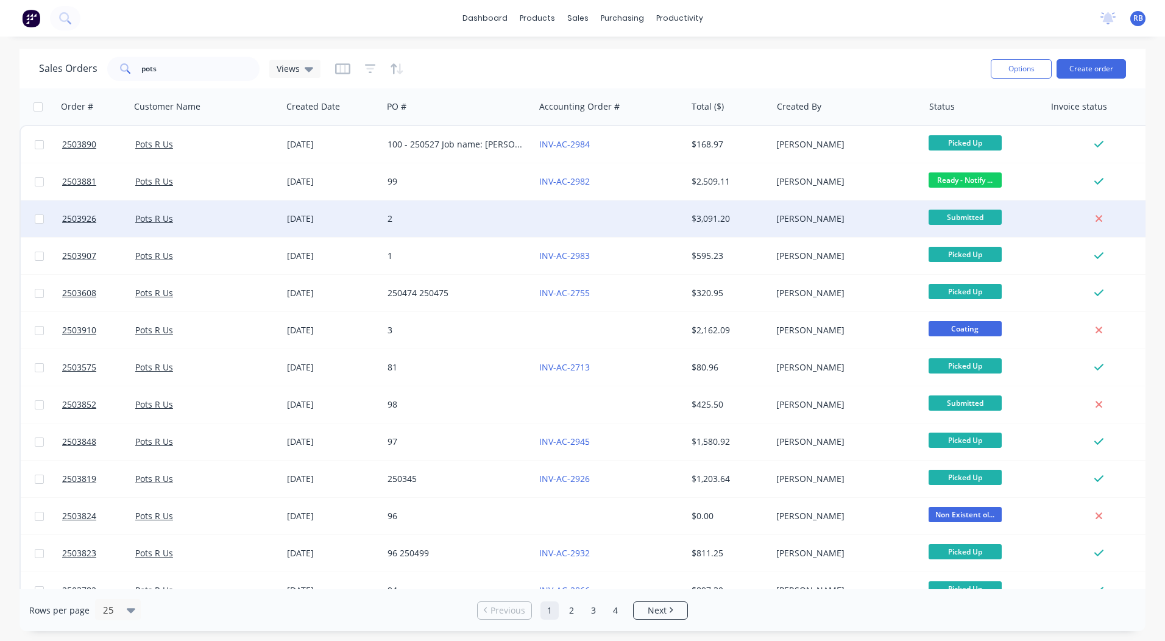
click at [833, 227] on div "[PERSON_NAME]" at bounding box center [848, 219] width 152 height 37
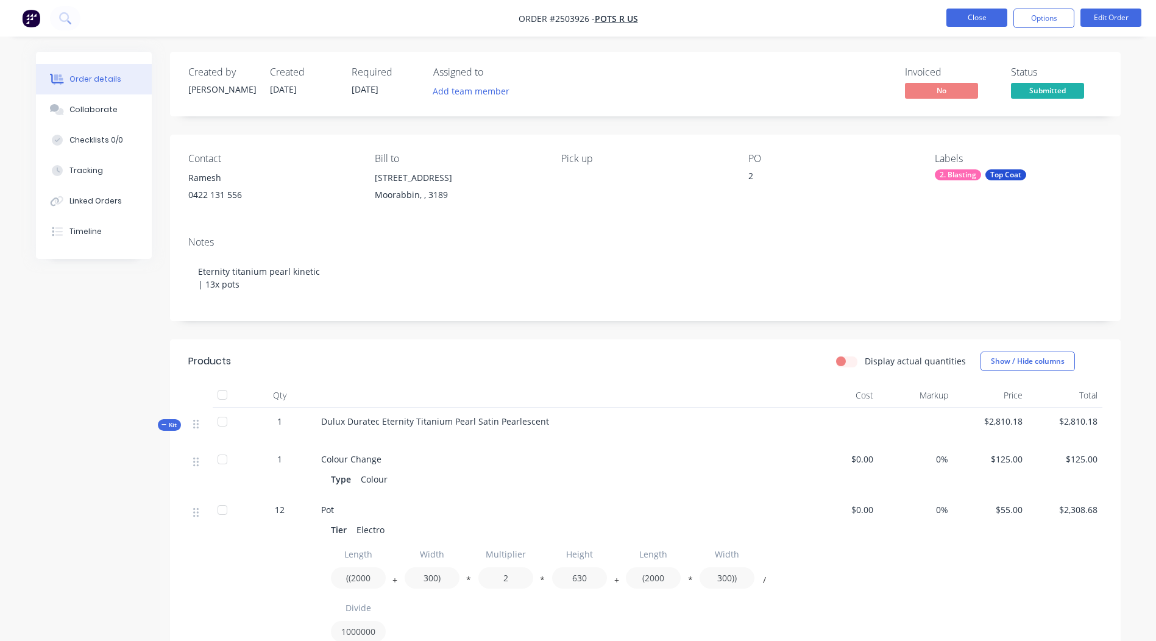
click at [975, 17] on button "Close" at bounding box center [977, 18] width 61 height 18
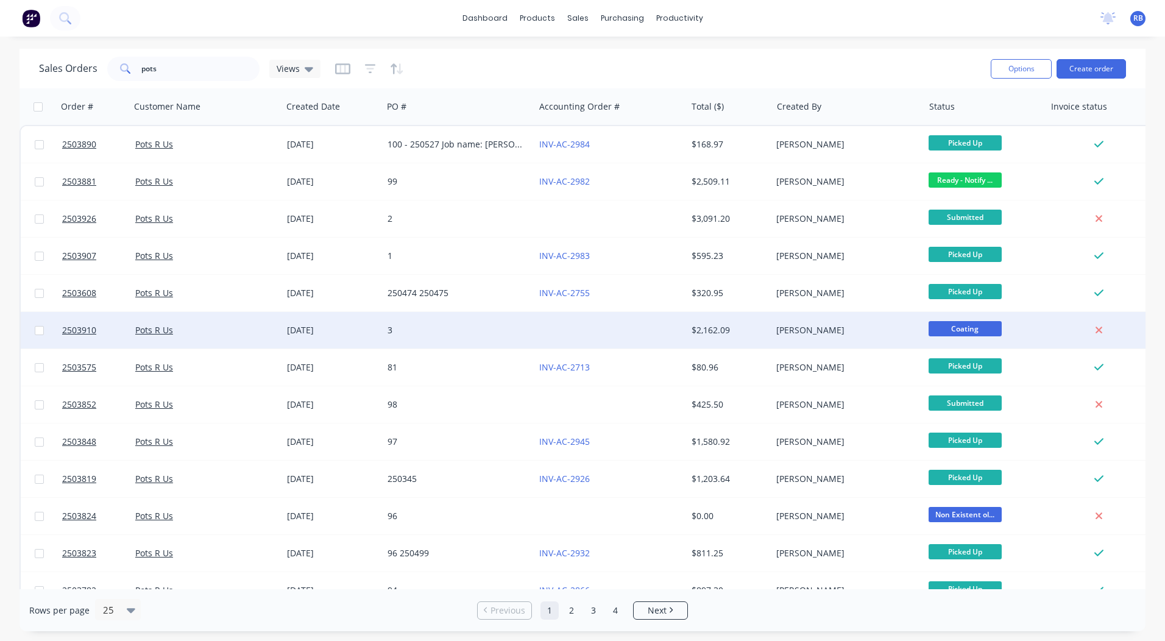
click at [833, 322] on div "[PERSON_NAME]" at bounding box center [848, 330] width 152 height 37
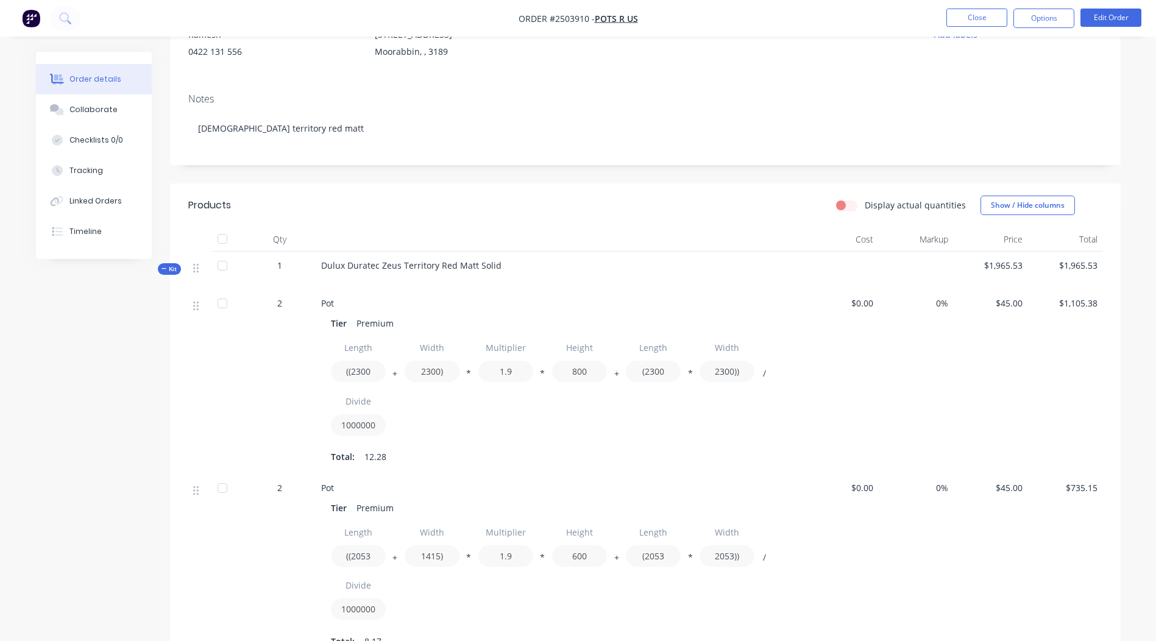
scroll to position [122, 0]
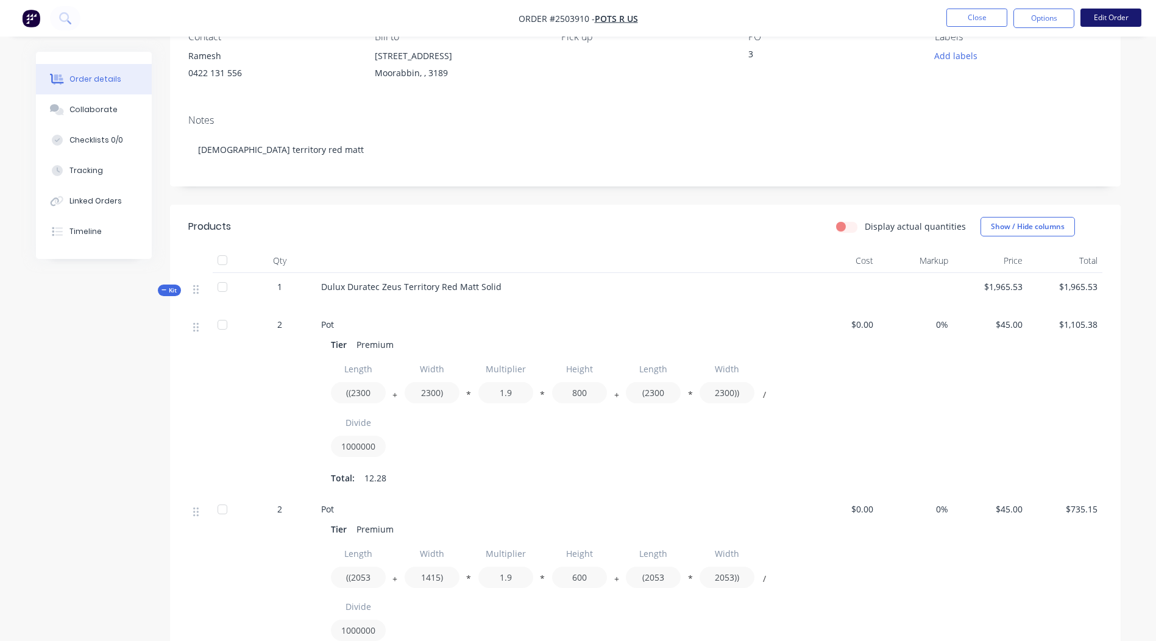
click at [1109, 23] on button "Edit Order" at bounding box center [1111, 18] width 61 height 18
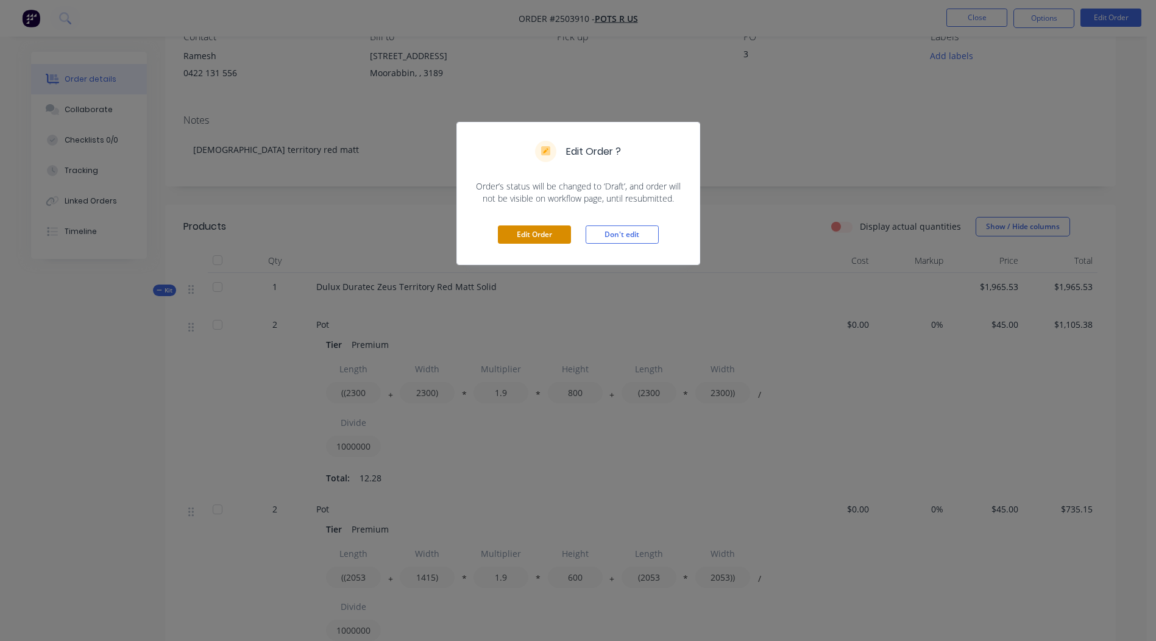
click at [541, 236] on button "Edit Order" at bounding box center [534, 235] width 73 height 18
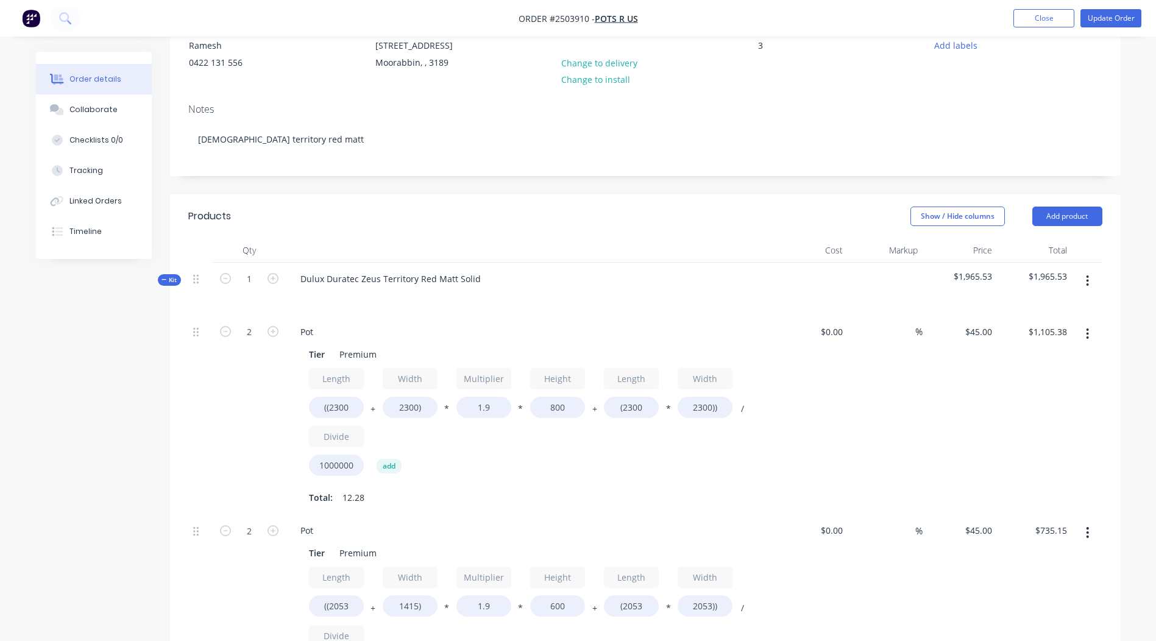
scroll to position [244, 0]
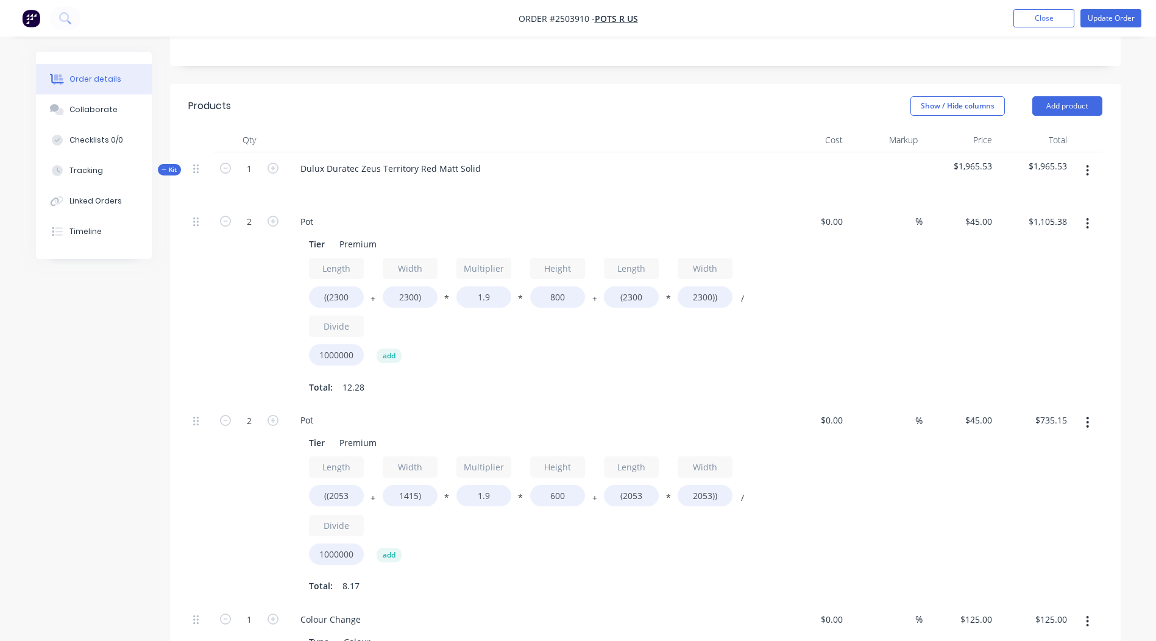
click at [1092, 171] on button "button" at bounding box center [1087, 171] width 29 height 22
click at [1028, 204] on div "Add product to kit" at bounding box center [1045, 203] width 94 height 18
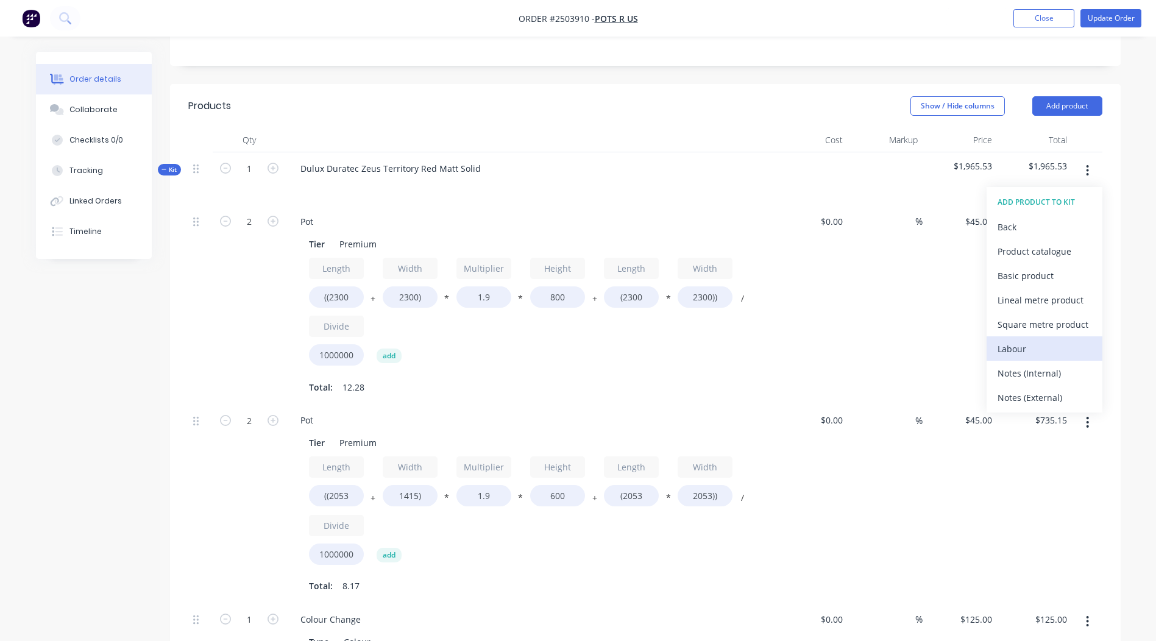
click at [1041, 353] on div "Labour" at bounding box center [1045, 349] width 94 height 18
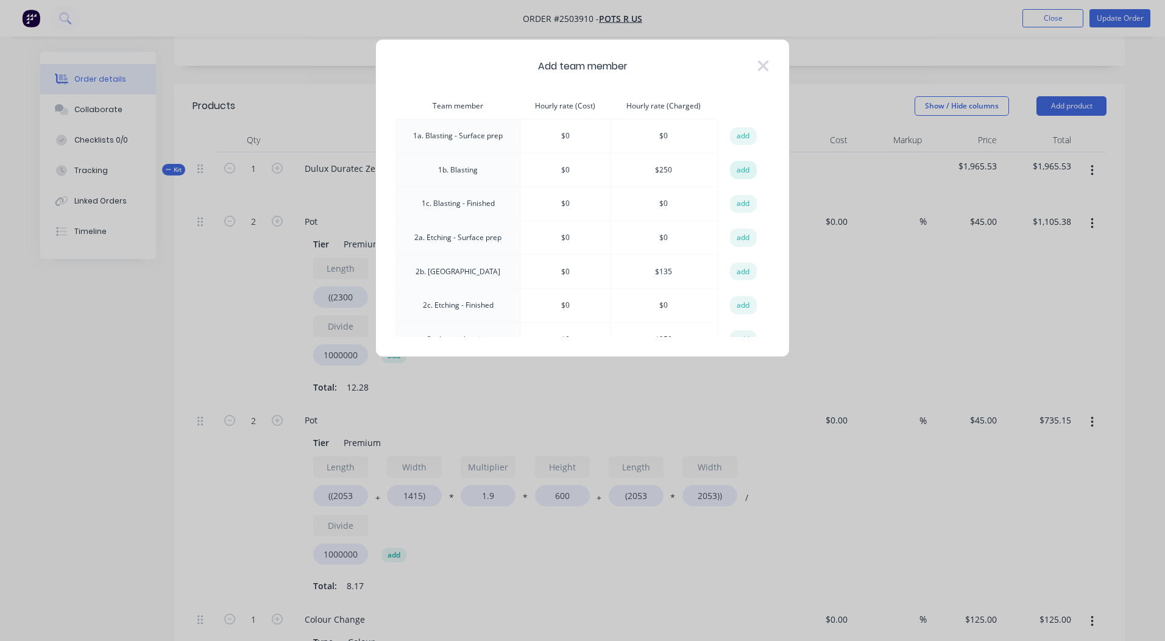
click at [737, 172] on button "add" at bounding box center [743, 170] width 27 height 18
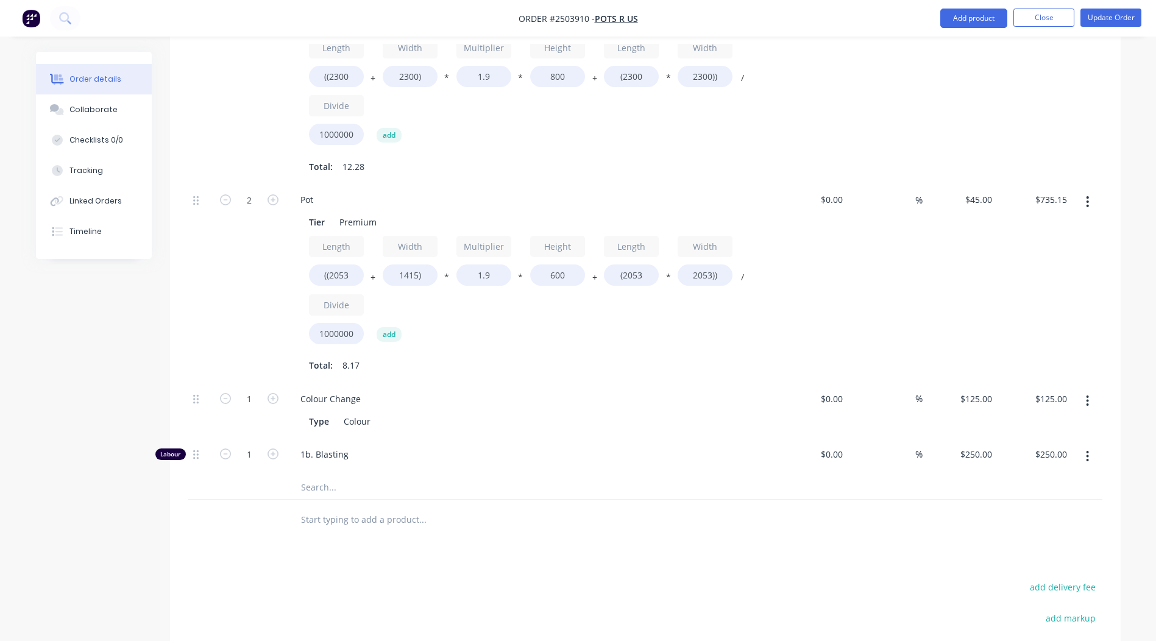
scroll to position [670, 0]
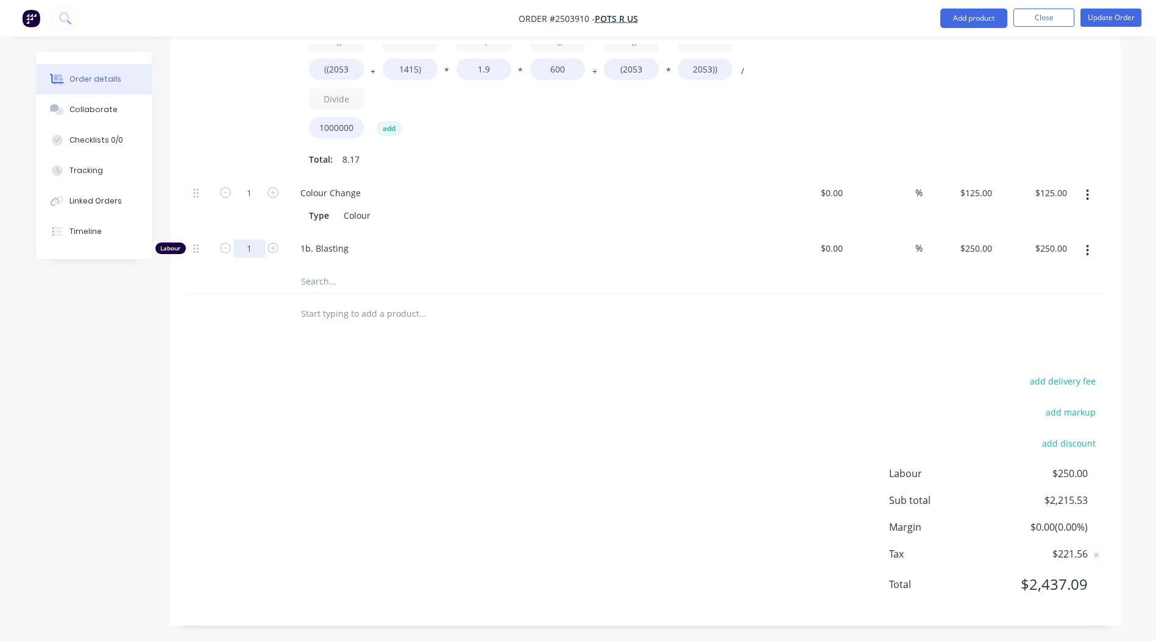
type input "0.3333"
type input "$83.33"
click at [485, 395] on div "add delivery fee add markup add discount Labour $250.00 Sub total $2,215.53 Mar…" at bounding box center [645, 489] width 914 height 235
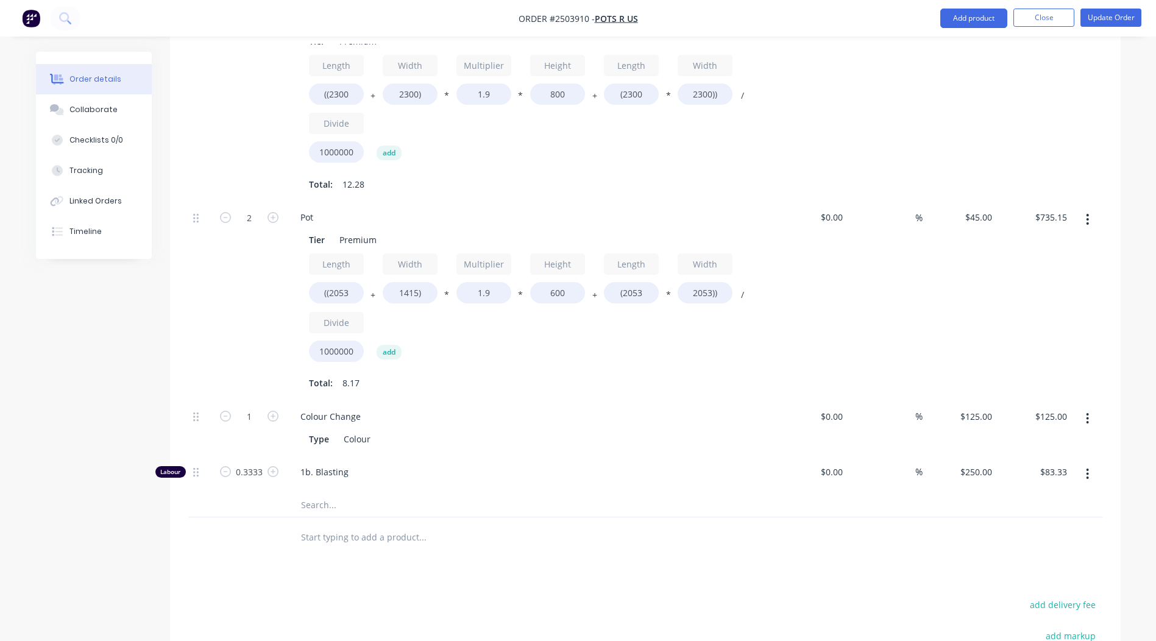
scroll to position [307, 0]
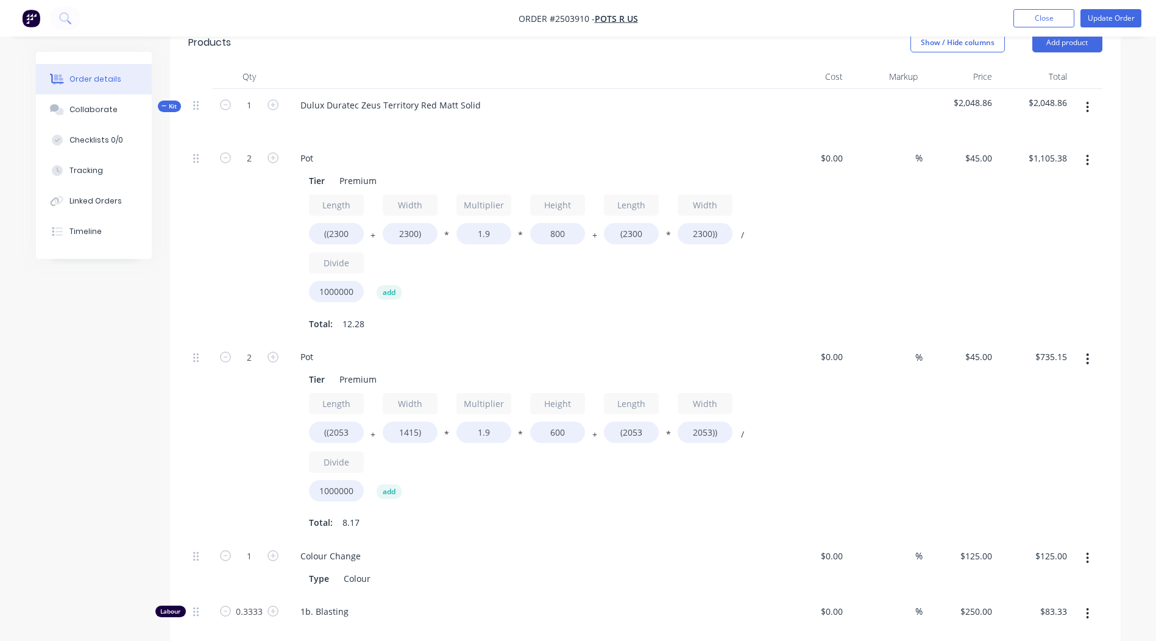
click at [1121, 7] on nav "Order #2503910 - Pots R Us Add product Close Update Order" at bounding box center [578, 18] width 1156 height 37
click at [1121, 14] on button "Update Order" at bounding box center [1111, 18] width 61 height 18
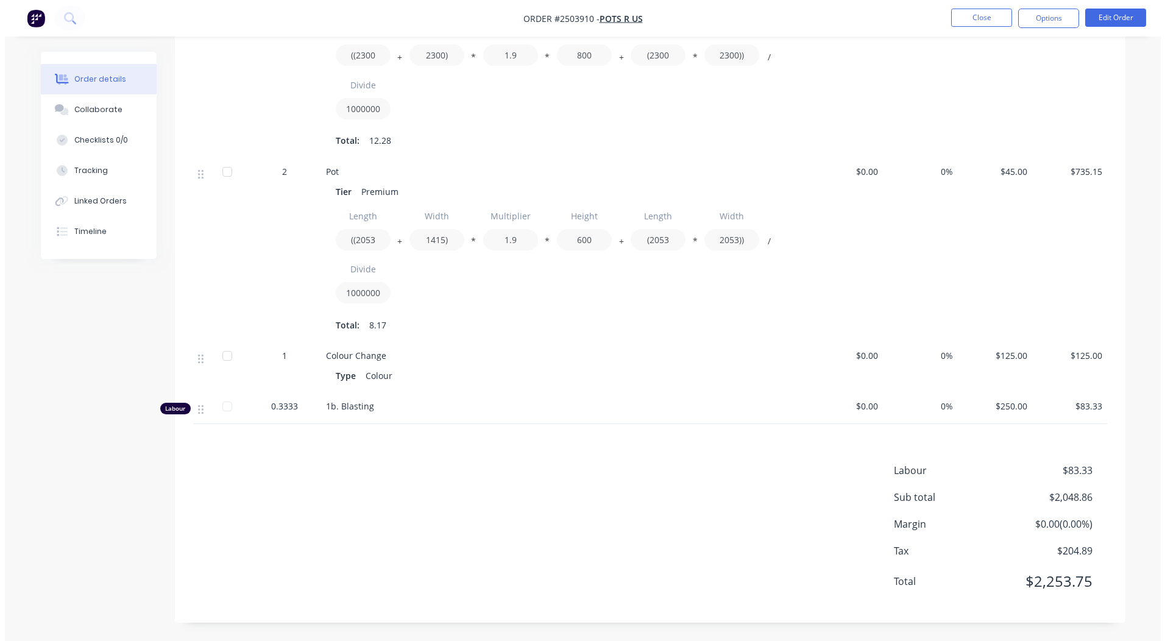
scroll to position [0, 0]
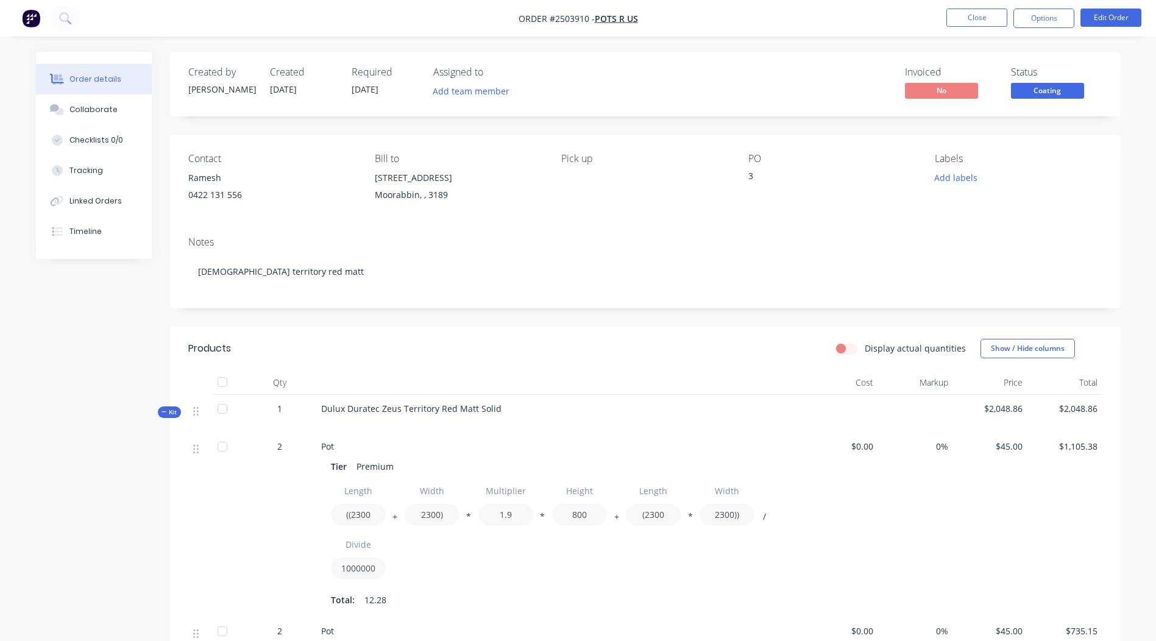
click at [951, 7] on nav "Order #2503910 - Pots R Us Close Options Edit Order" at bounding box center [578, 18] width 1156 height 37
click at [958, 10] on button "Close" at bounding box center [977, 18] width 61 height 18
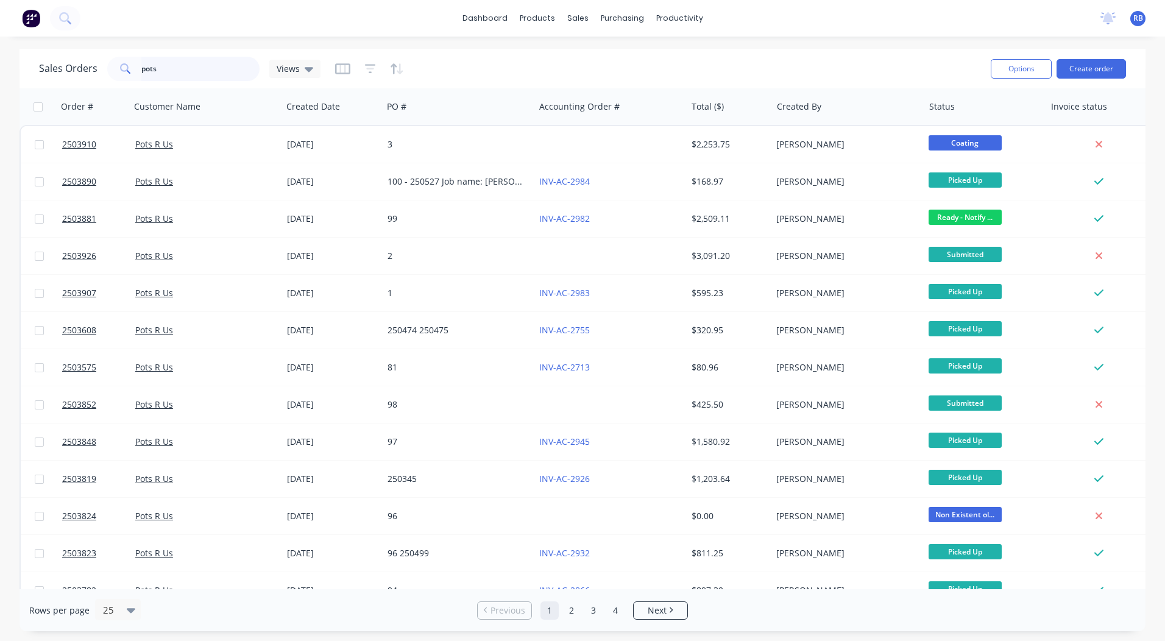
click at [0, 88] on html "dashboard products sales purchasing productivity dashboard products Product Cat…" at bounding box center [582, 320] width 1165 height 641
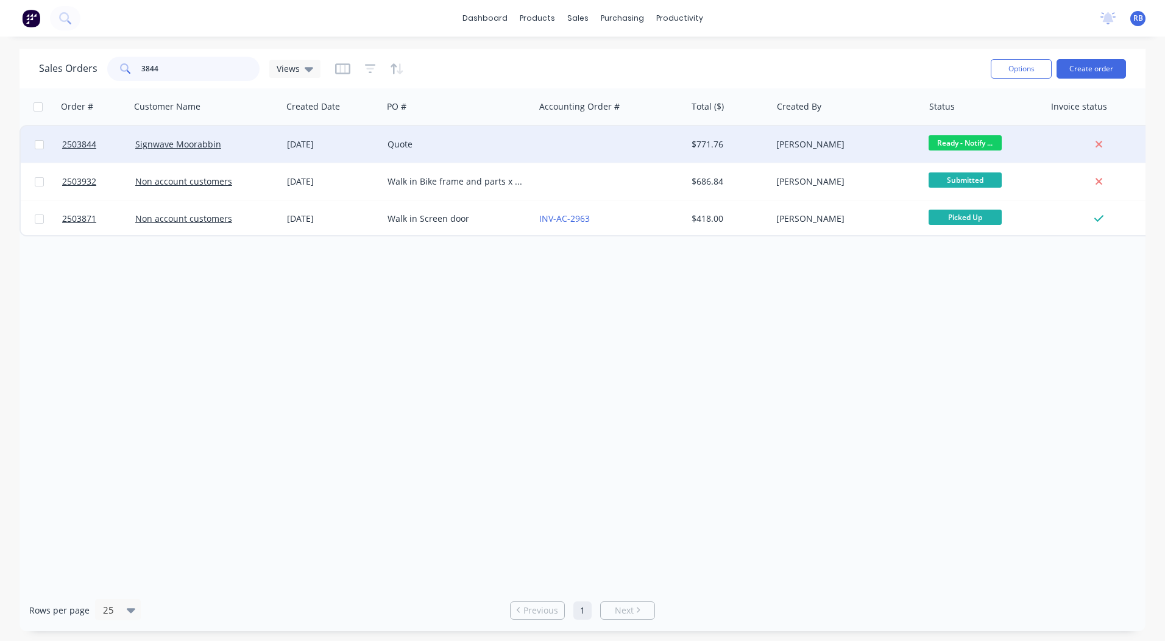
type input "3844"
click at [547, 147] on div at bounding box center [611, 144] width 152 height 37
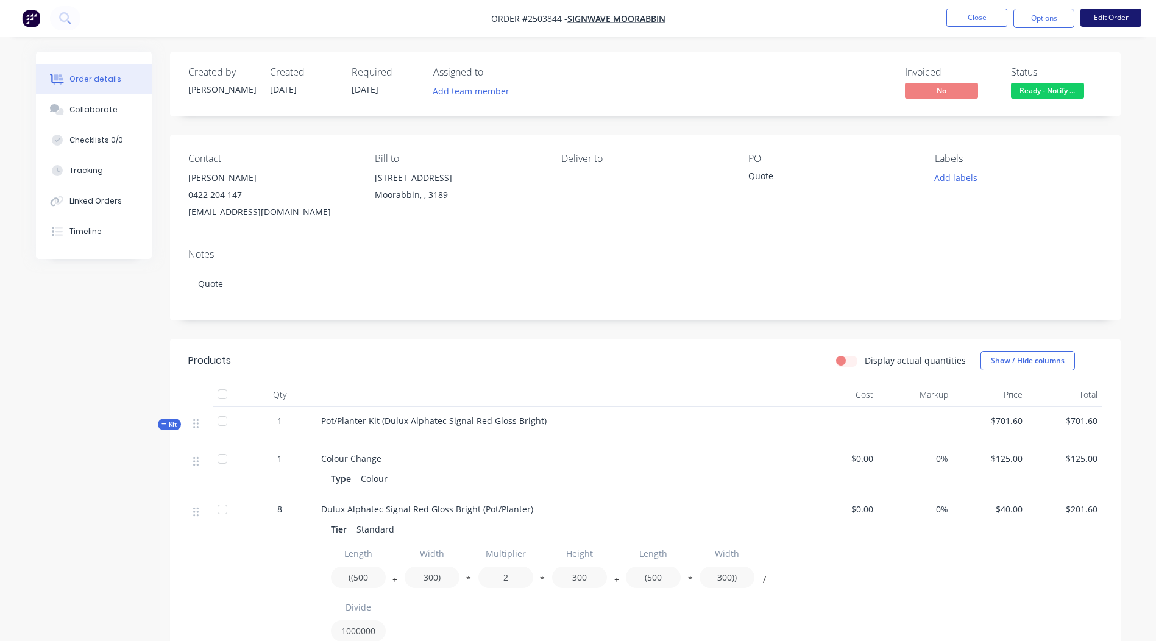
click at [1123, 14] on button "Edit Order" at bounding box center [1111, 18] width 61 height 18
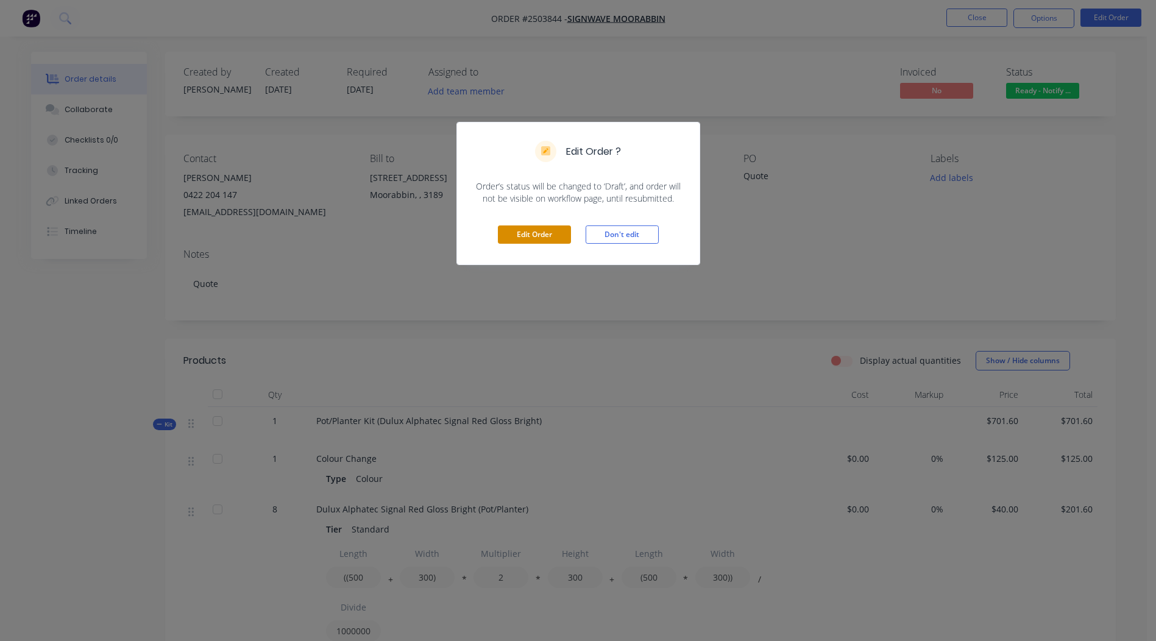
click at [539, 242] on button "Edit Order" at bounding box center [534, 235] width 73 height 18
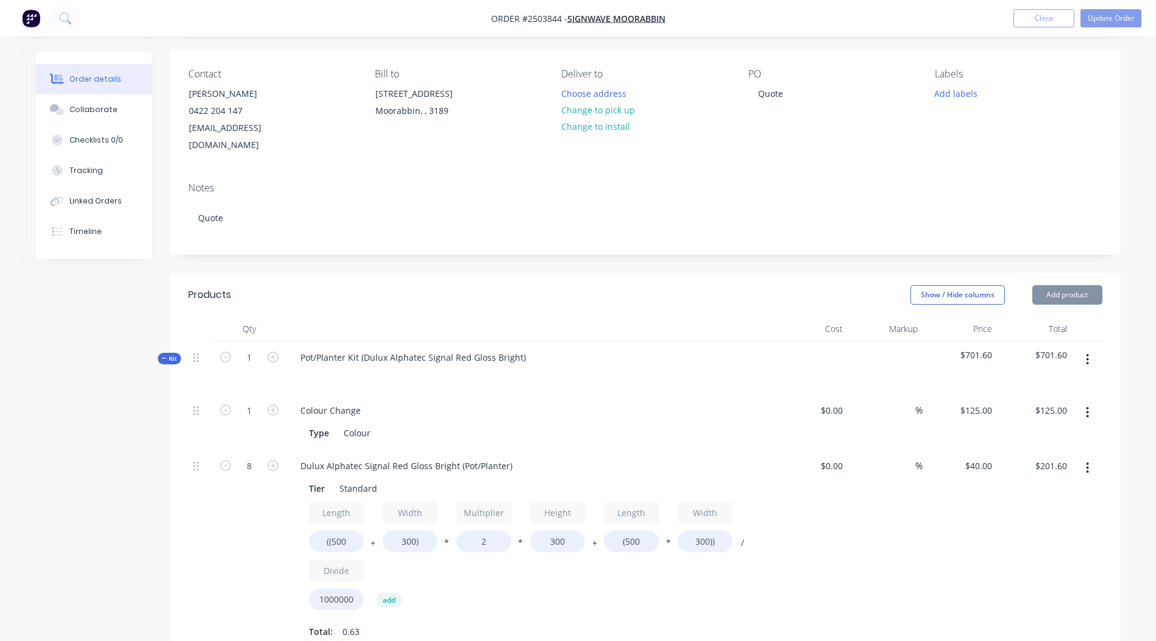
scroll to position [366, 0]
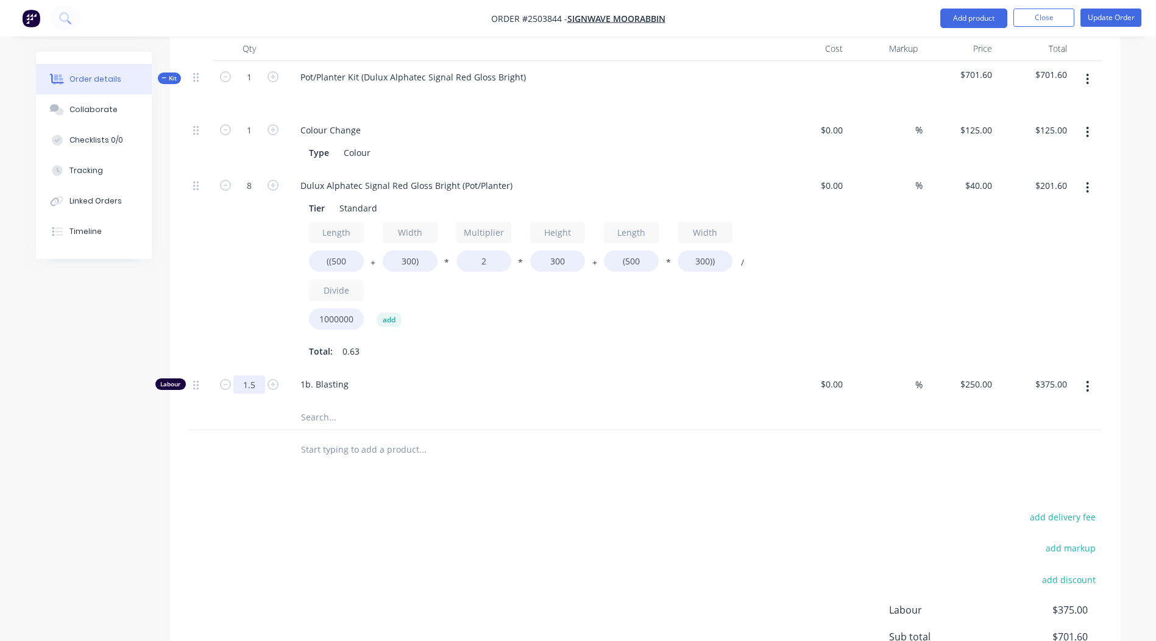
click at [249, 140] on input "1.5" at bounding box center [249, 130] width 32 height 18
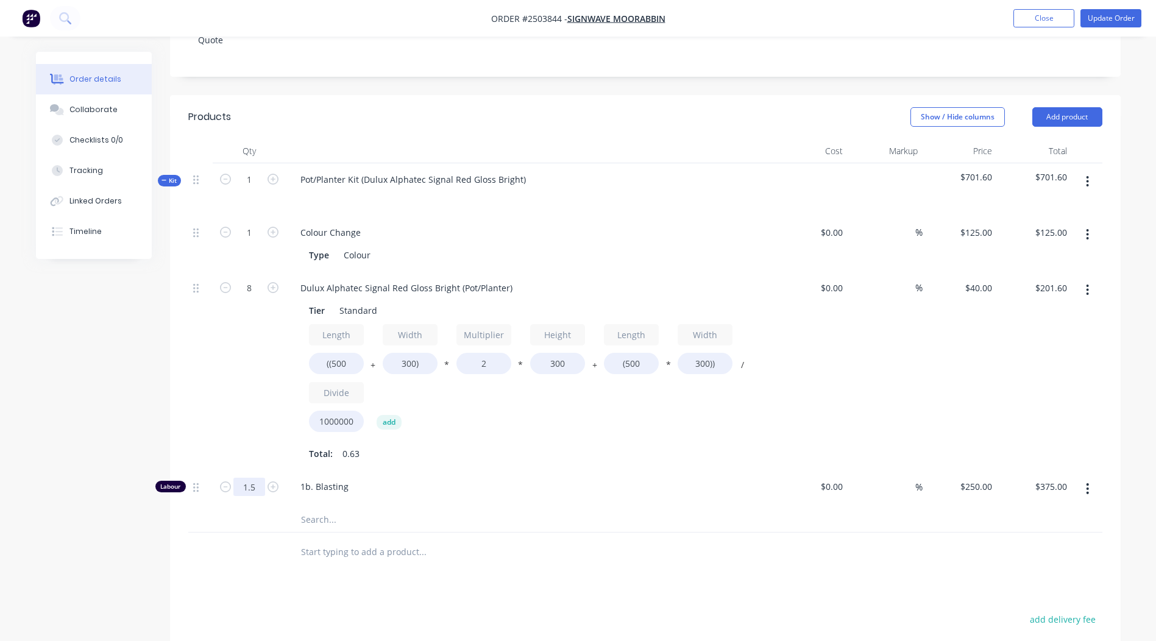
scroll to position [276, 0]
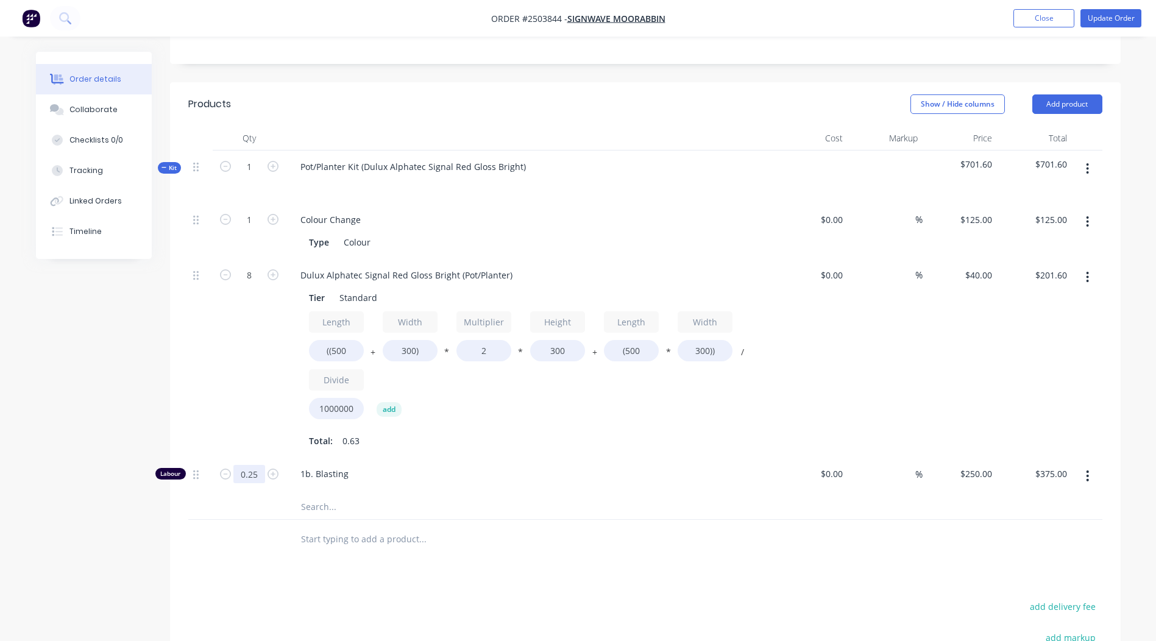
type input "0.25"
type input "$62.50"
click at [1111, 15] on button "Update Order" at bounding box center [1111, 18] width 61 height 18
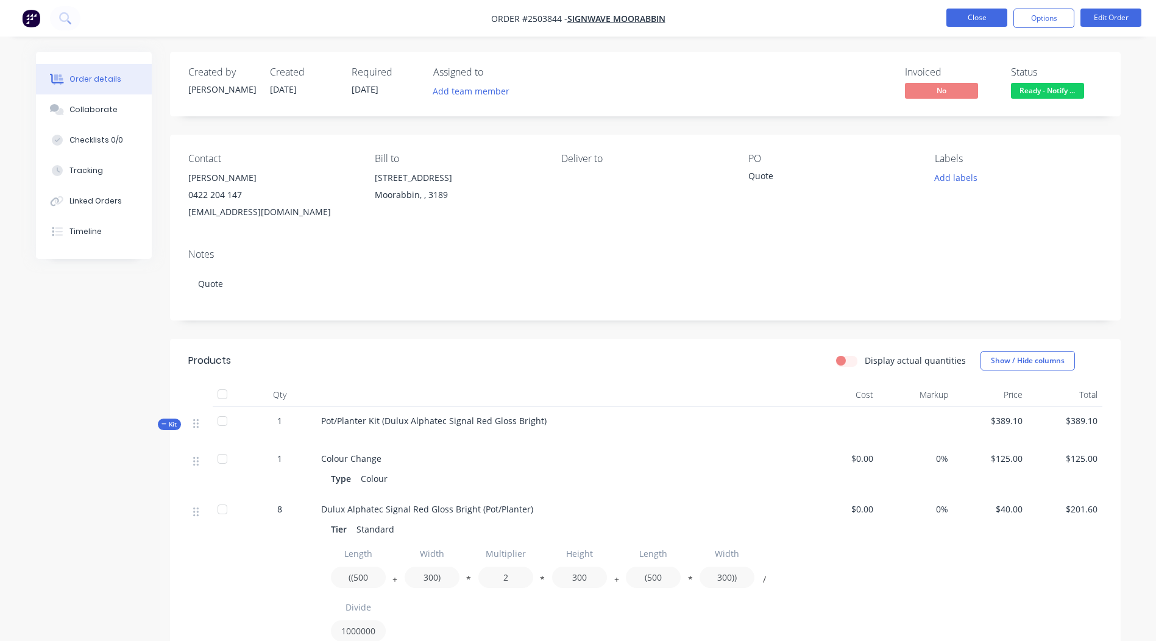
click at [986, 15] on button "Close" at bounding box center [977, 18] width 61 height 18
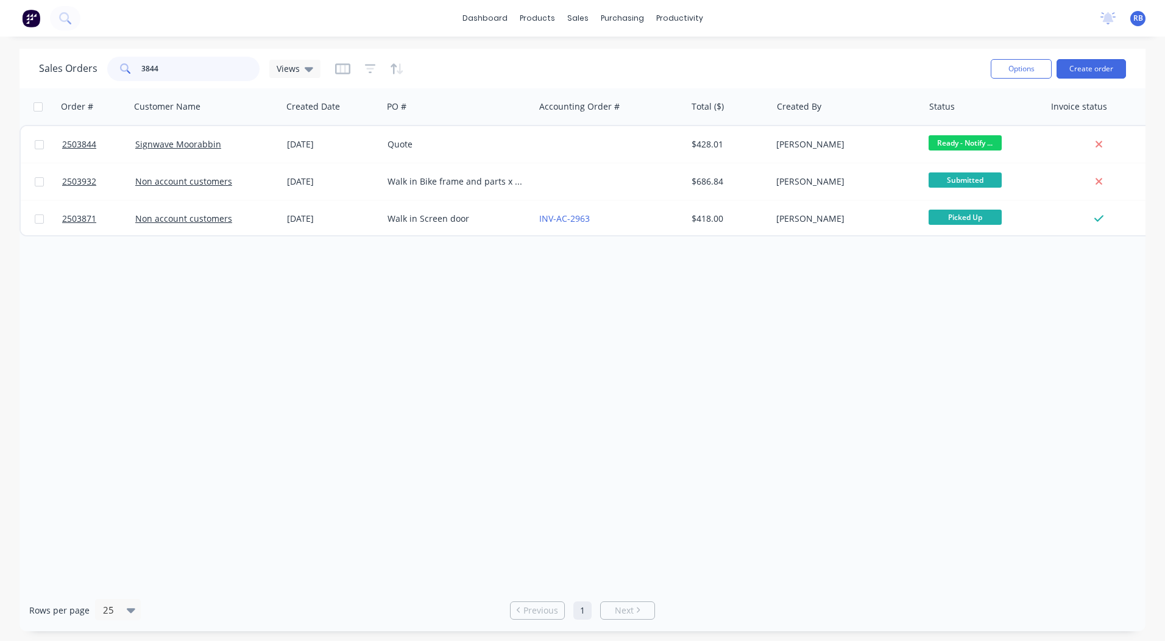
drag, startPoint x: 215, startPoint y: 63, endPoint x: 0, endPoint y: 78, distance: 215.7
click at [70, 77] on div "Sales Orders 3844 Views" at bounding box center [180, 69] width 282 height 24
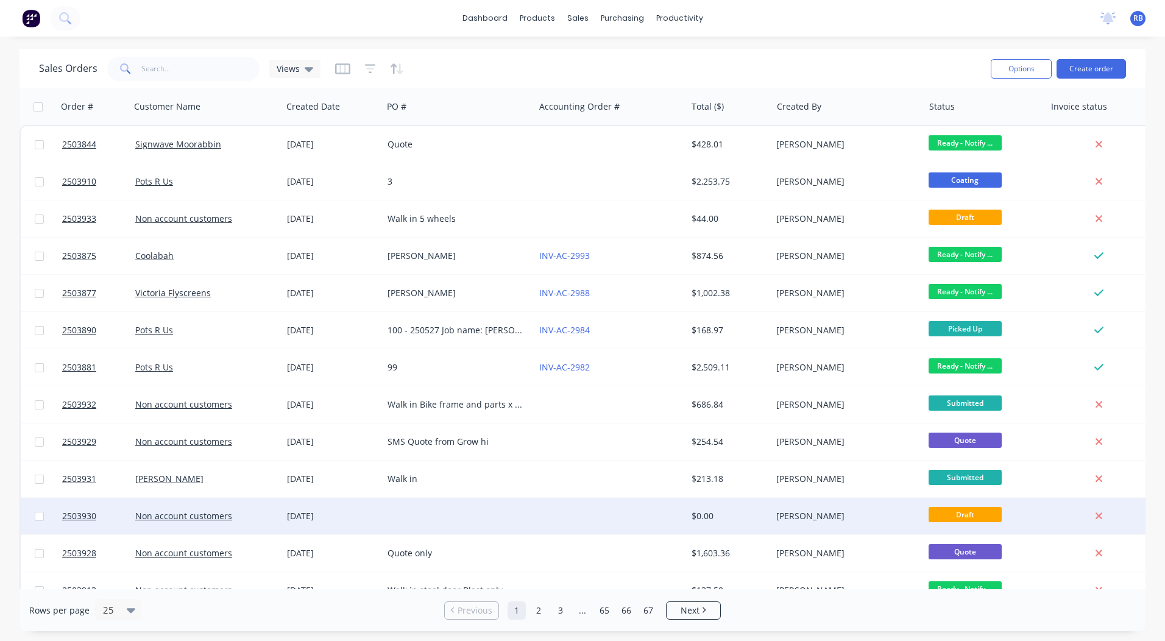
click at [744, 510] on div "$0.00" at bounding box center [727, 516] width 71 height 12
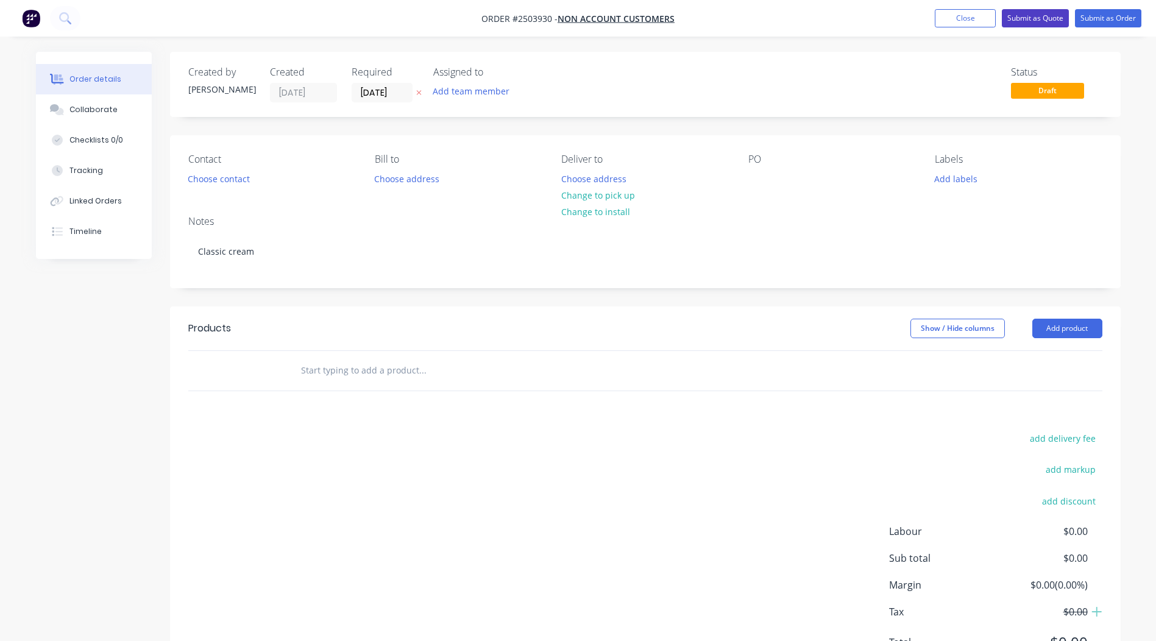
click at [1045, 13] on button "Submit as Quote" at bounding box center [1035, 18] width 67 height 18
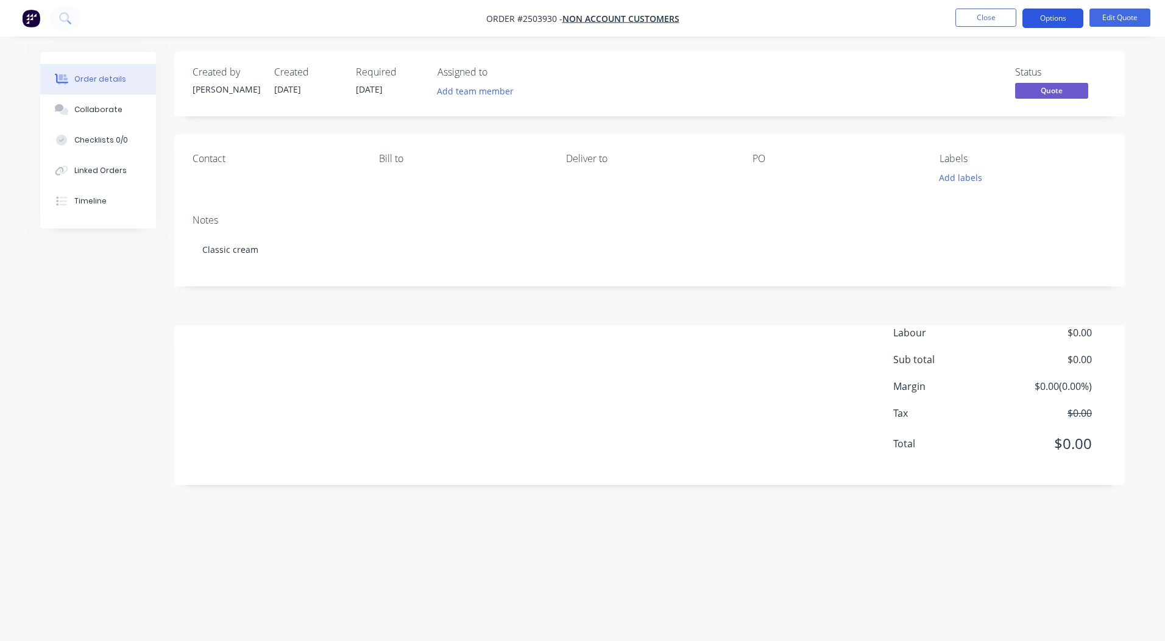
click at [1048, 18] on button "Options" at bounding box center [1053, 19] width 61 height 20
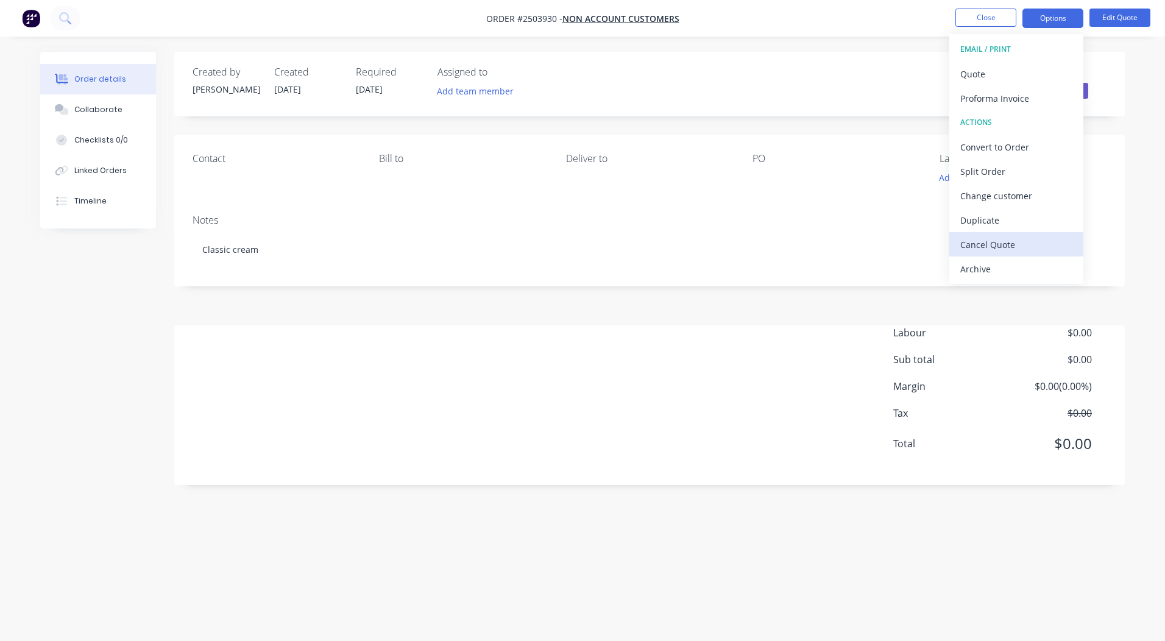
click at [1001, 247] on div "Cancel Quote" at bounding box center [1017, 245] width 112 height 18
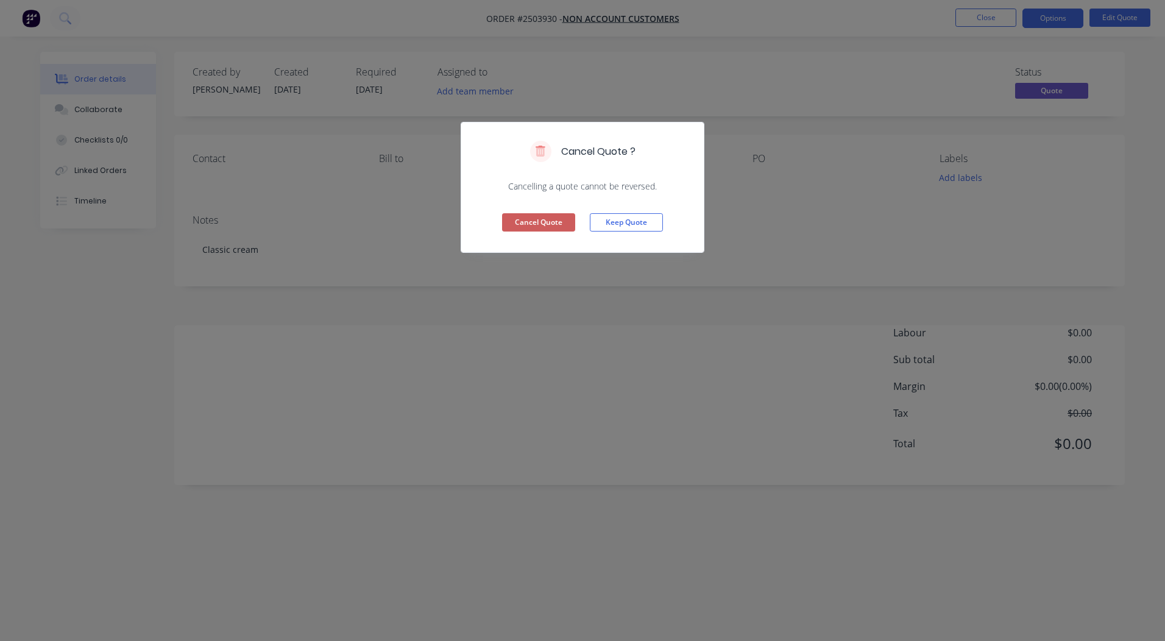
click at [542, 224] on button "Cancel Quote" at bounding box center [538, 222] width 73 height 18
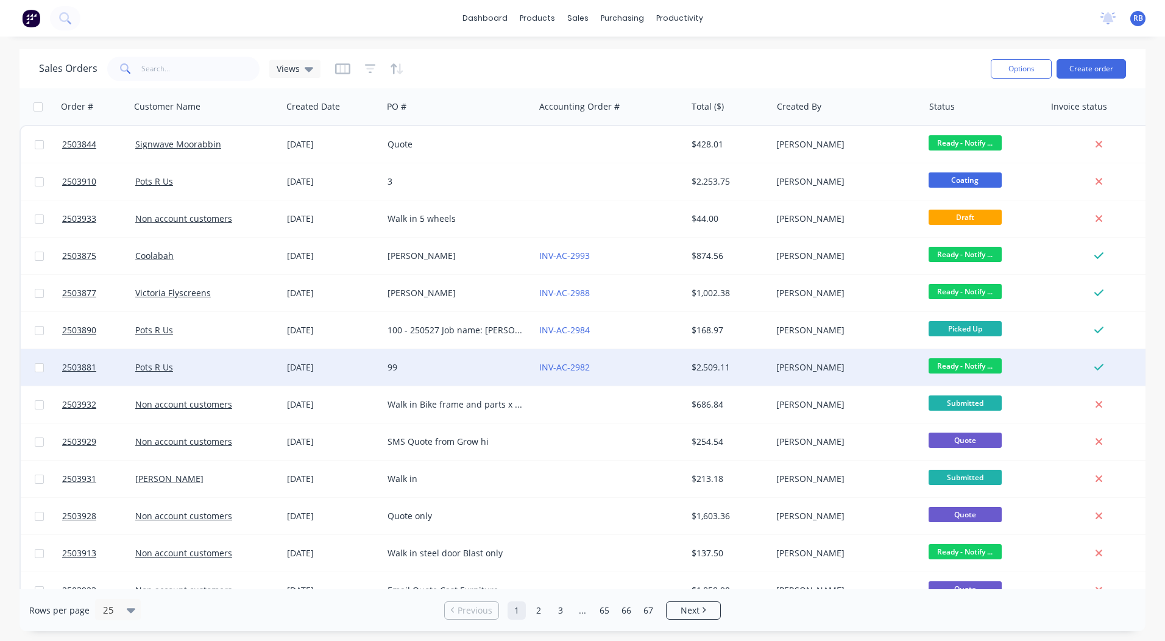
click at [842, 355] on div "[PERSON_NAME]" at bounding box center [848, 367] width 152 height 37
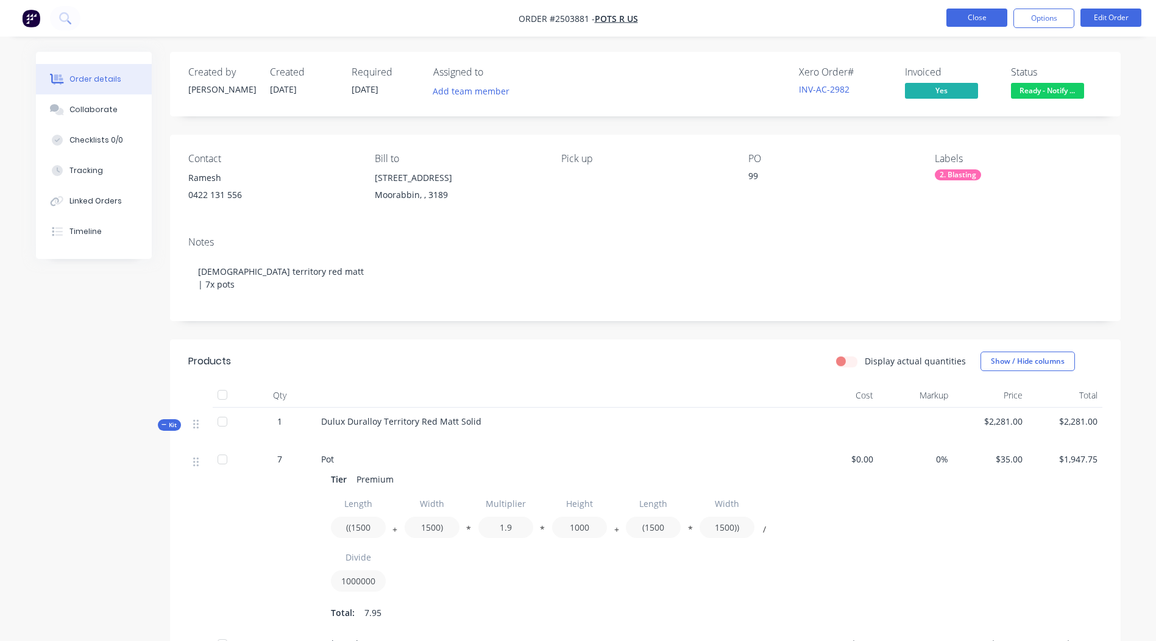
click at [958, 22] on button "Close" at bounding box center [977, 18] width 61 height 18
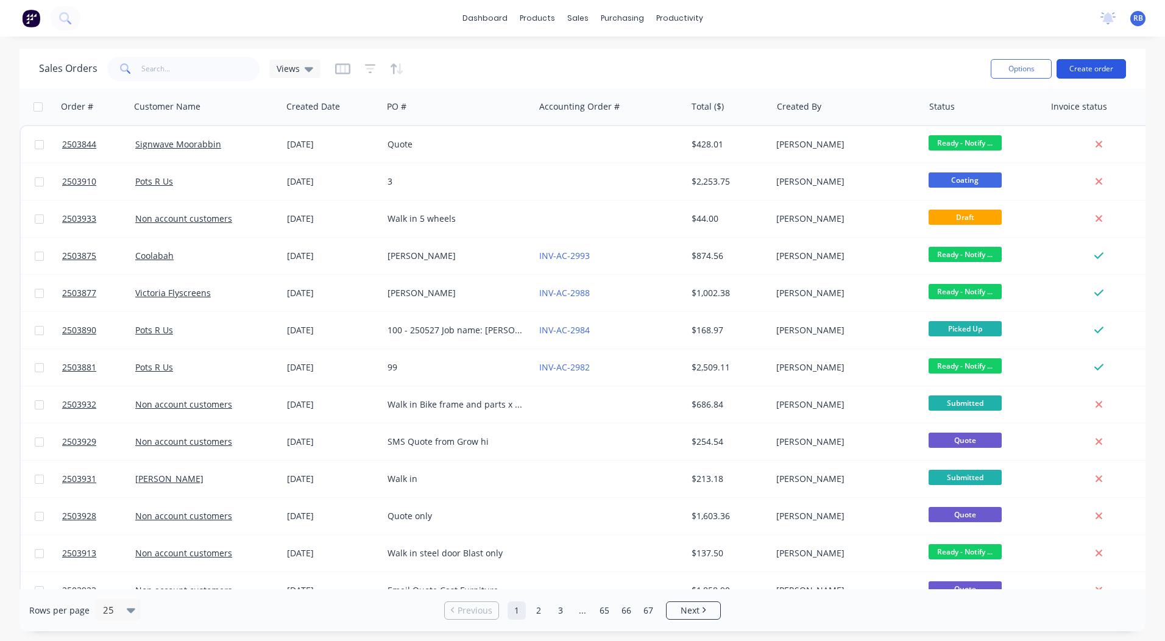
click at [1083, 71] on button "Create order" at bounding box center [1091, 69] width 69 height 20
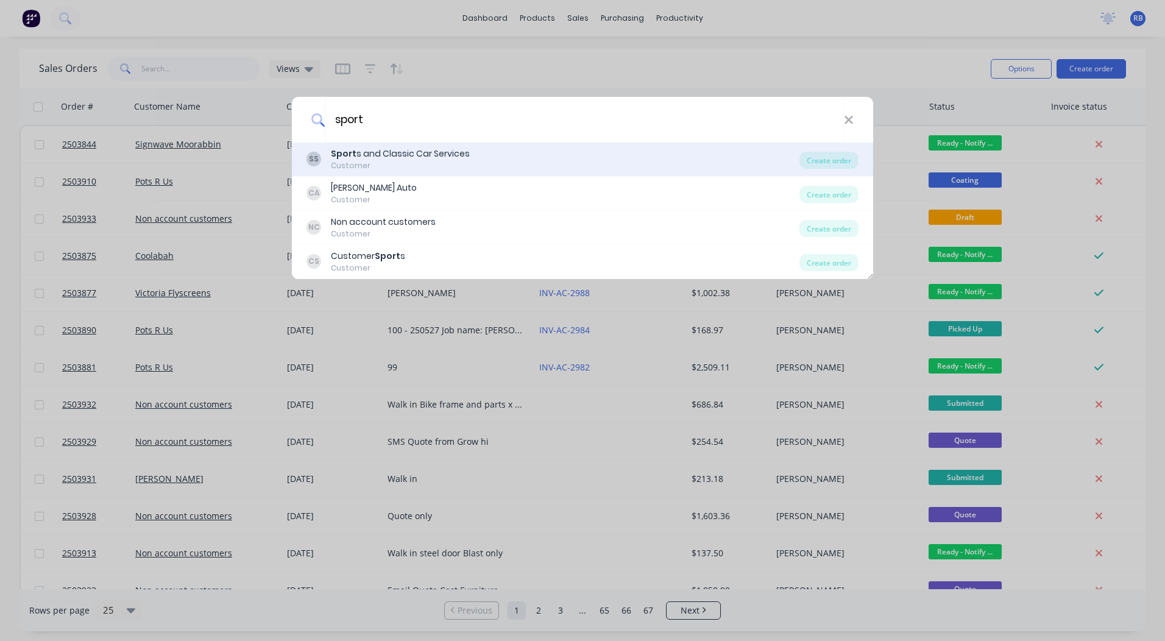
type input "sport"
click at [432, 161] on div "Customer" at bounding box center [400, 165] width 139 height 11
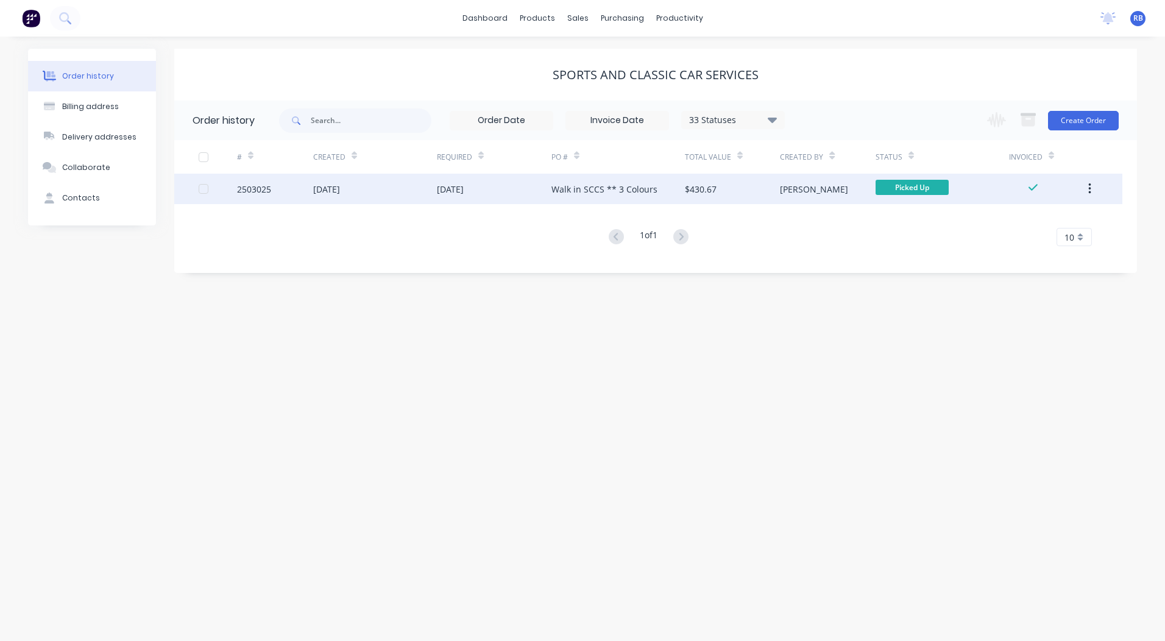
click at [570, 191] on div "Walk in SCCS ** 3 Colours" at bounding box center [605, 189] width 106 height 13
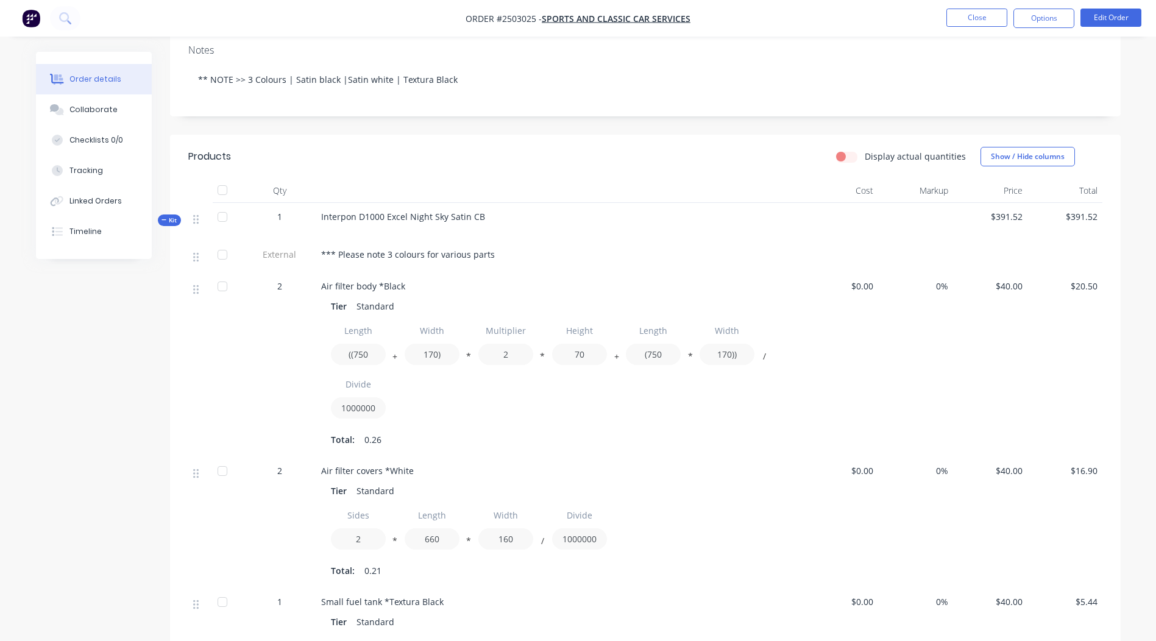
scroll to position [183, 0]
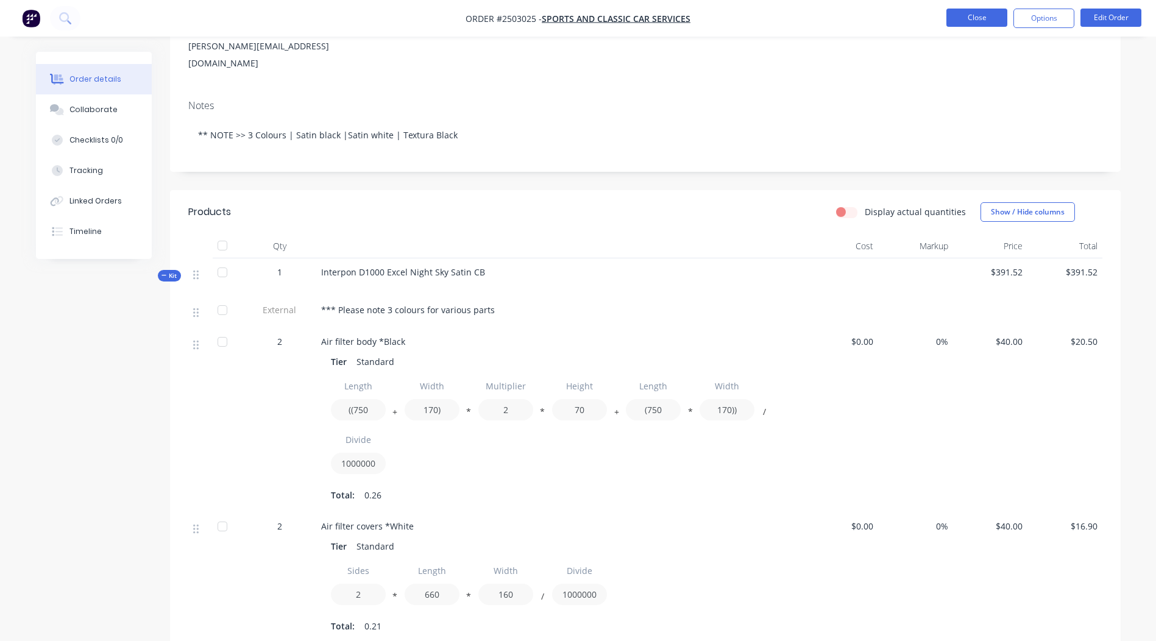
click at [976, 15] on button "Close" at bounding box center [977, 18] width 61 height 18
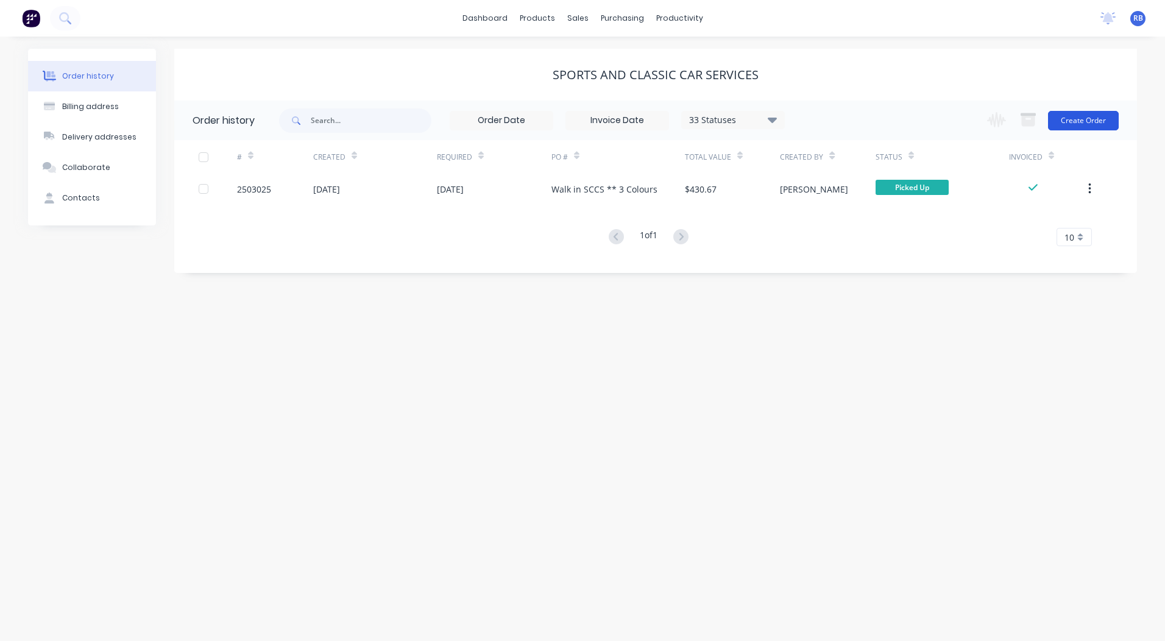
click at [1070, 119] on button "Create Order" at bounding box center [1083, 121] width 71 height 20
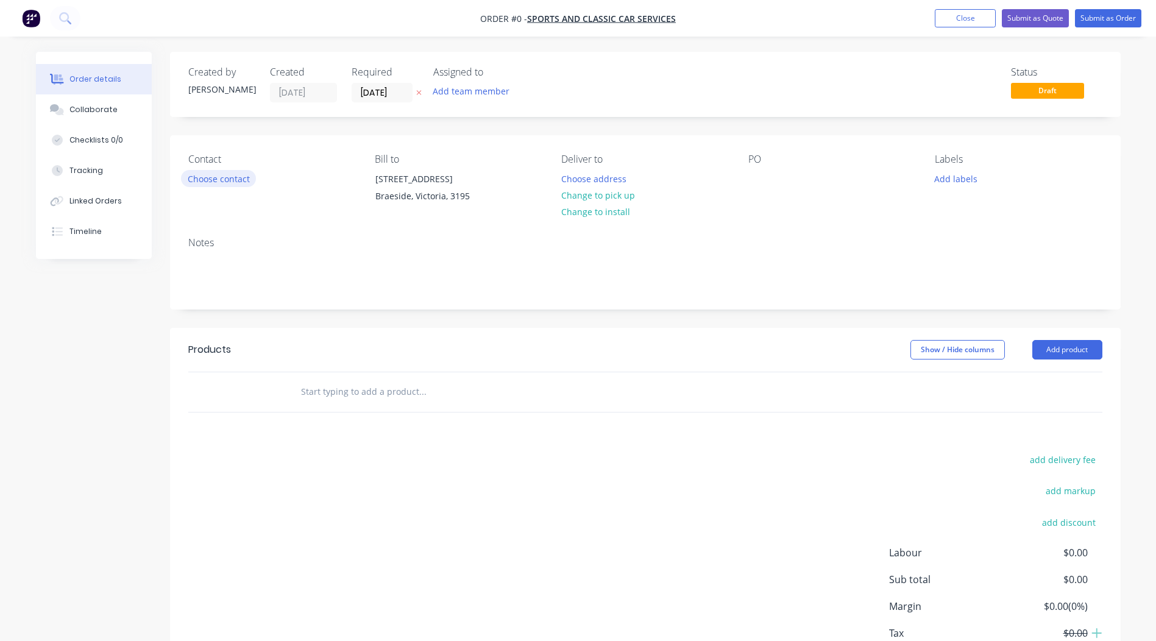
click at [233, 176] on button "Choose contact" at bounding box center [218, 178] width 75 height 16
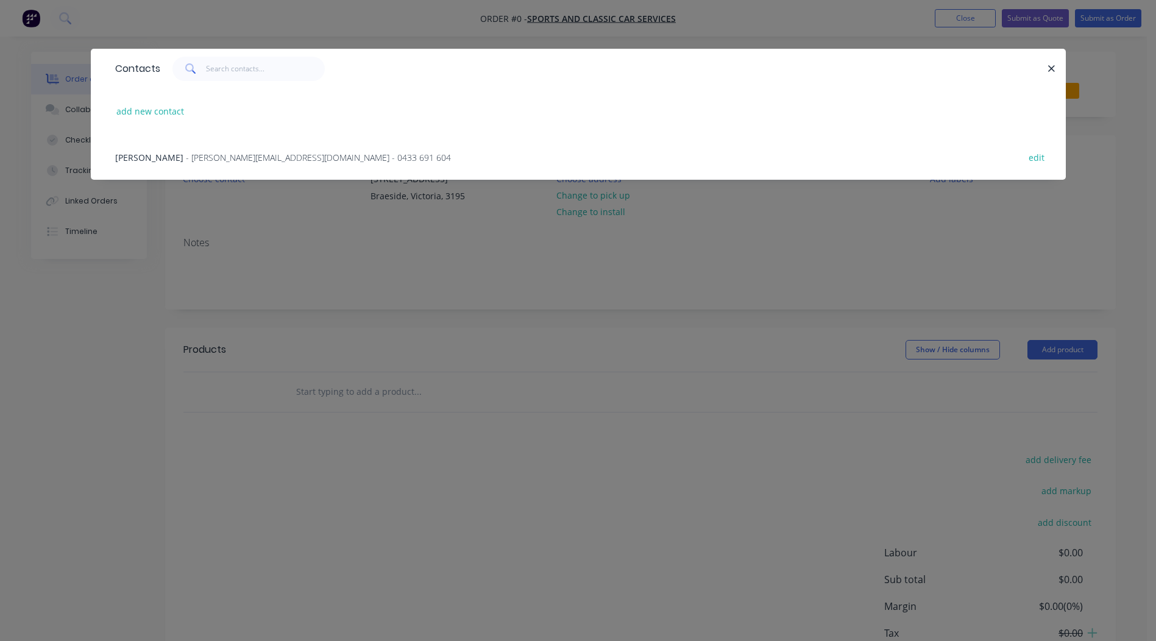
click at [186, 162] on span "- [PERSON_NAME][EMAIL_ADDRESS][DOMAIN_NAME] - 0433 691 604" at bounding box center [318, 158] width 265 height 12
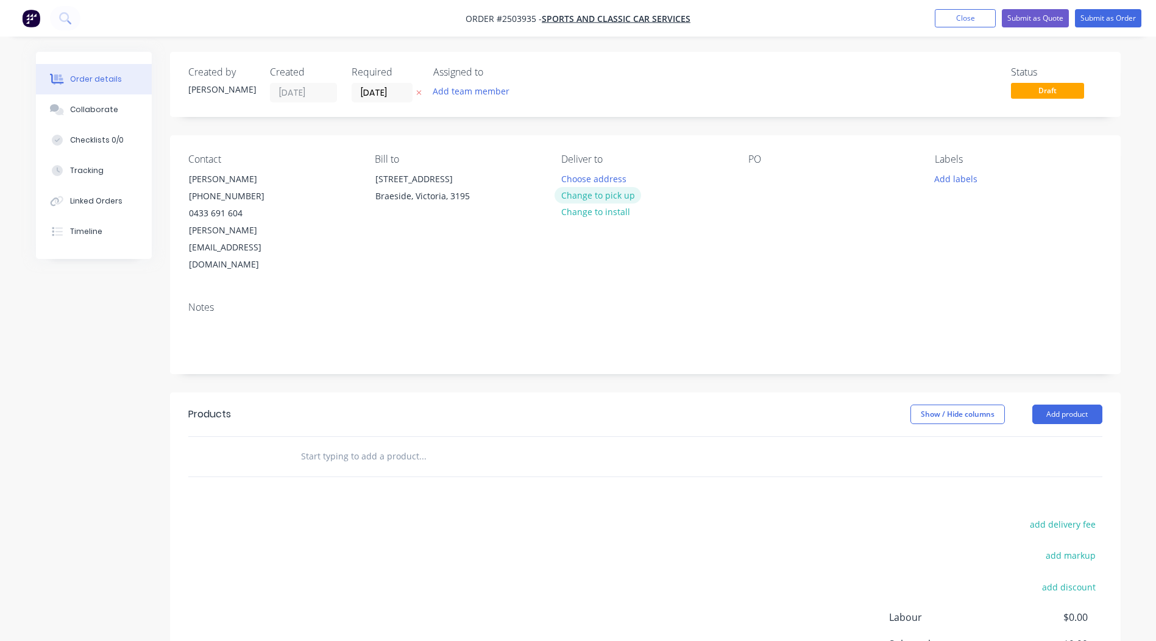
click at [613, 193] on button "Change to pick up" at bounding box center [598, 195] width 87 height 16
click at [755, 177] on div at bounding box center [758, 179] width 20 height 18
click at [962, 172] on button "Add labels" at bounding box center [956, 178] width 56 height 16
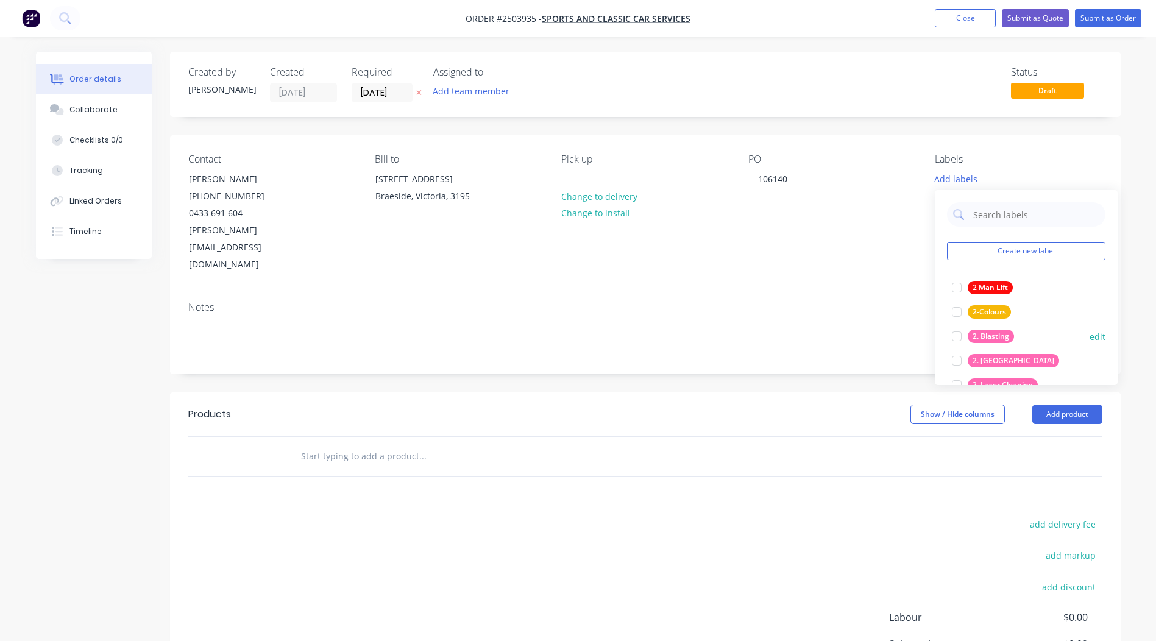
click at [995, 329] on button "2. Blasting" at bounding box center [983, 336] width 72 height 17
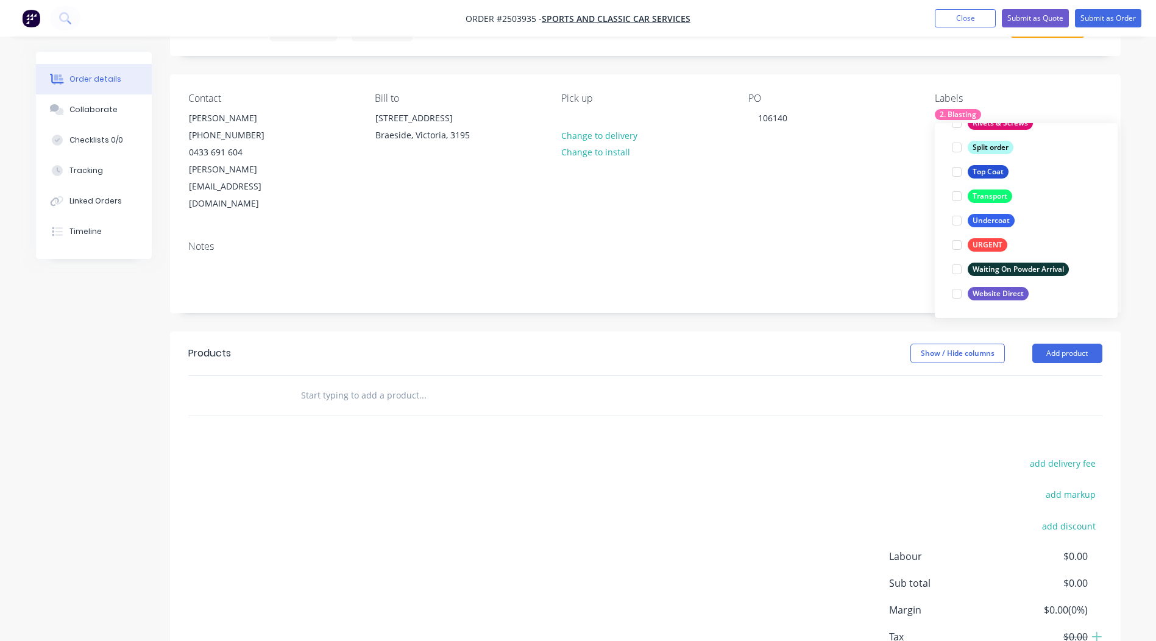
scroll to position [113, 0]
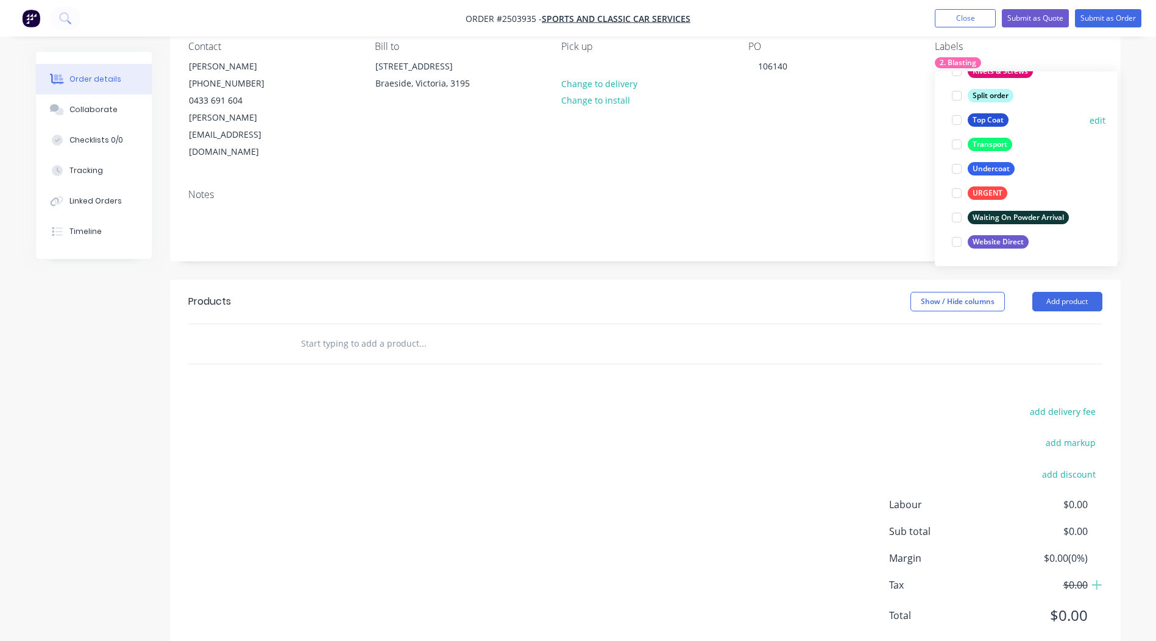
click at [991, 122] on div "Top Coat" at bounding box center [988, 119] width 41 height 13
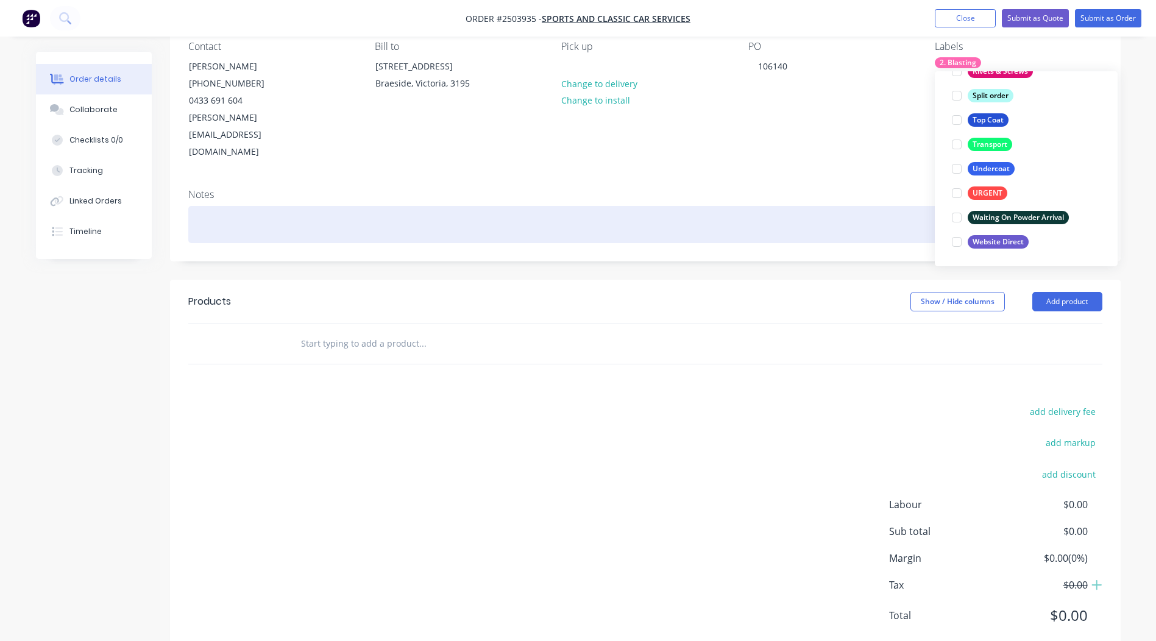
scroll to position [73, 0]
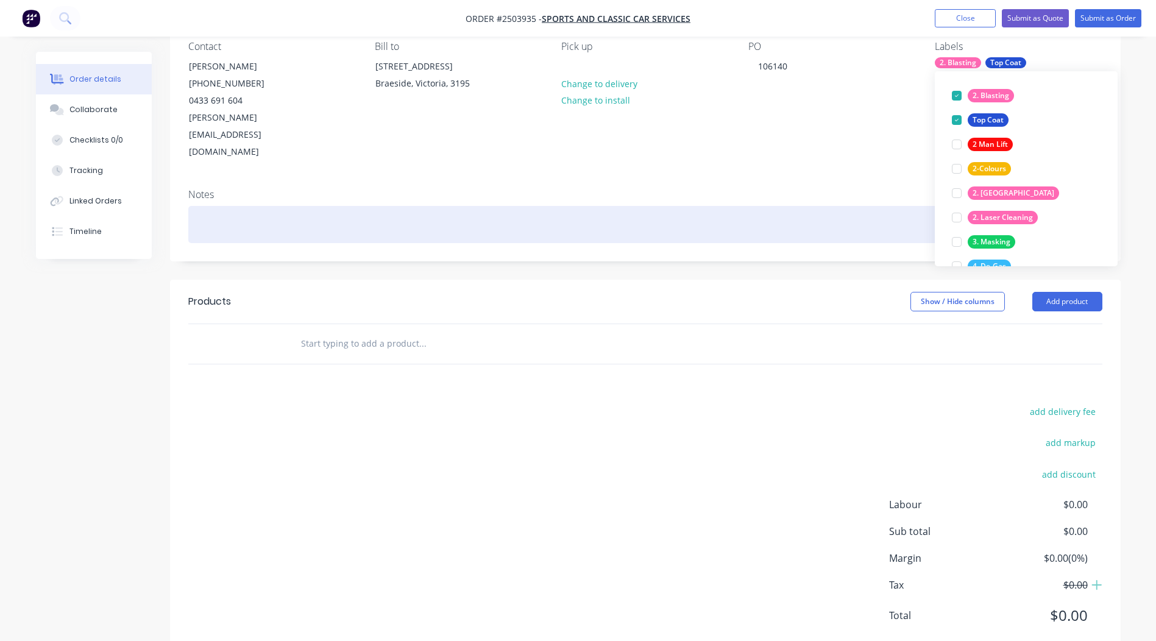
click at [233, 206] on div at bounding box center [645, 224] width 914 height 37
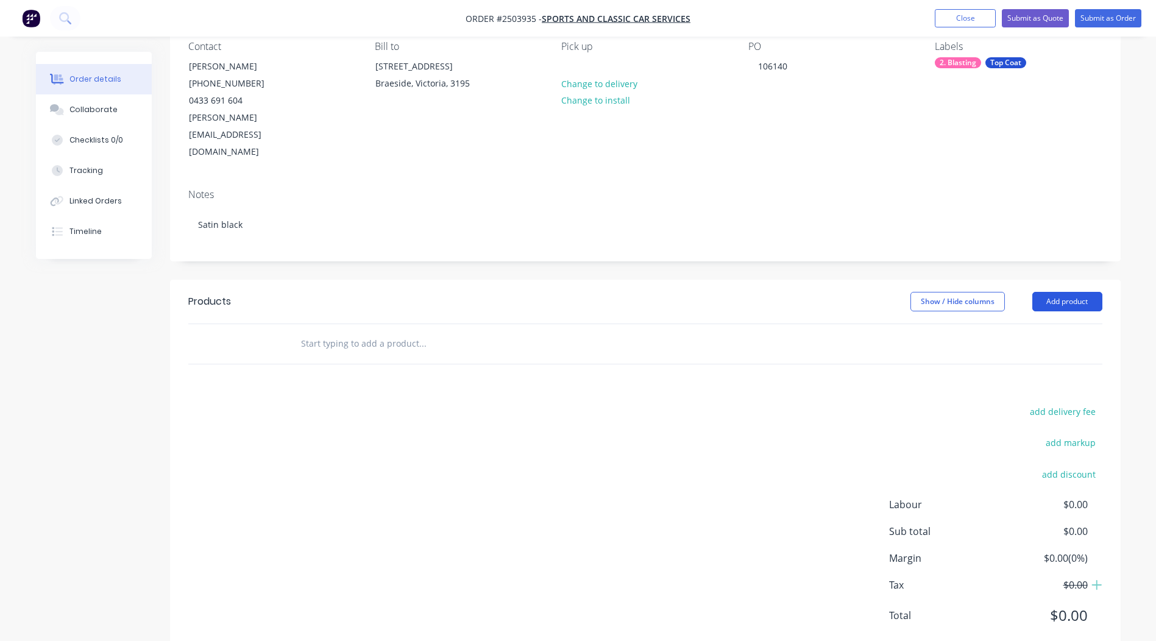
click at [1055, 292] on button "Add product" at bounding box center [1067, 302] width 70 height 20
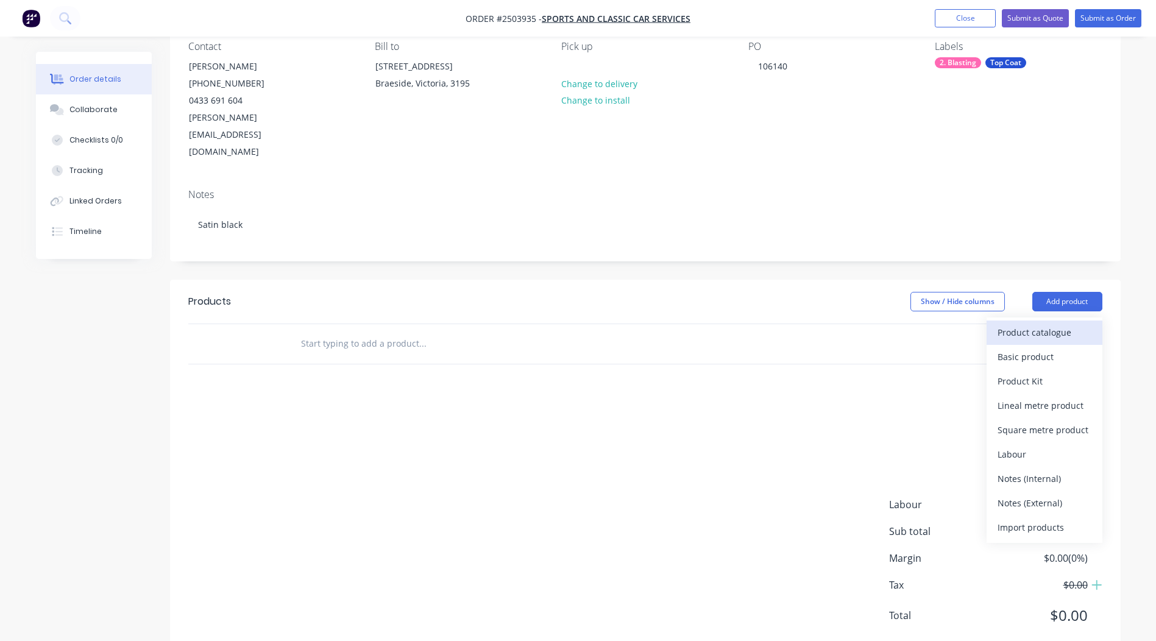
click at [1059, 324] on div "Product catalogue" at bounding box center [1045, 333] width 94 height 18
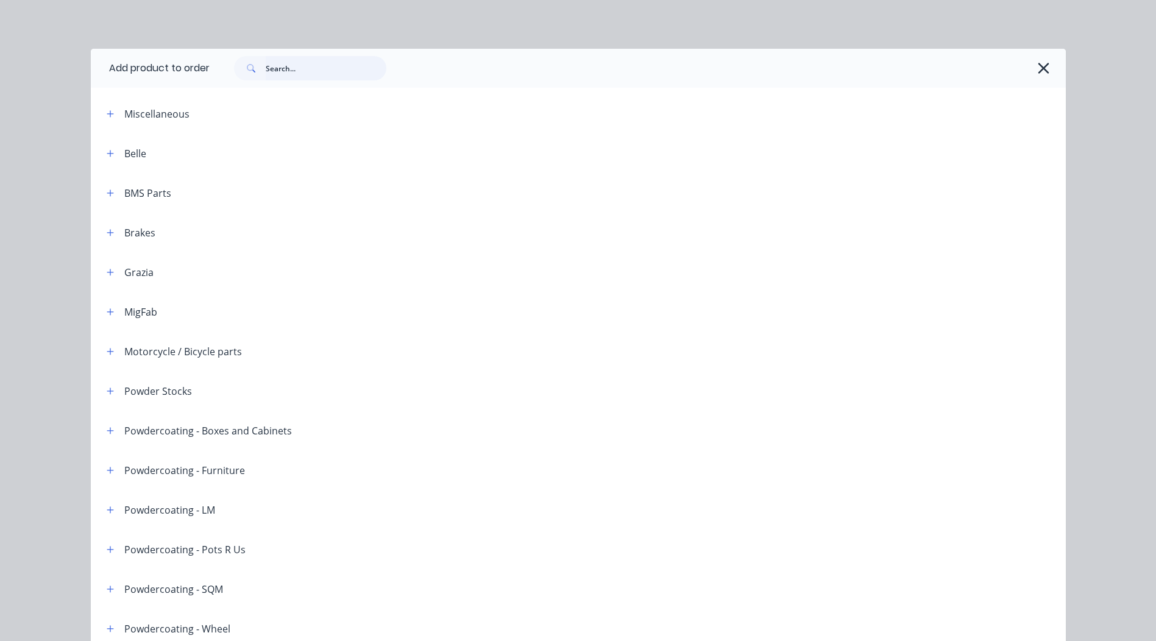
click at [321, 64] on input "text" at bounding box center [326, 68] width 121 height 24
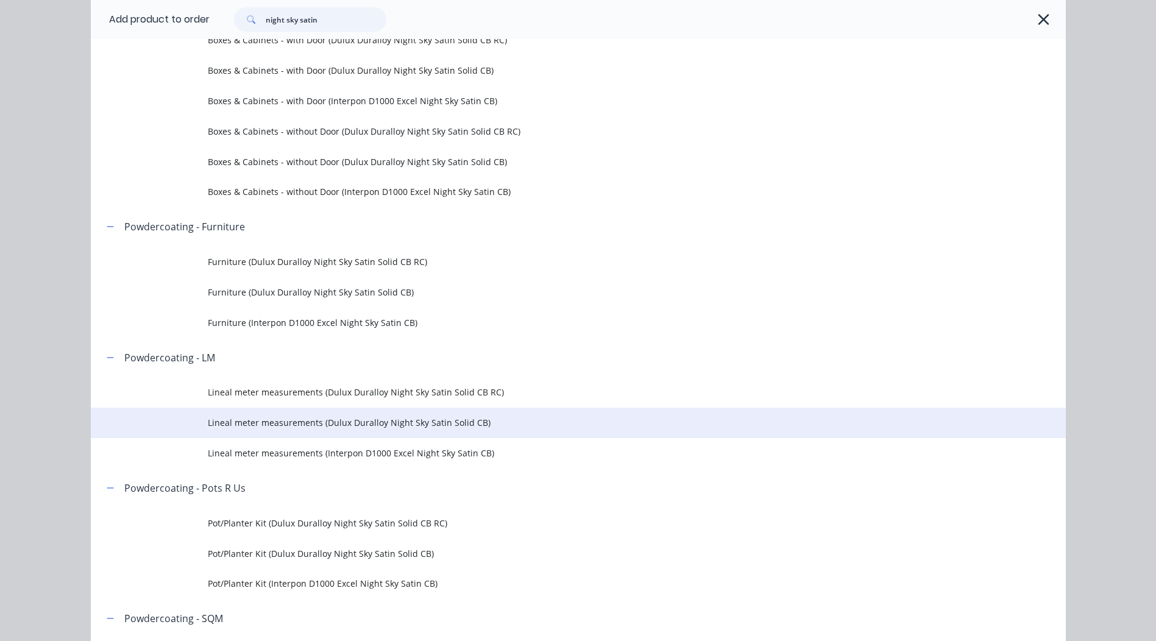
scroll to position [183, 0]
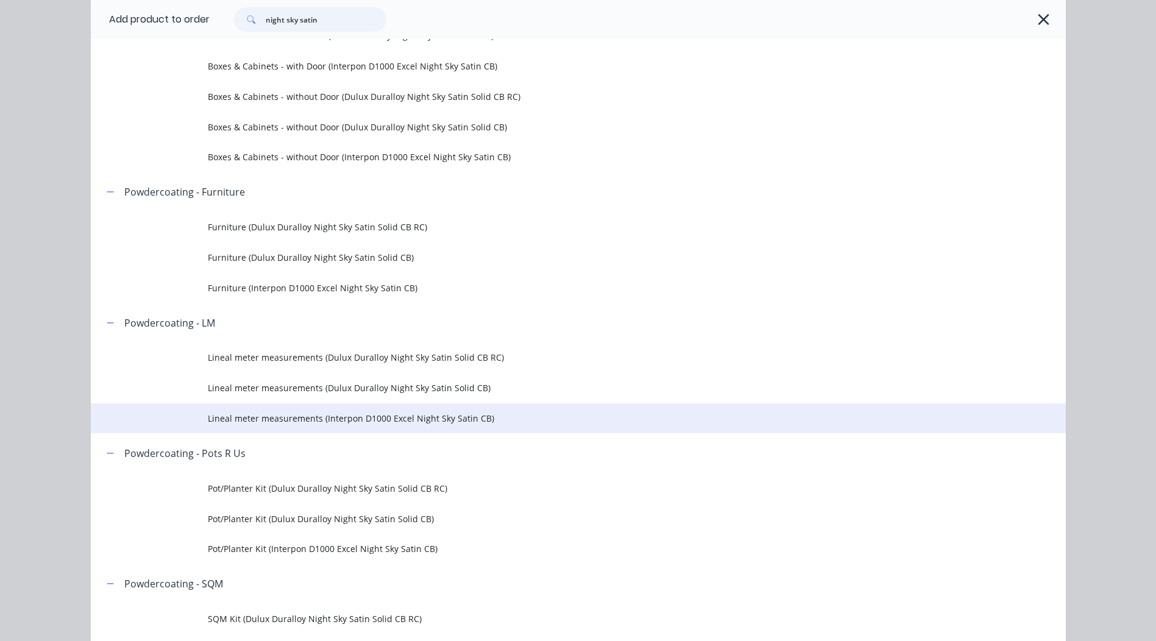
type input "night sky satin"
click at [456, 424] on span "Lineal meter measurements (Interpon D1000 Excel Night Sky Satin CB)" at bounding box center [551, 418] width 686 height 13
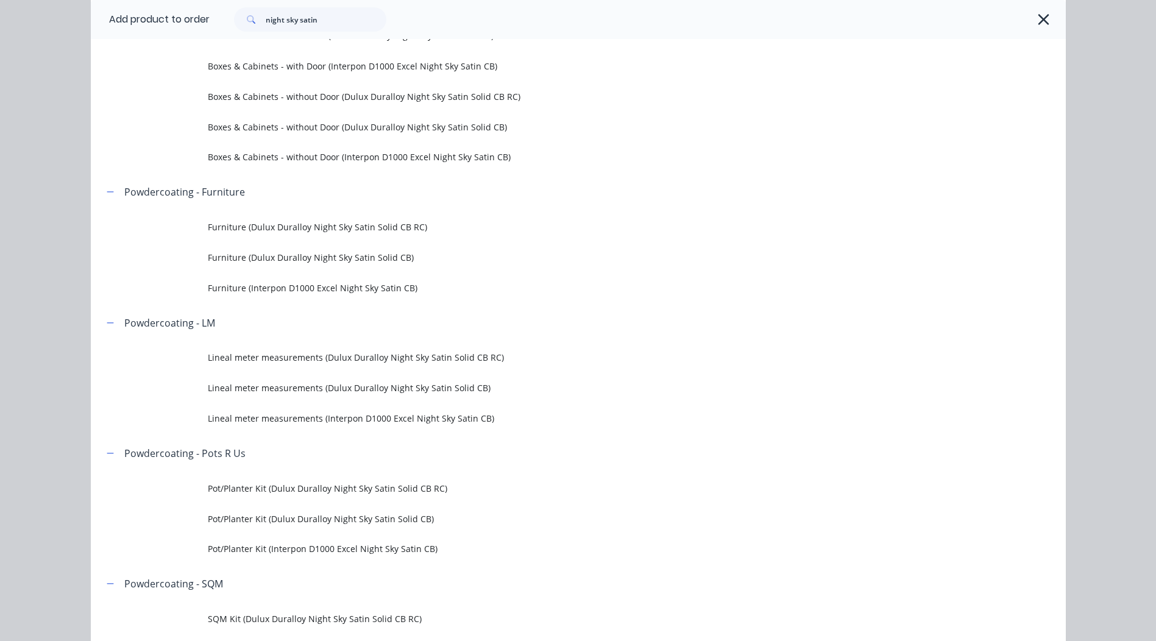
scroll to position [0, 0]
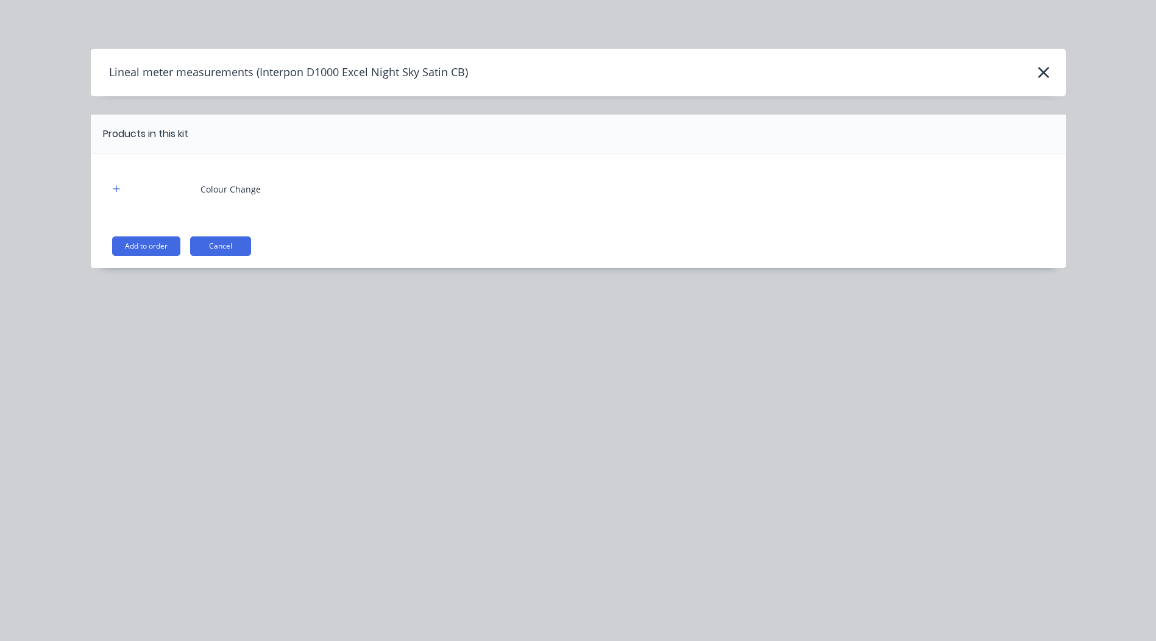
click at [172, 242] on button "Add to order" at bounding box center [146, 246] width 68 height 20
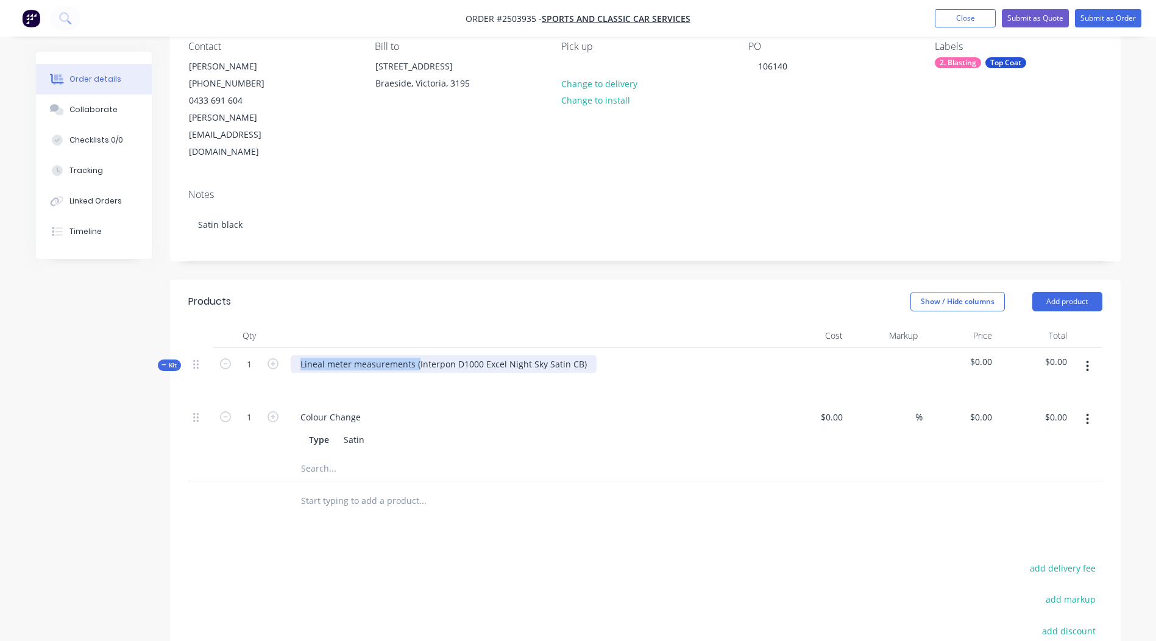
drag, startPoint x: 417, startPoint y: 332, endPoint x: 0, endPoint y: 388, distance: 420.7
click at [0, 388] on html "Order #2503935 - Sports and Classic Car Services Add product Close Submit as Qu…" at bounding box center [578, 359] width 1156 height 945
click at [467, 355] on div "Interpon D1000 Excel Night Sky Satin CB)" at bounding box center [384, 364] width 186 height 18
click at [895, 482] on div at bounding box center [645, 502] width 914 height 40
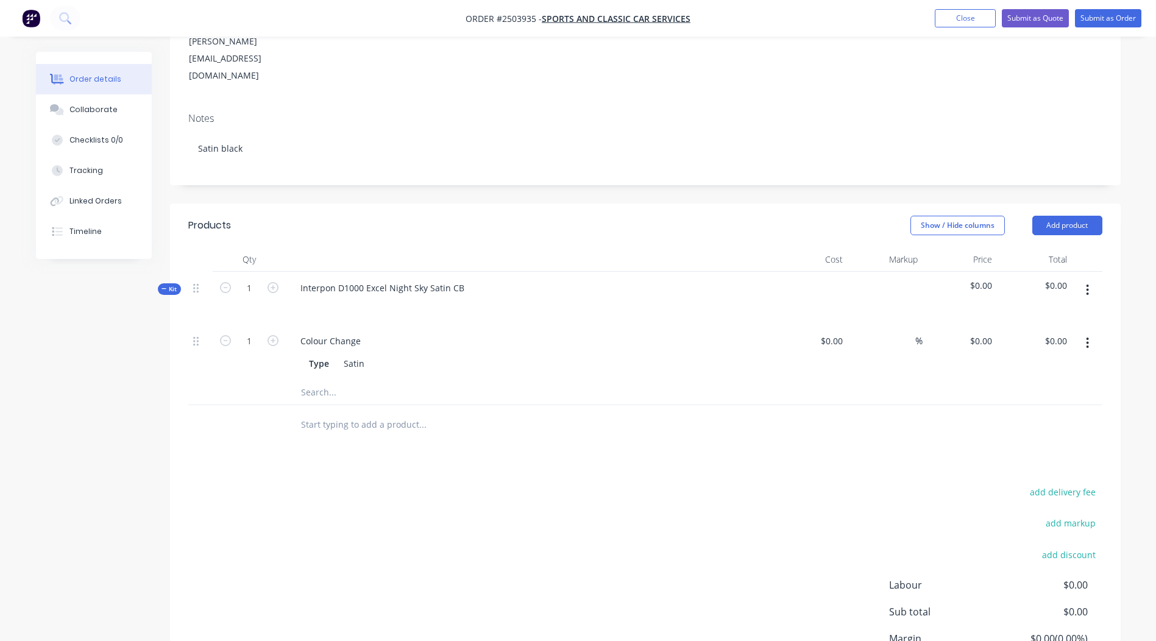
scroll to position [191, 0]
click at [1073, 213] on button "Add product" at bounding box center [1067, 223] width 70 height 20
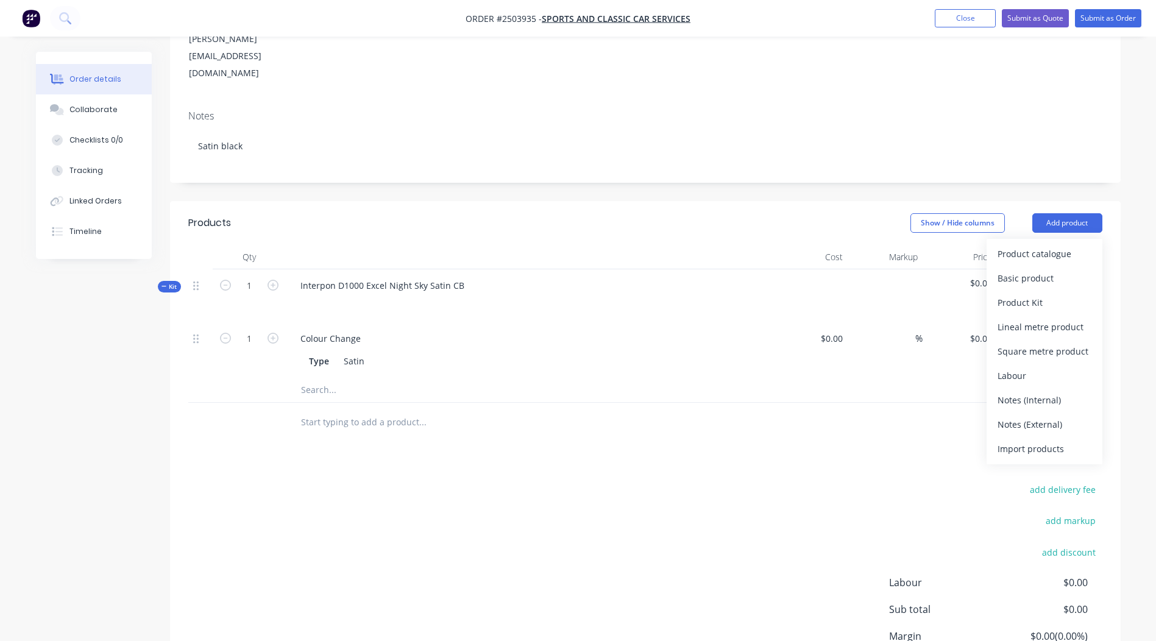
click at [872, 435] on div "Products Show / Hide columns Add product Product catalogue Basic product Produc…" at bounding box center [645, 468] width 951 height 534
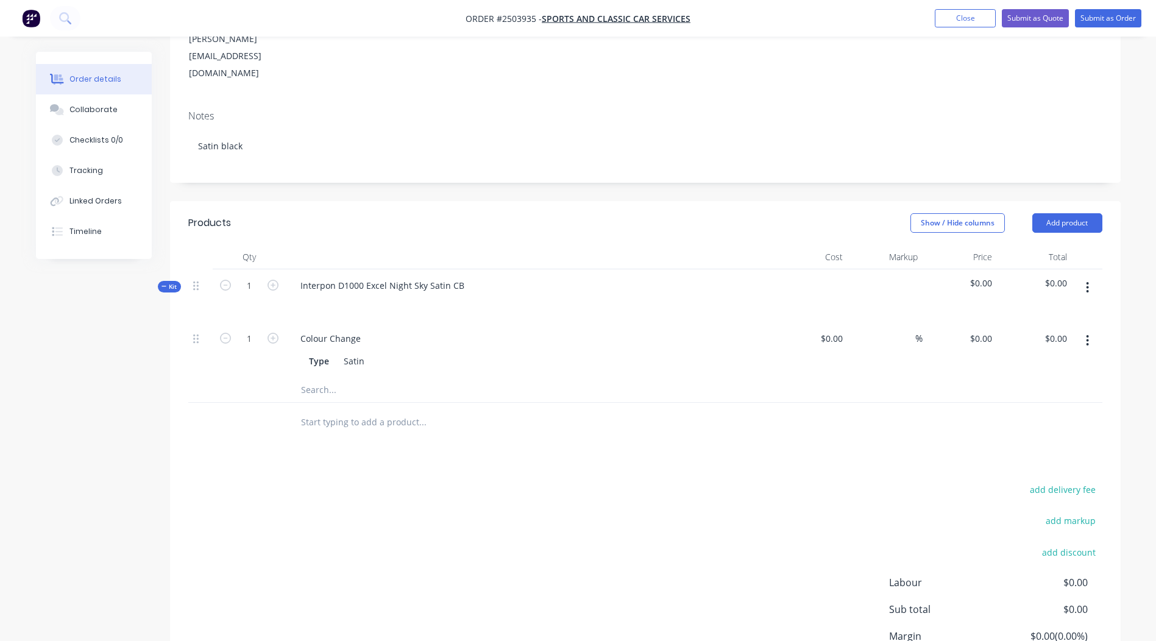
click at [1087, 281] on icon "button" at bounding box center [1087, 287] width 3 height 13
click at [1058, 311] on div "Add product to kit" at bounding box center [1045, 320] width 94 height 18
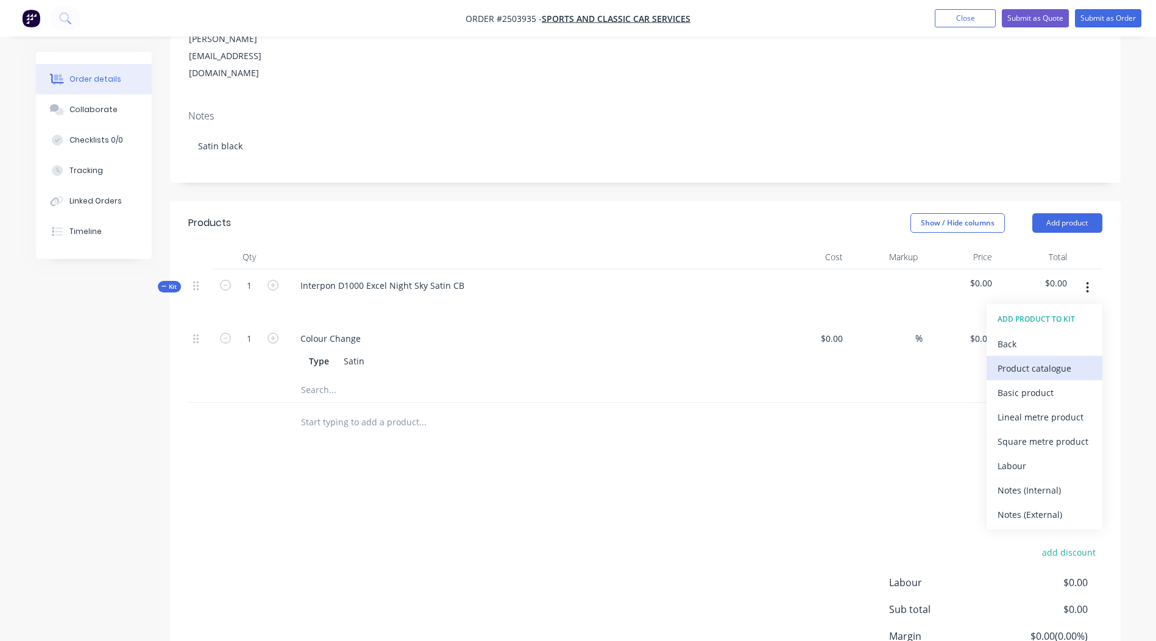
click at [1030, 360] on div "Product catalogue" at bounding box center [1045, 369] width 94 height 18
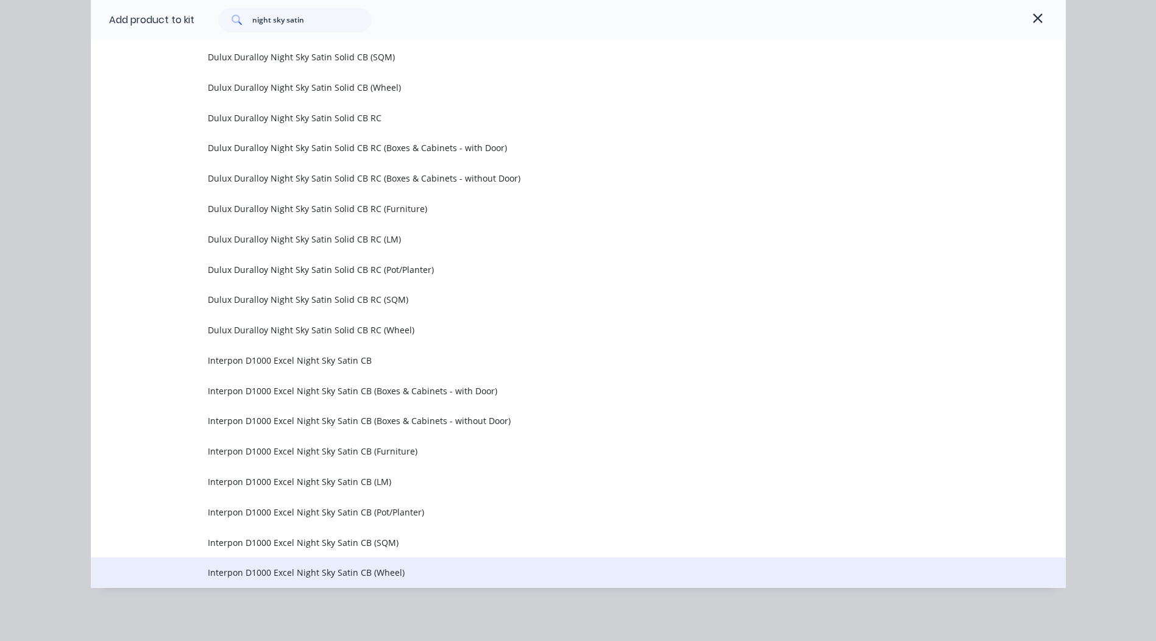
scroll to position [552, 0]
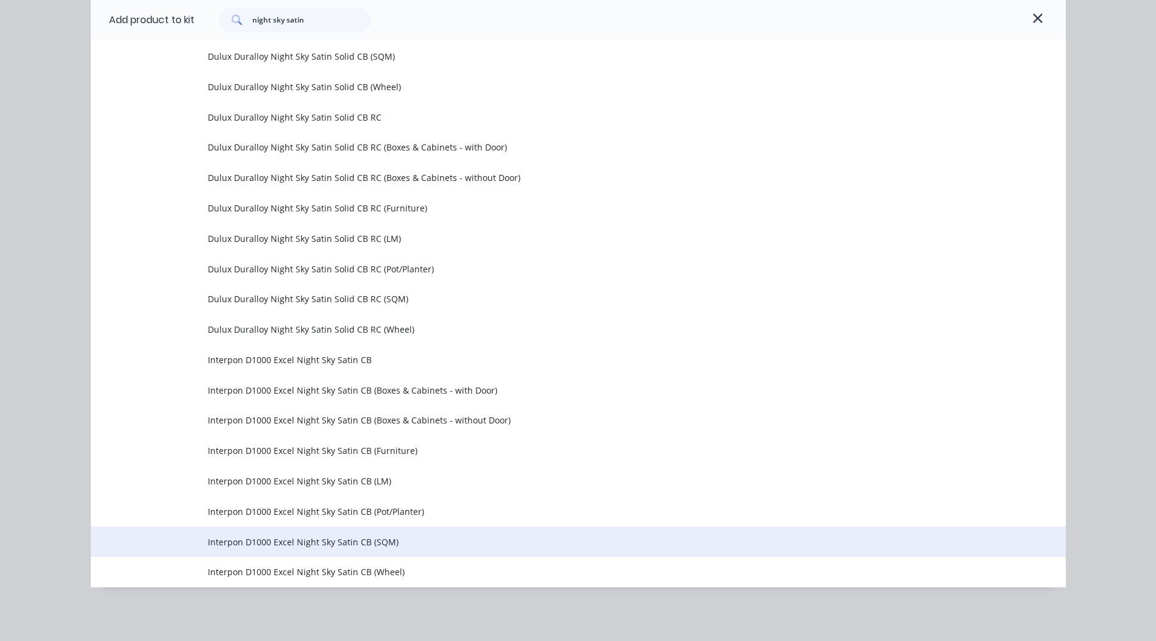
click at [366, 547] on span "Interpon D1000 Excel Night Sky Satin CB (SQM)" at bounding box center [551, 542] width 686 height 13
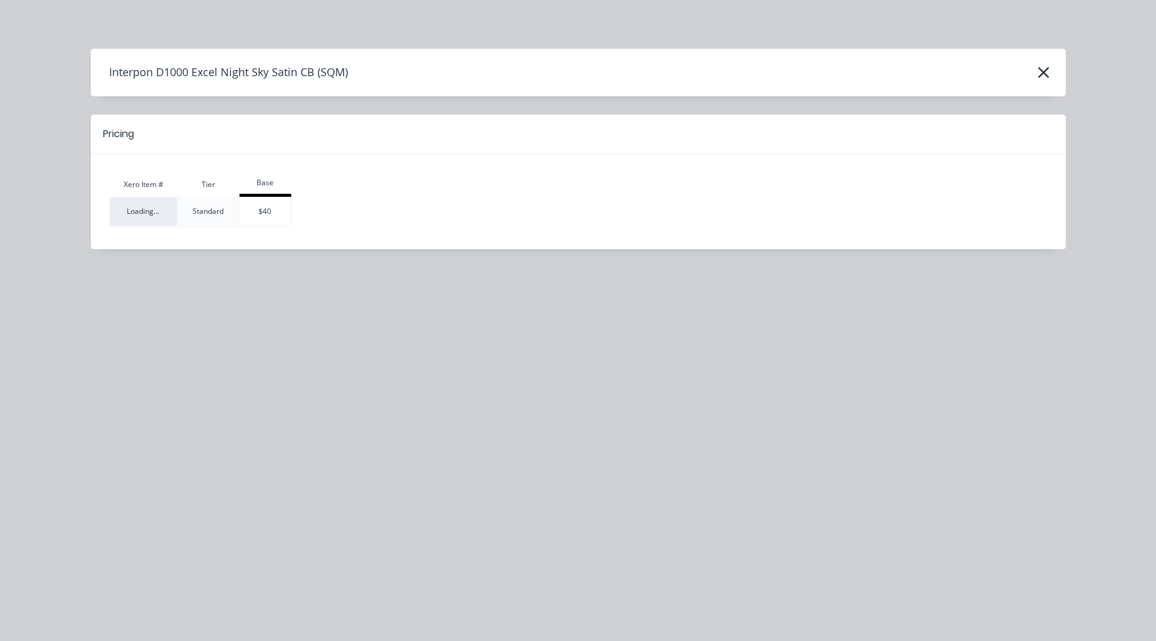
click at [236, 221] on div "Standard" at bounding box center [208, 211] width 60 height 29
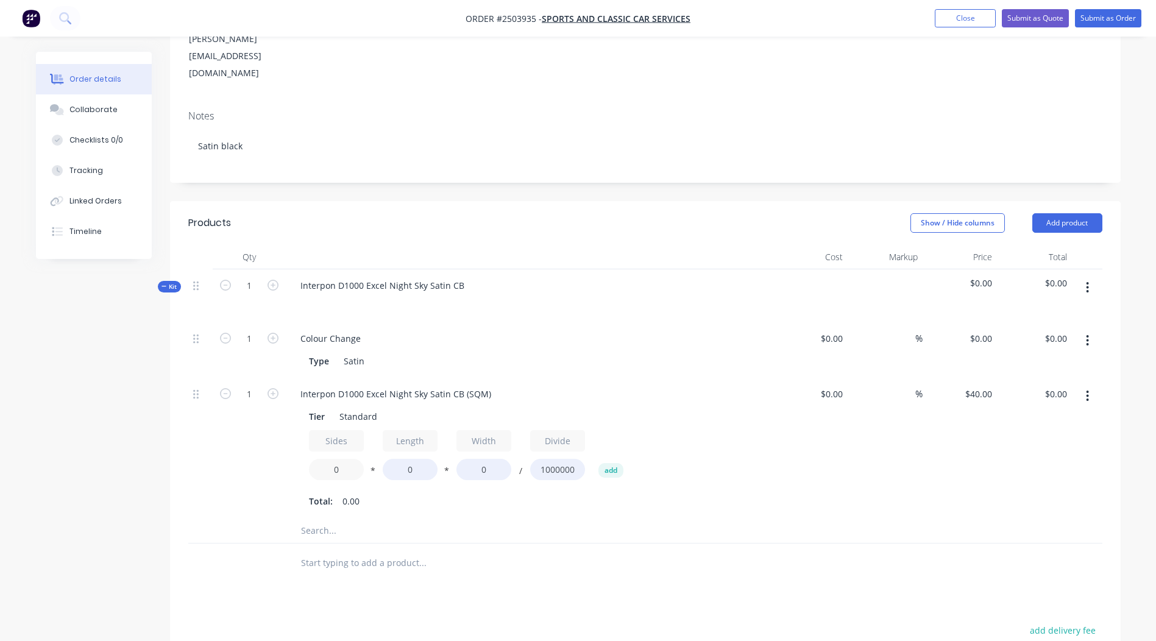
drag, startPoint x: 343, startPoint y: 444, endPoint x: 283, endPoint y: 455, distance: 60.6
click at [283, 455] on div "1 Interpon D1000 Excel Night Sky Satin CB (SQM) Tier Standard Sides 0 * Length …" at bounding box center [645, 448] width 914 height 141
type input "2"
click at [421, 459] on input "0" at bounding box center [410, 469] width 55 height 21
type input "700"
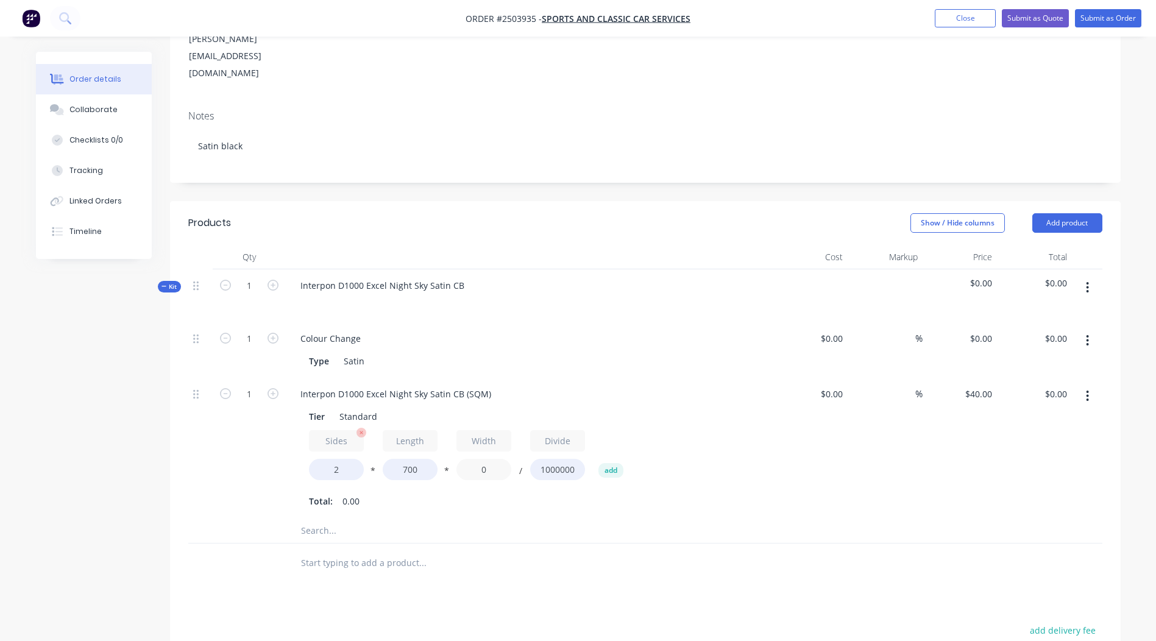
drag, startPoint x: 502, startPoint y: 428, endPoint x: 338, endPoint y: 438, distance: 164.9
click at [387, 436] on div "Sides 2 * Length 700 * Width 0 / Divide 1000000 add" at bounding box center [529, 457] width 441 height 55
type input "320"
type input "$17.92"
click at [997, 519] on div at bounding box center [645, 531] width 914 height 25
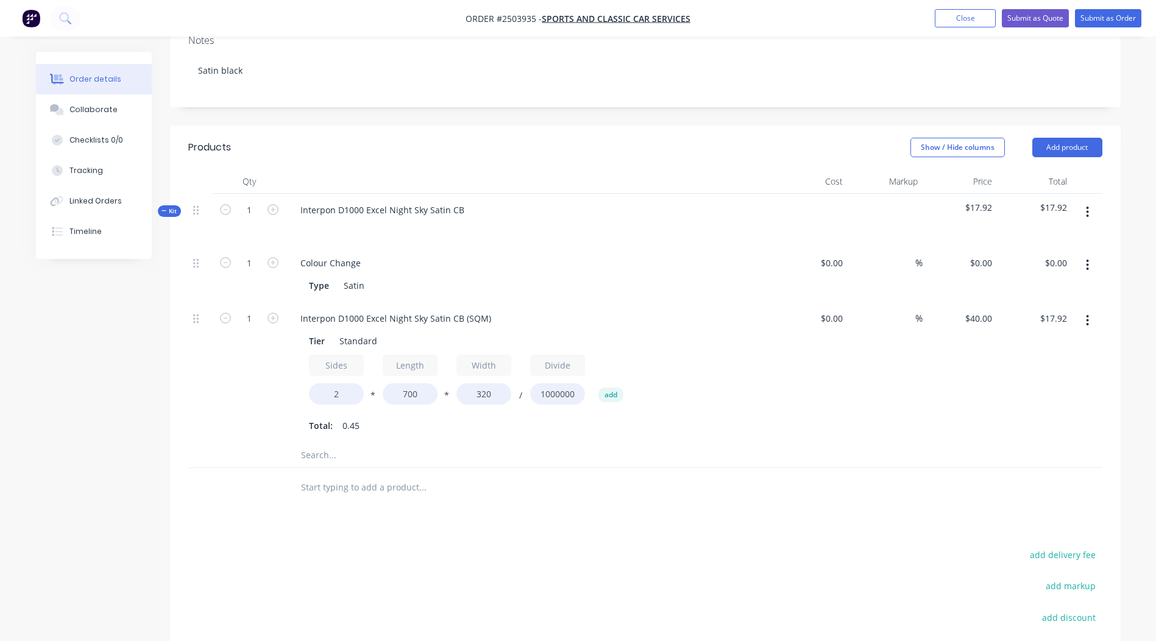
scroll to position [289, 0]
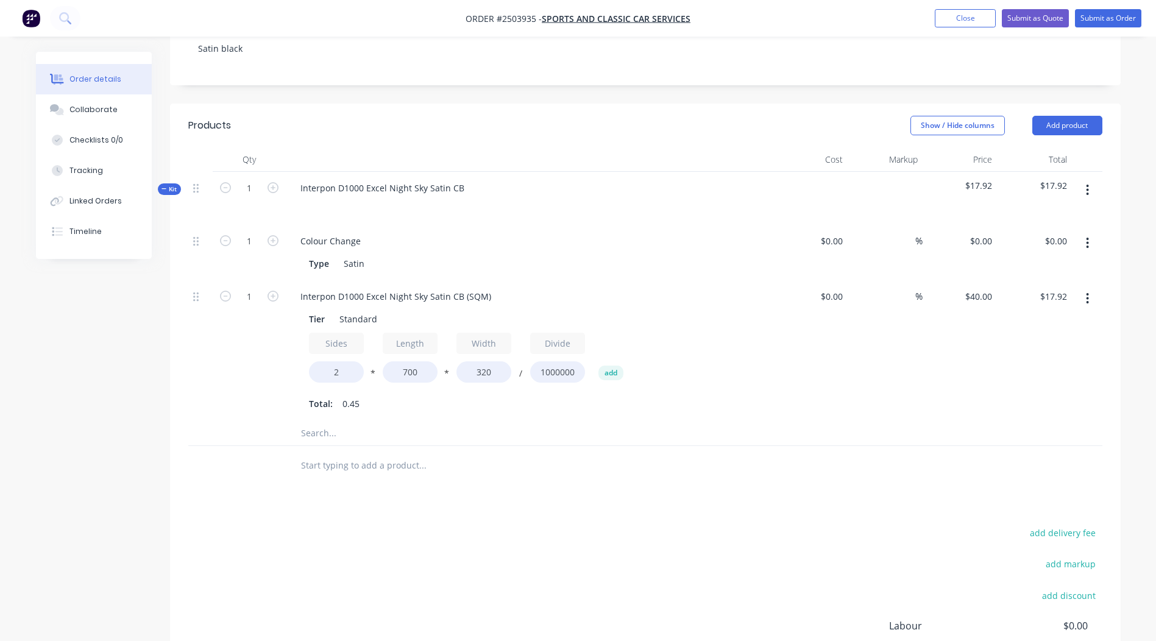
click at [1094, 288] on button "button" at bounding box center [1087, 299] width 29 height 22
click at [1017, 371] on div "Delete" at bounding box center [1045, 380] width 94 height 18
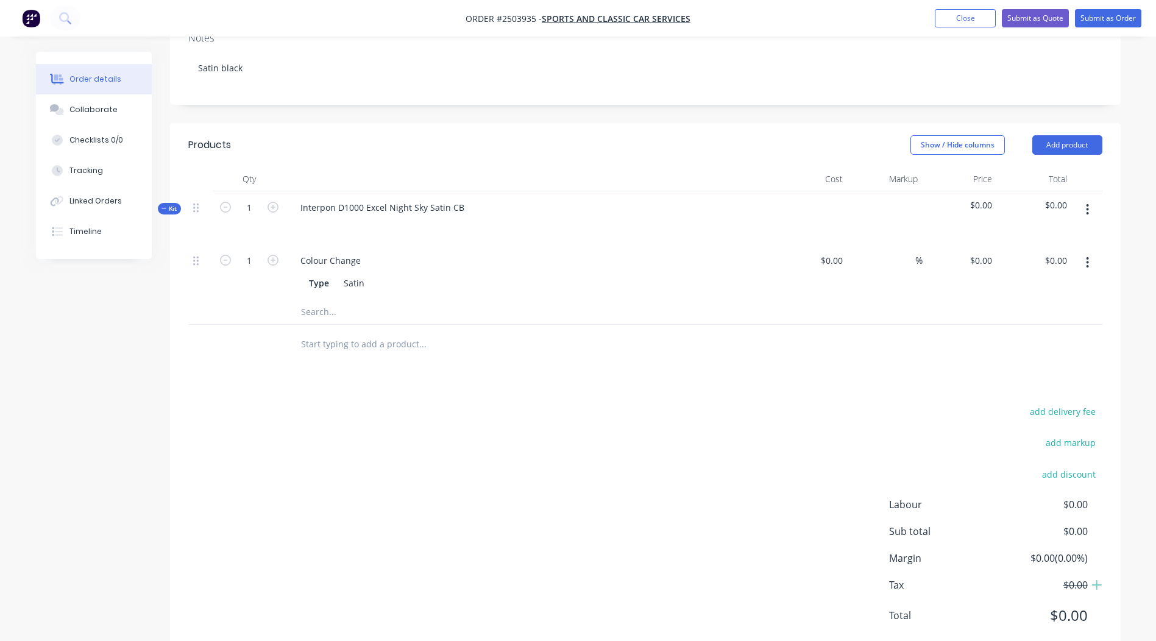
drag, startPoint x: 1068, startPoint y: 189, endPoint x: 1082, endPoint y: 173, distance: 21.2
click at [1070, 191] on div "$0.00" at bounding box center [1034, 217] width 75 height 53
click at [1083, 199] on button "button" at bounding box center [1087, 210] width 29 height 22
click at [1066, 229] on button "Add product to kit" at bounding box center [1045, 241] width 116 height 24
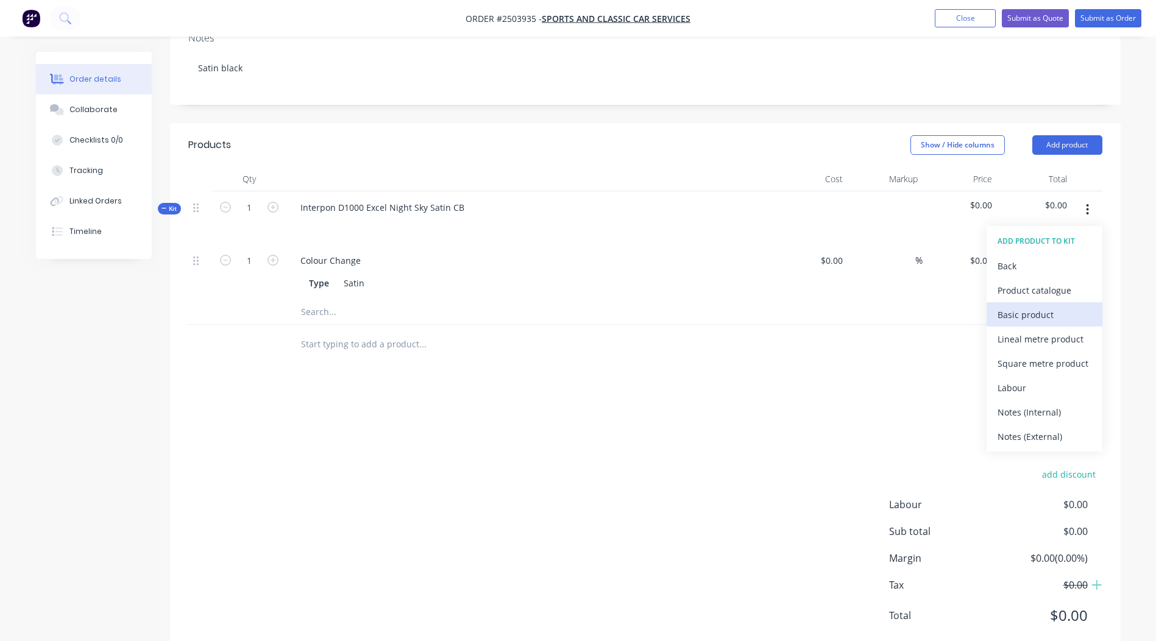
click at [1048, 306] on div "Basic product" at bounding box center [1045, 315] width 94 height 18
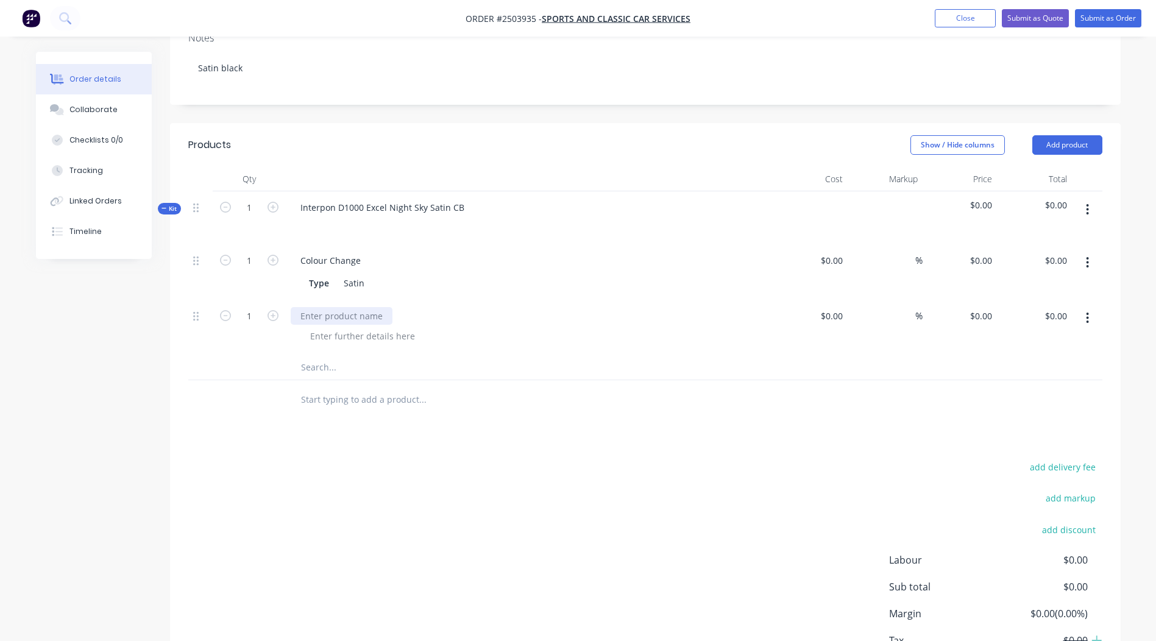
click at [333, 307] on div at bounding box center [342, 316] width 102 height 18
click at [976, 300] on div "0 $0.00" at bounding box center [960, 327] width 75 height 55
type input "$25.00"
click at [689, 404] on div "Products Show / Hide columns Add product Qty Cost Markup Price Total Kit 1 Inte…" at bounding box center [645, 417] width 951 height 589
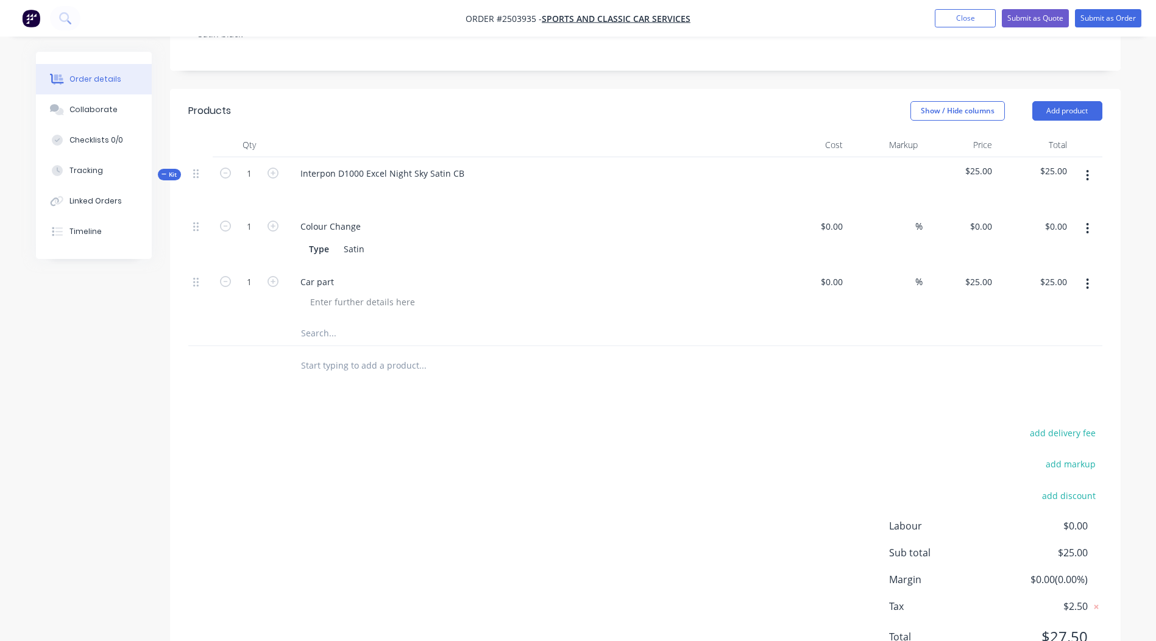
scroll to position [308, 0]
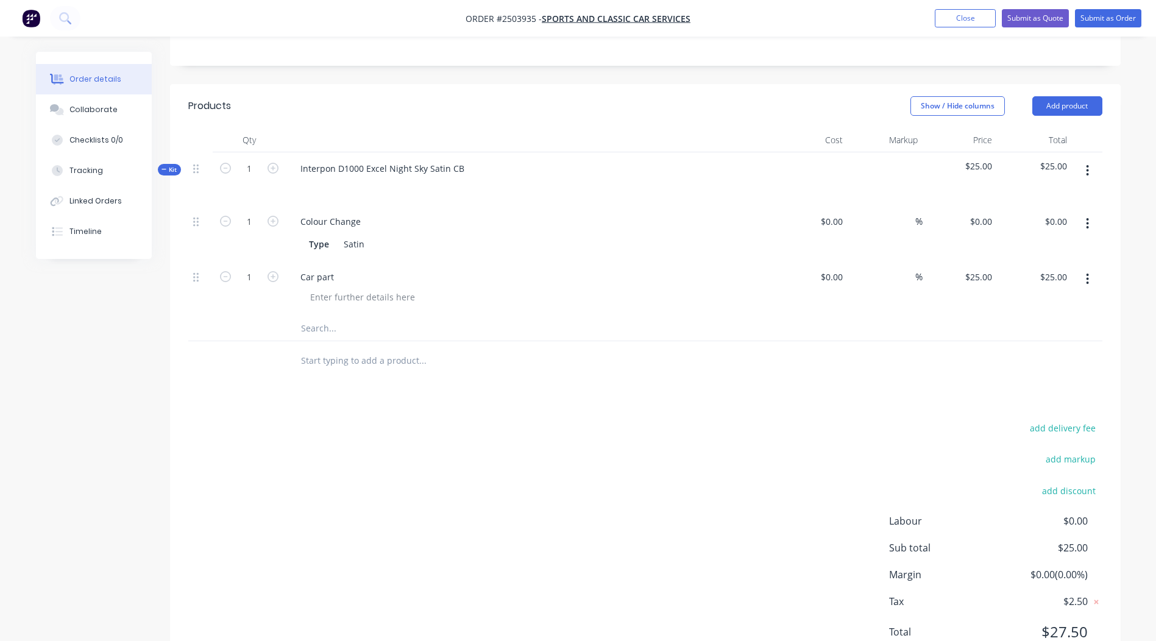
click at [1089, 164] on icon "button" at bounding box center [1087, 170] width 3 height 13
click at [1047, 194] on div "Add product to kit" at bounding box center [1045, 203] width 94 height 18
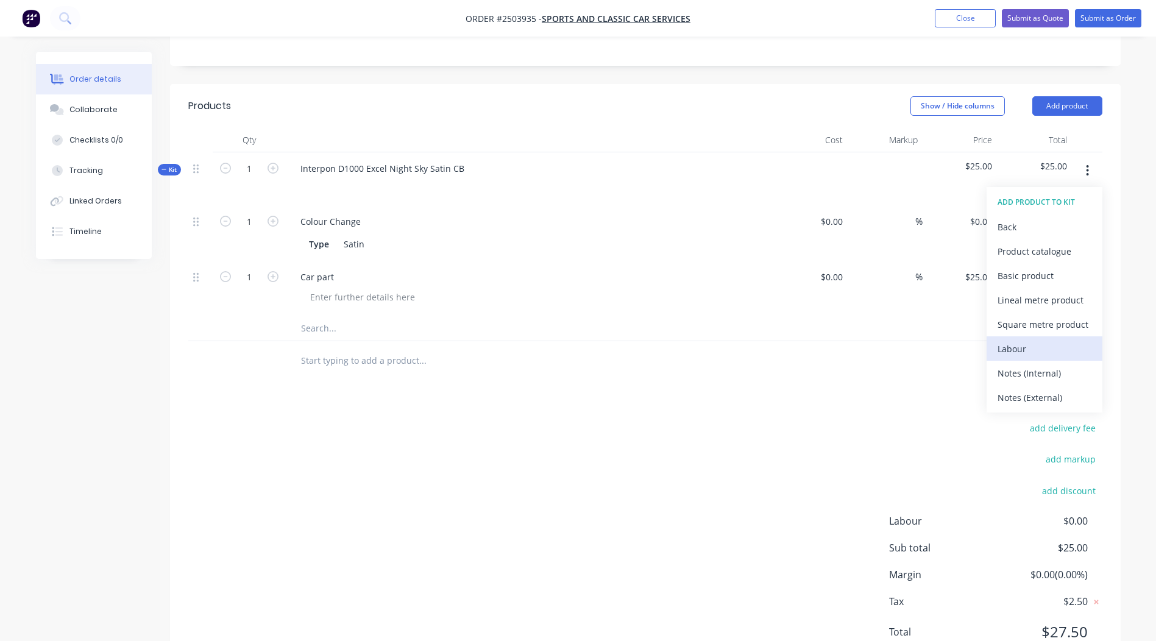
click at [1034, 340] on div "Labour" at bounding box center [1045, 349] width 94 height 18
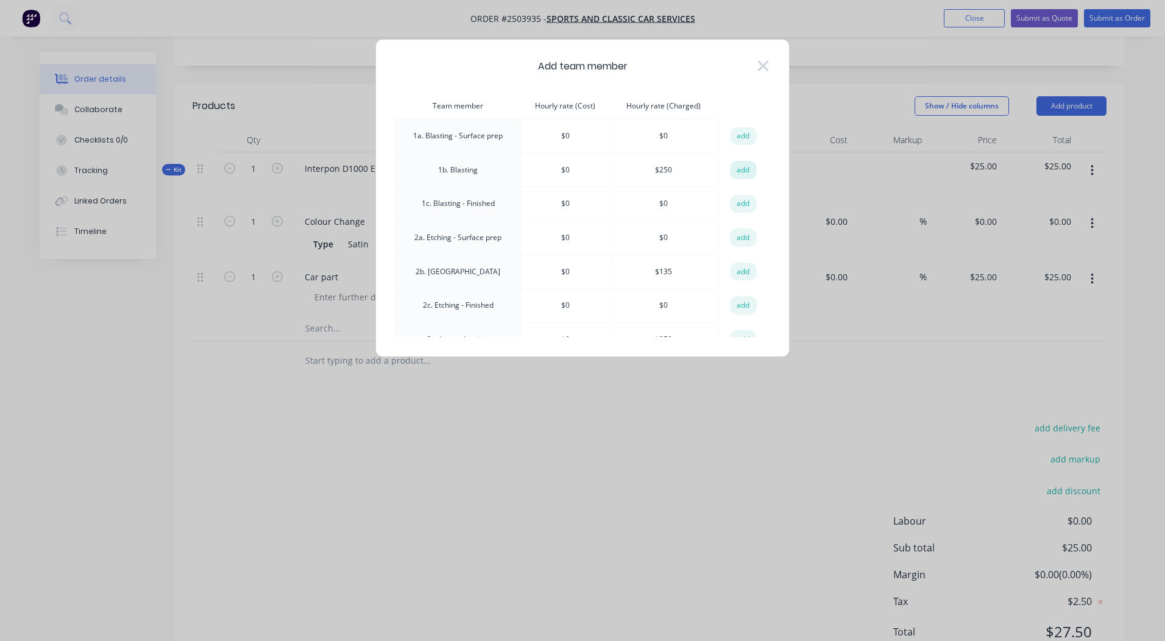
click at [751, 168] on button "add" at bounding box center [743, 170] width 27 height 18
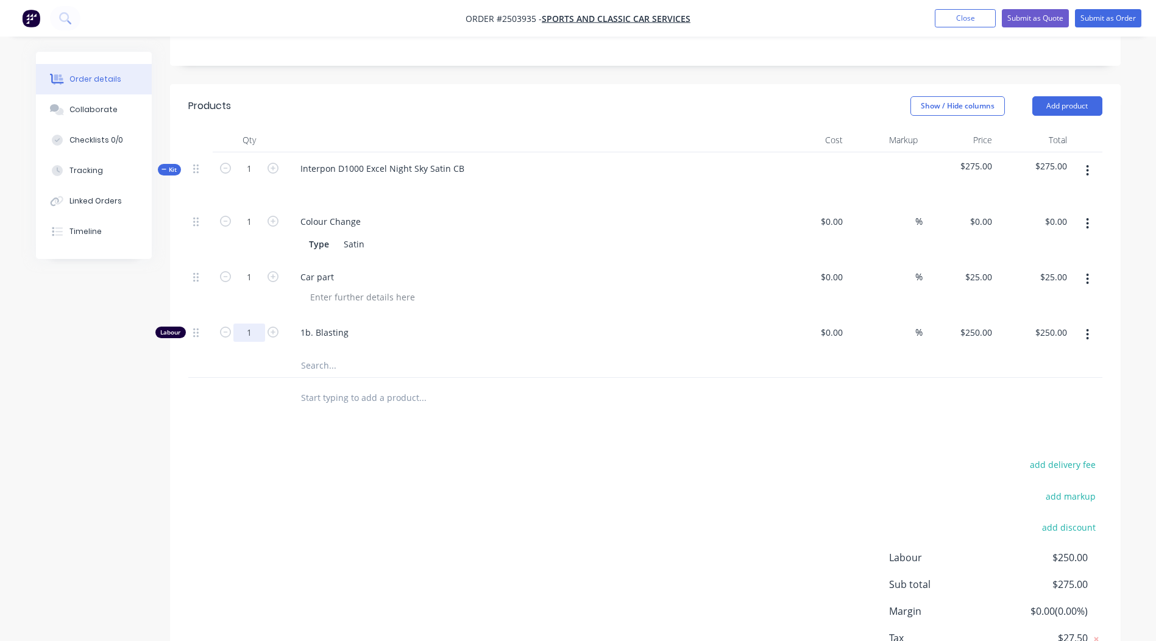
click at [236, 231] on input "1" at bounding box center [249, 222] width 32 height 18
type input "0.167"
type input "$41.75"
drag, startPoint x: 555, startPoint y: 509, endPoint x: 611, endPoint y: 503, distance: 57.0
click at [555, 510] on div "add delivery fee add markup add discount Labour $41.75 Sub total $66.75 Margin …" at bounding box center [645, 574] width 914 height 235
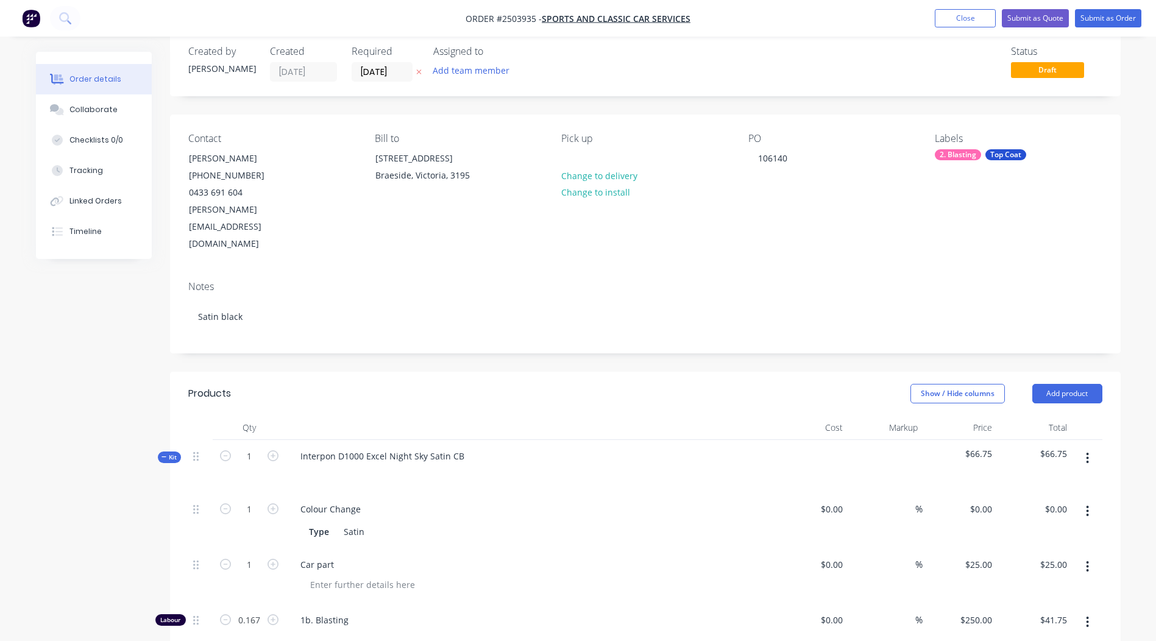
scroll to position [12, 0]
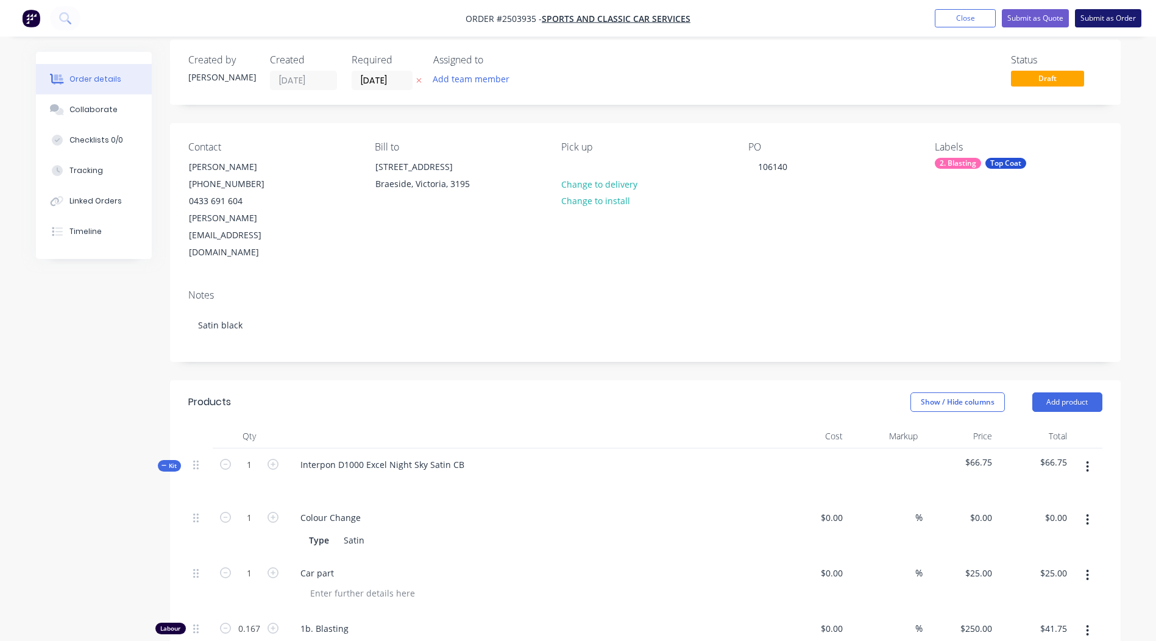
click at [1109, 17] on button "Submit as Order" at bounding box center [1108, 18] width 66 height 18
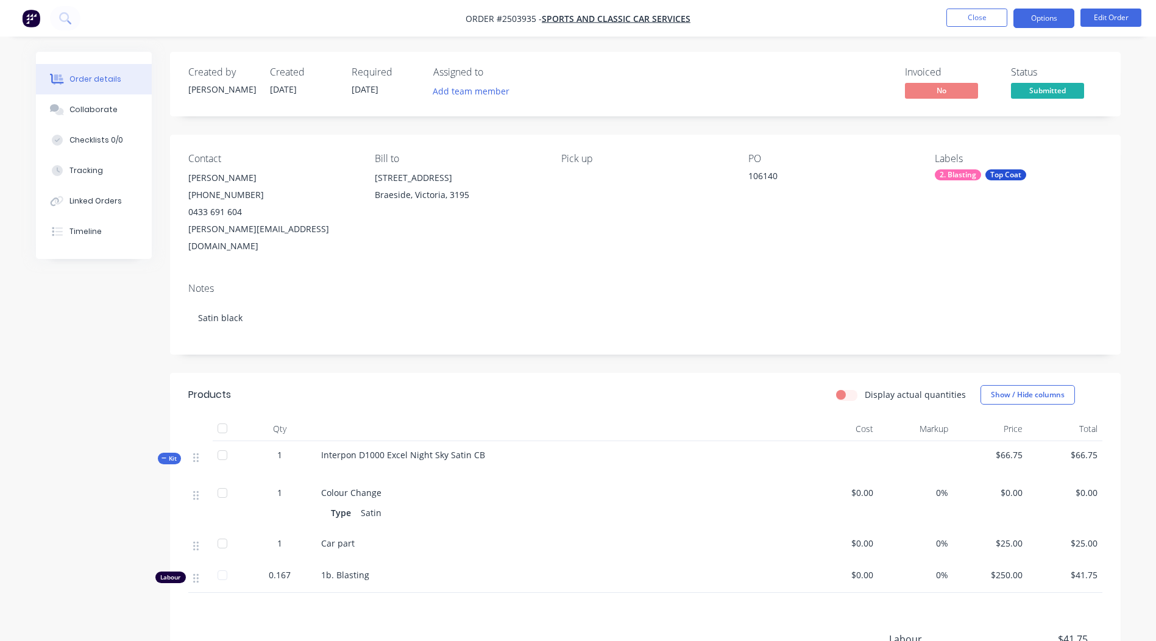
click at [1040, 16] on button "Options" at bounding box center [1044, 19] width 61 height 20
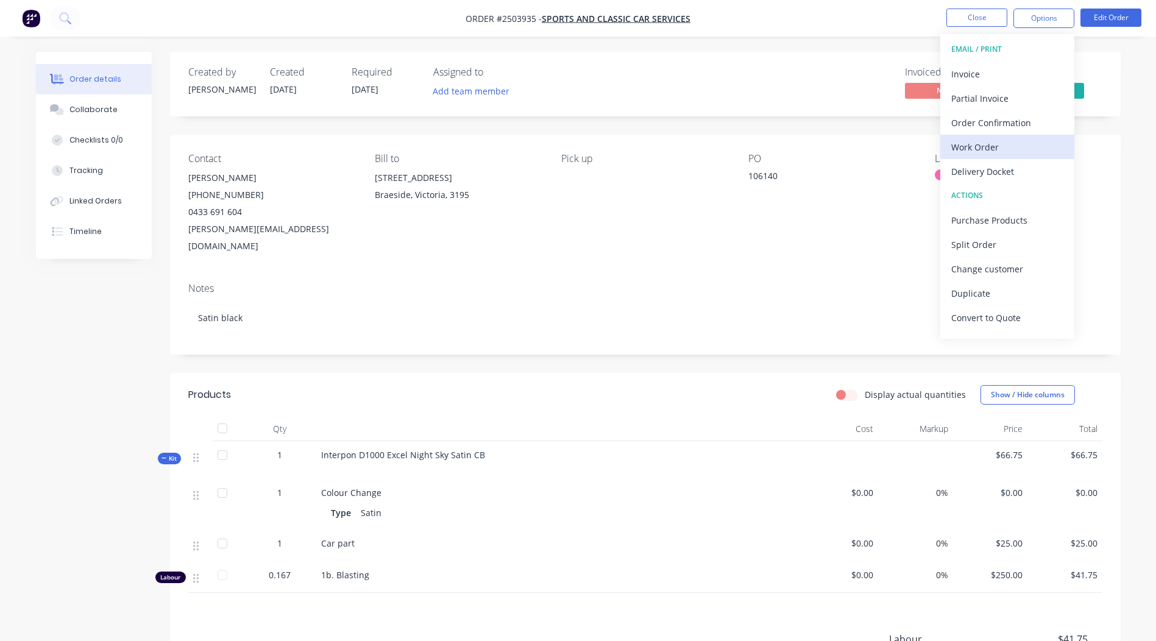
click at [964, 151] on div "Work Order" at bounding box center [1007, 147] width 112 height 18
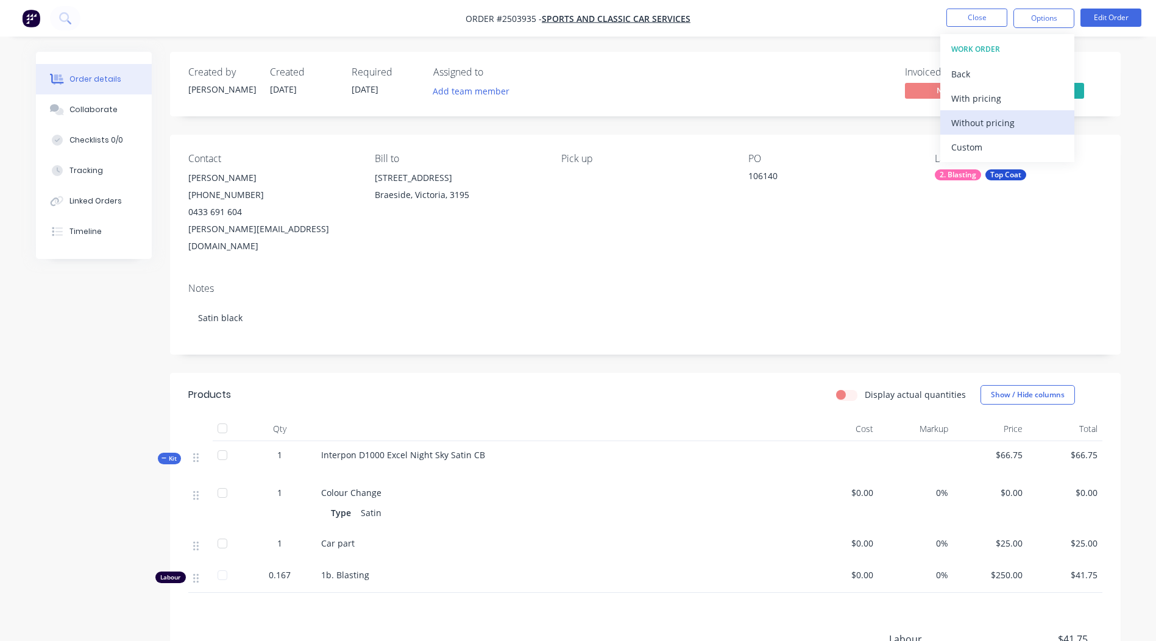
click at [998, 114] on div "Without pricing" at bounding box center [1007, 123] width 112 height 18
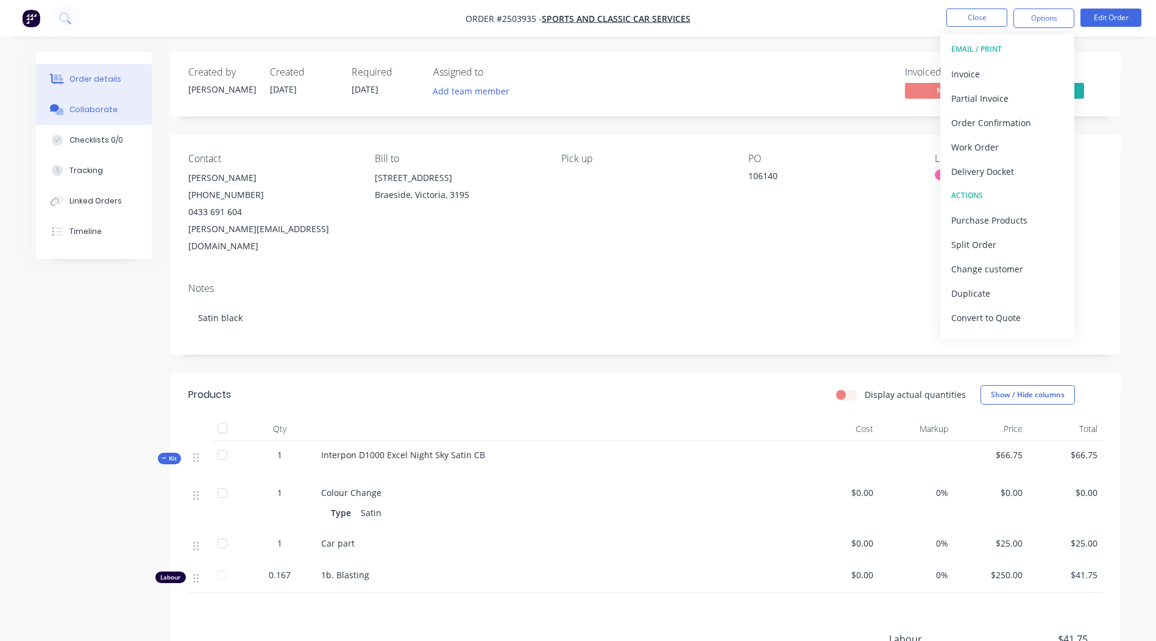
click at [90, 104] on button "Collaborate" at bounding box center [94, 109] width 116 height 30
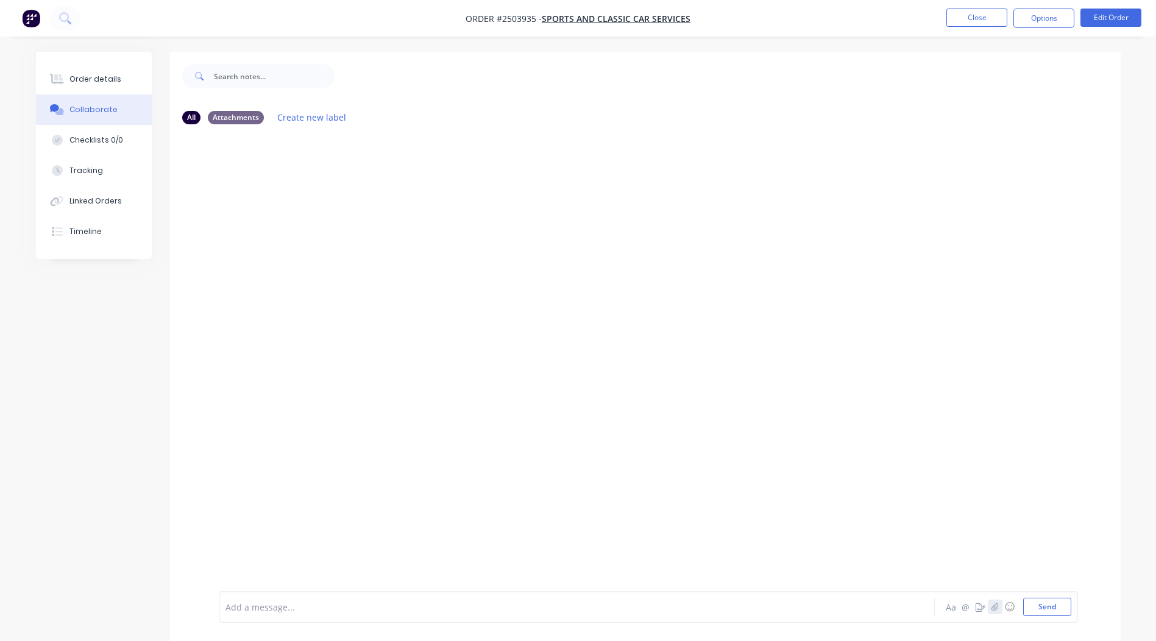
click at [995, 608] on icon "button" at bounding box center [995, 607] width 7 height 8
click at [1052, 609] on button "Send" at bounding box center [1047, 607] width 48 height 18
click at [272, 222] on img at bounding box center [263, 227] width 88 height 80
click at [995, 13] on button "Close" at bounding box center [977, 18] width 61 height 18
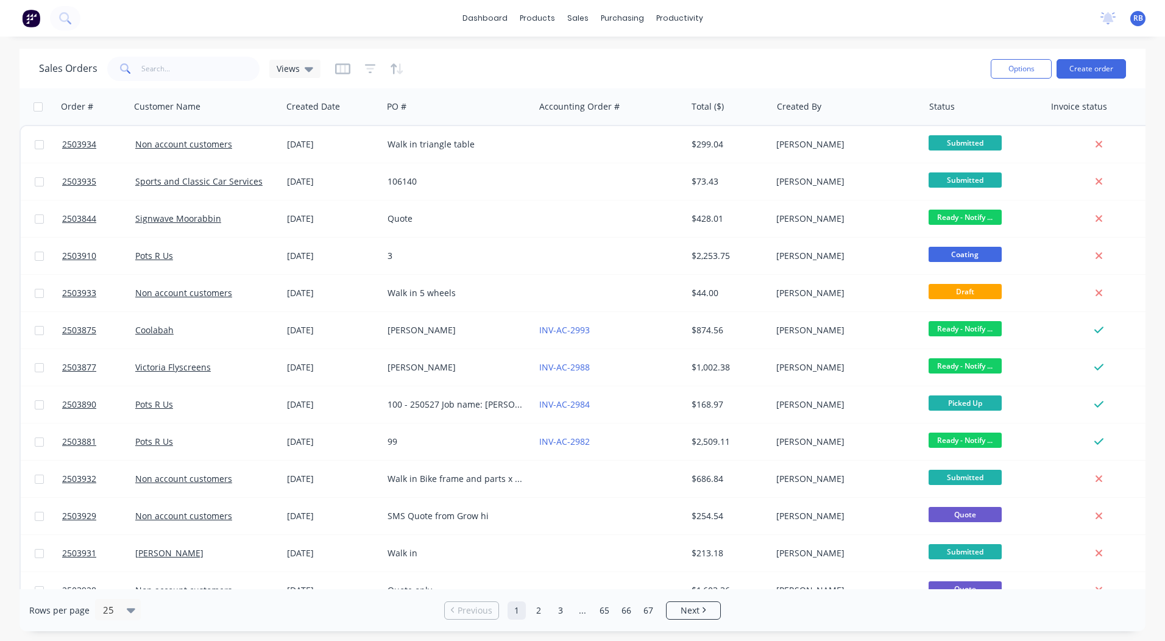
click at [848, 48] on div "dashboard products sales purchasing productivity dashboard products Product Cat…" at bounding box center [582, 320] width 1165 height 641
click at [1165, 219] on html "dashboard products sales purchasing productivity dashboard products Product Cat…" at bounding box center [582, 320] width 1165 height 641
